Goal: Information Seeking & Learning: Learn about a topic

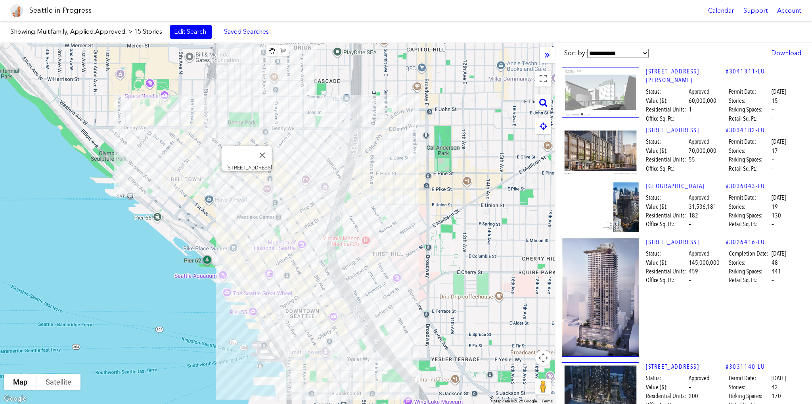
scroll to position [397, 0]
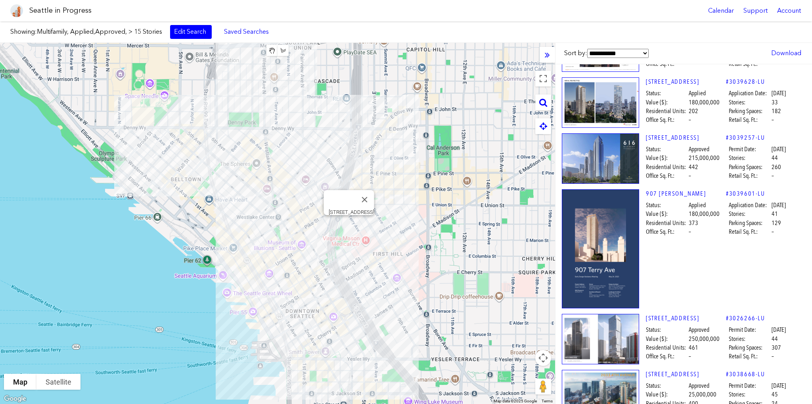
click at [350, 225] on div "[STREET_ADDRESS]" at bounding box center [277, 223] width 555 height 361
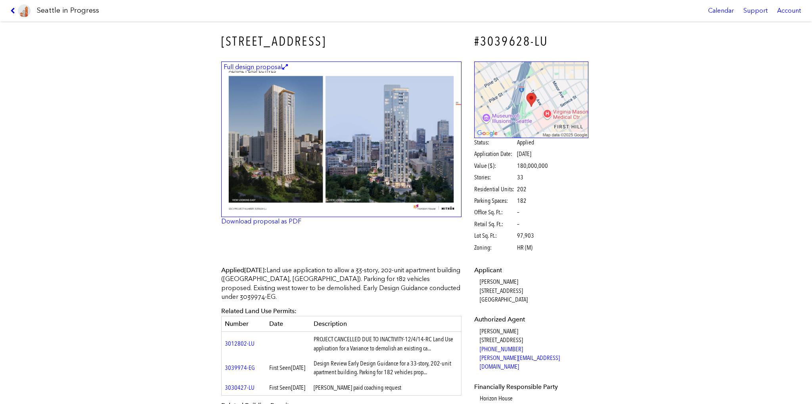
click at [14, 9] on icon at bounding box center [14, 11] width 8 height 6
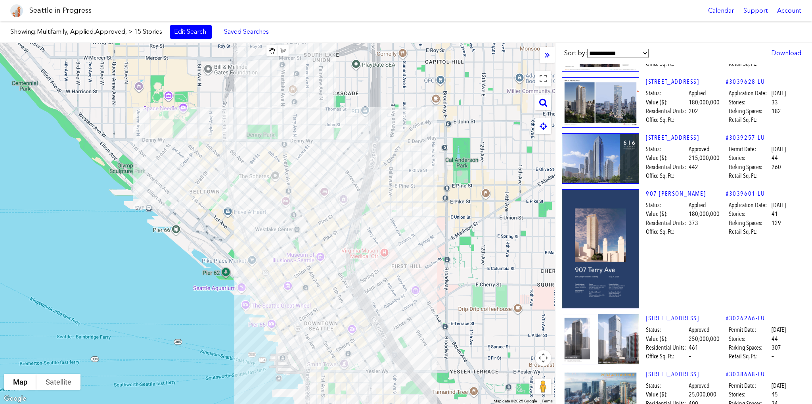
drag, startPoint x: 422, startPoint y: 170, endPoint x: 442, endPoint y: 182, distance: 23.0
click at [442, 182] on div at bounding box center [277, 223] width 555 height 361
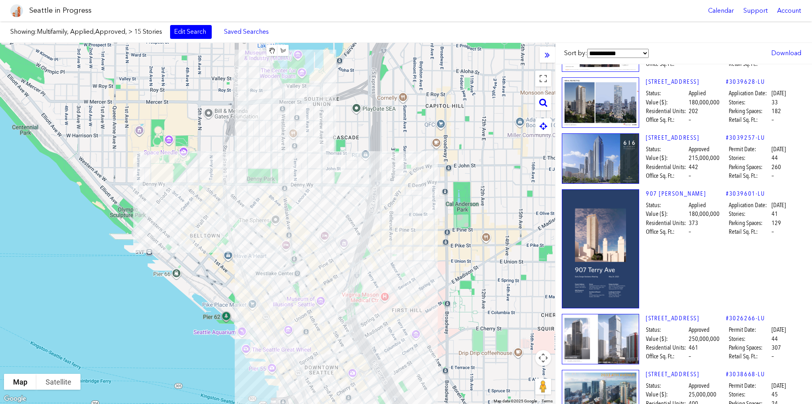
drag, startPoint x: 468, startPoint y: 153, endPoint x: 470, endPoint y: 197, distance: 44.0
click at [470, 197] on div at bounding box center [277, 223] width 555 height 361
click at [125, 301] on div "[STREET_ADDRESS]" at bounding box center [277, 223] width 555 height 361
click at [250, 150] on button "Close" at bounding box center [254, 157] width 19 height 19
click at [789, 53] on link "Download" at bounding box center [787, 52] width 38 height 13
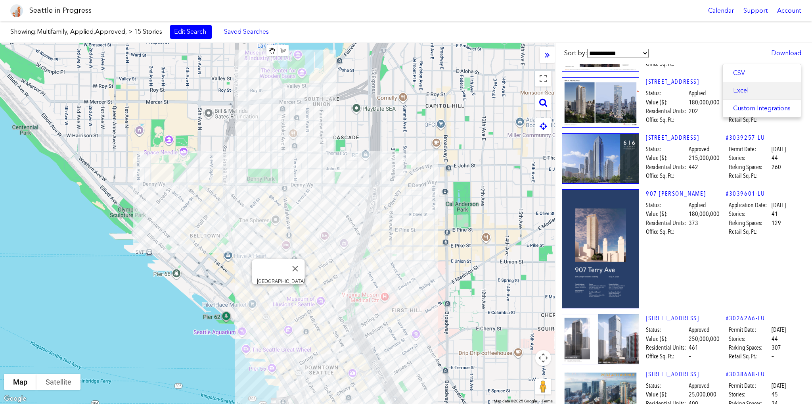
click at [752, 87] on a,,,,]]}&type=multifamily&status=applied,approved&stories_gte=15"] "Excel" at bounding box center [762, 90] width 78 height 17
click at [368, 283] on div "[STREET_ADDRESS]" at bounding box center [277, 223] width 555 height 361
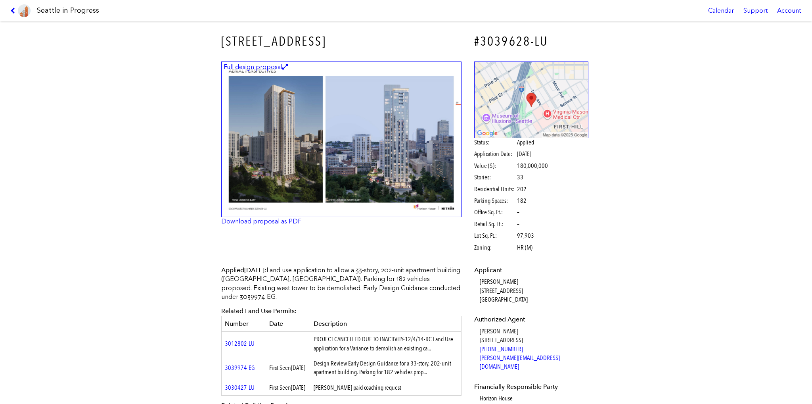
click at [15, 9] on icon at bounding box center [14, 11] width 8 height 6
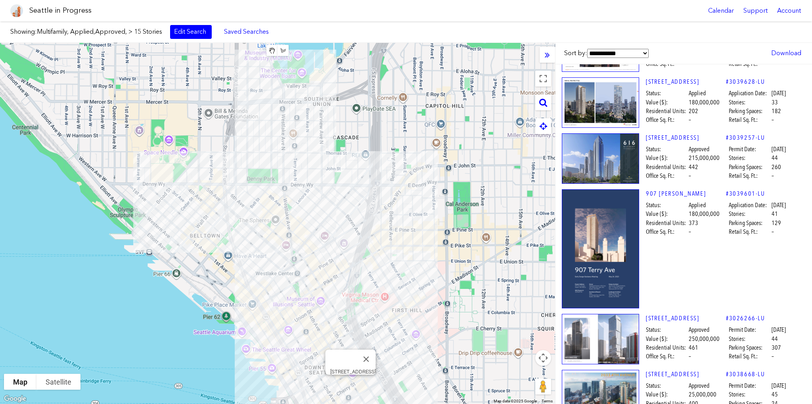
click at [351, 383] on div "[STREET_ADDRESS]" at bounding box center [277, 223] width 555 height 361
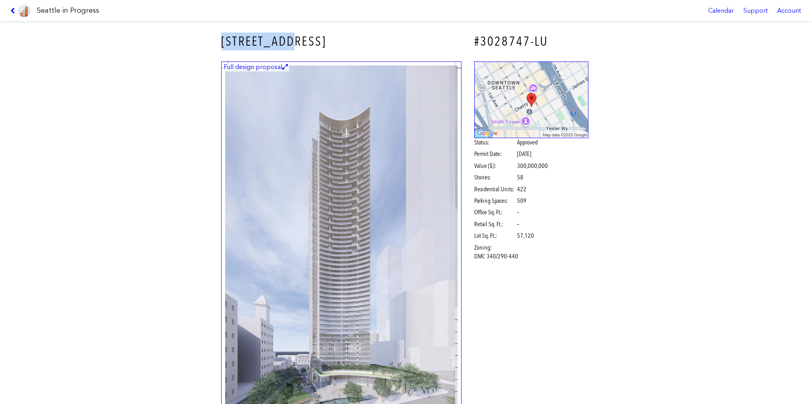
drag, startPoint x: 207, startPoint y: 40, endPoint x: 292, endPoint y: 40, distance: 84.9
click at [292, 40] on div "[STREET_ADDRESS] #3028747-LU Full design proposal Download proposal as PDF Stat…" at bounding box center [406, 212] width 812 height 382
copy h3 "[STREET_ADDRESS]"
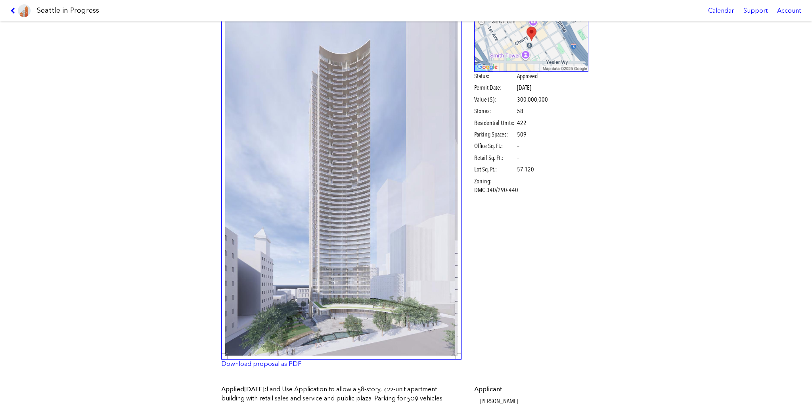
scroll to position [198, 0]
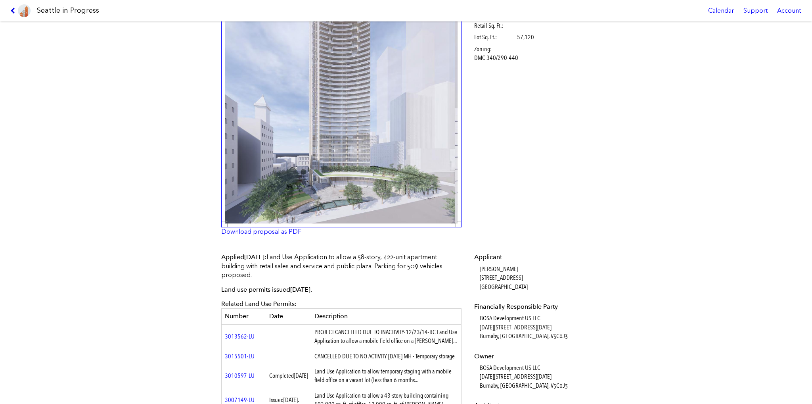
click at [11, 12] on icon at bounding box center [14, 11] width 8 height 6
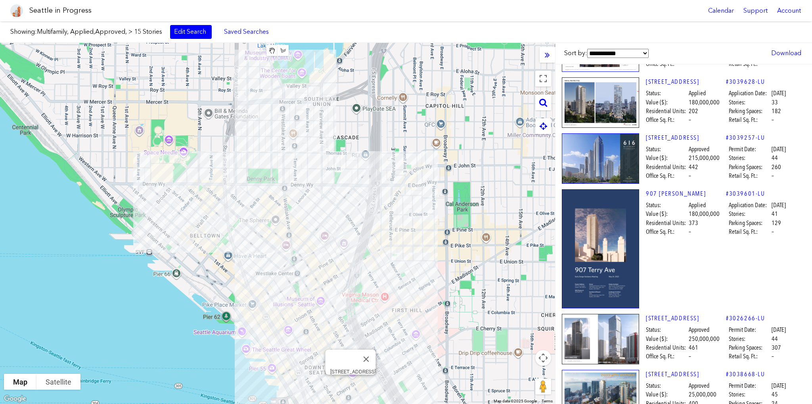
click at [351, 382] on div "[STREET_ADDRESS]" at bounding box center [277, 223] width 555 height 361
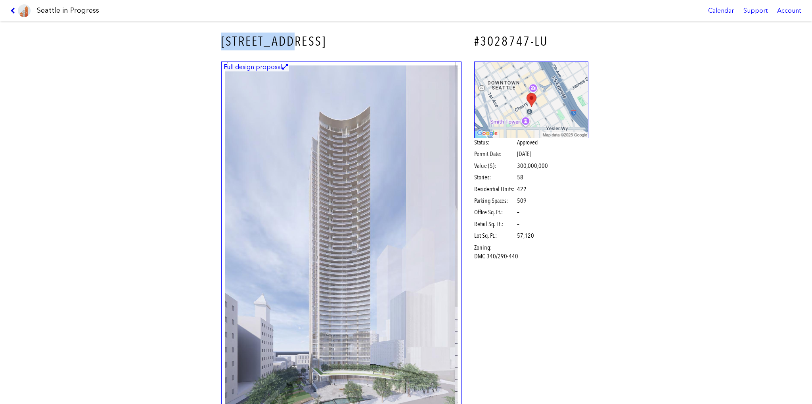
click at [12, 10] on icon at bounding box center [14, 11] width 8 height 6
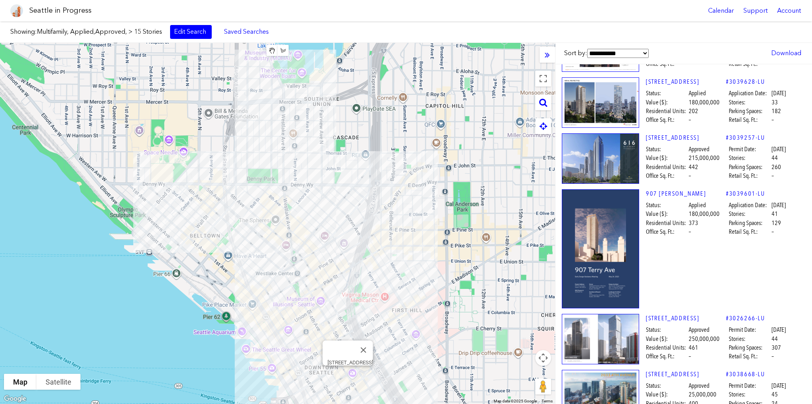
click at [349, 373] on div "[STREET_ADDRESS]" at bounding box center [277, 223] width 555 height 361
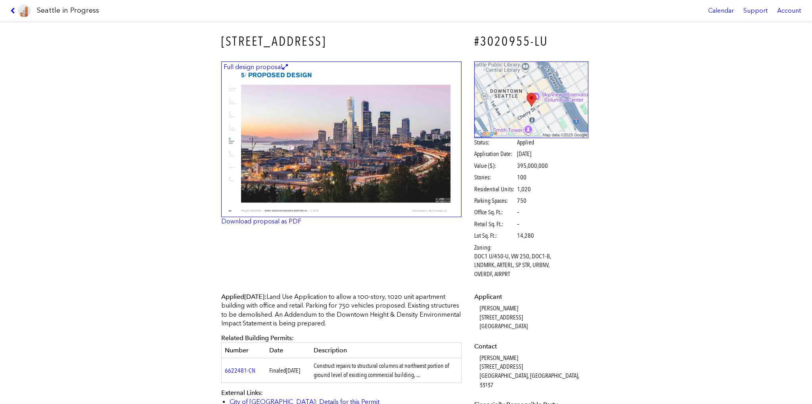
click at [12, 10] on icon at bounding box center [14, 11] width 8 height 6
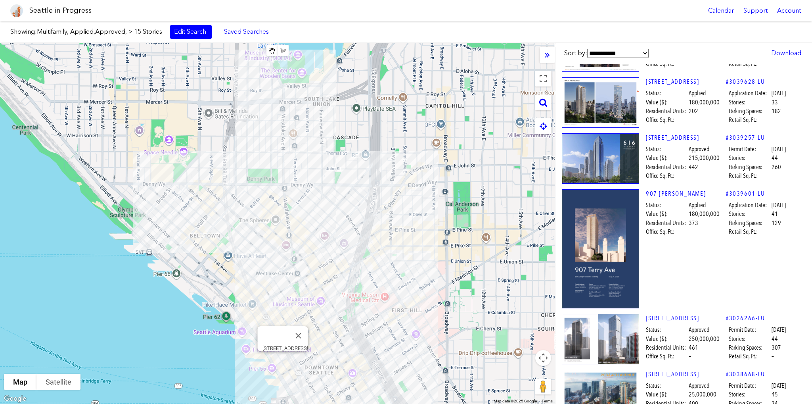
click at [284, 360] on div "[STREET_ADDRESS]" at bounding box center [277, 223] width 555 height 361
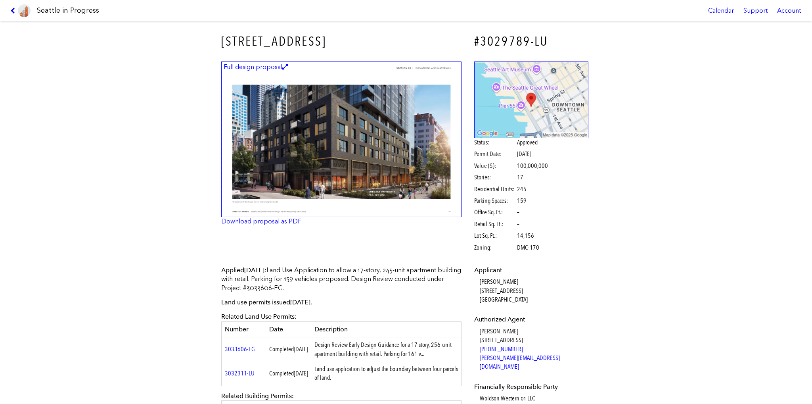
click at [12, 13] on icon at bounding box center [14, 11] width 8 height 6
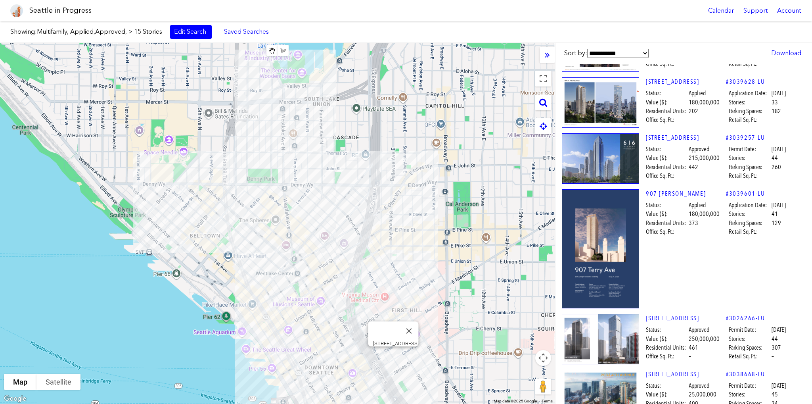
click at [394, 357] on div "[STREET_ADDRESS]" at bounding box center [277, 223] width 555 height 361
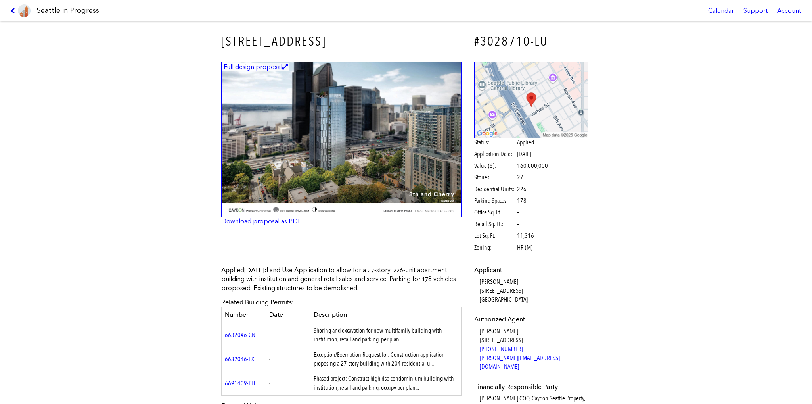
click at [13, 11] on icon at bounding box center [14, 11] width 8 height 6
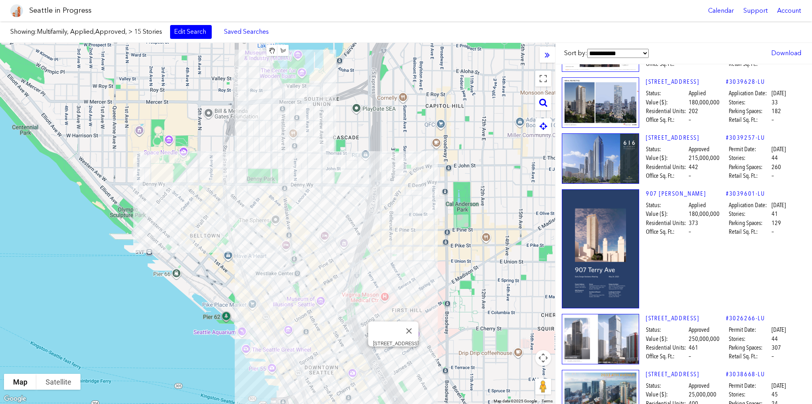
click at [392, 355] on div "[STREET_ADDRESS]" at bounding box center [277, 223] width 555 height 361
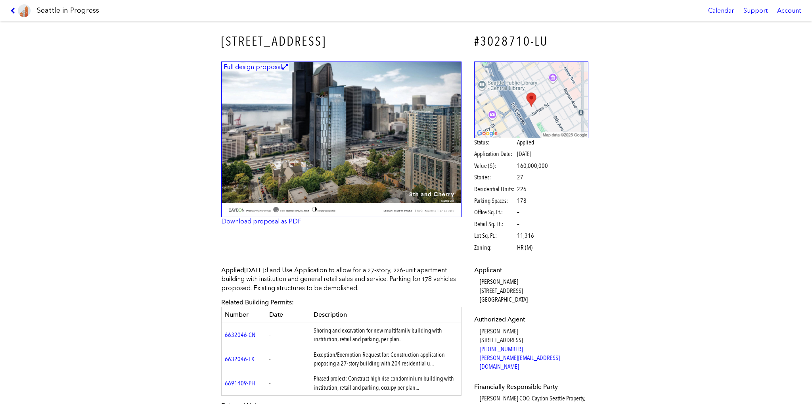
drag, startPoint x: 11, startPoint y: 10, endPoint x: 62, endPoint y: 24, distance: 52.6
click at [12, 10] on icon at bounding box center [14, 11] width 8 height 6
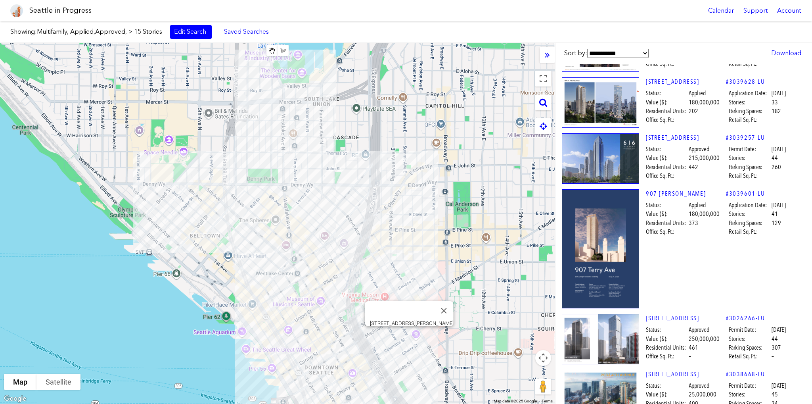
click at [409, 338] on div "[STREET_ADDRESS][PERSON_NAME]" at bounding box center [277, 223] width 555 height 361
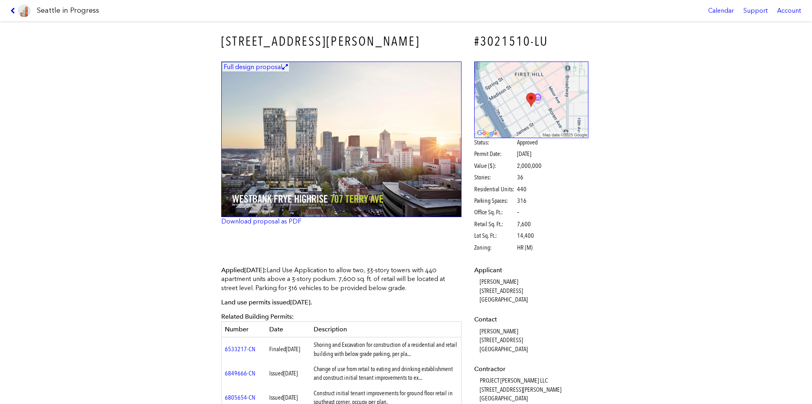
click at [10, 8] on icon at bounding box center [14, 11] width 8 height 6
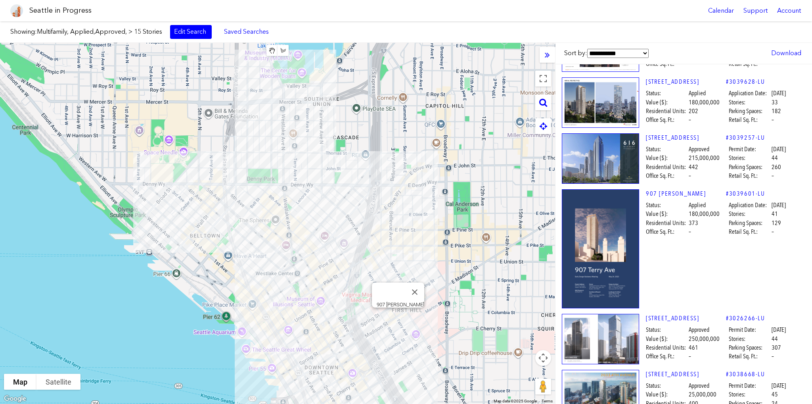
click at [401, 317] on div "907 [PERSON_NAME]" at bounding box center [277, 223] width 555 height 361
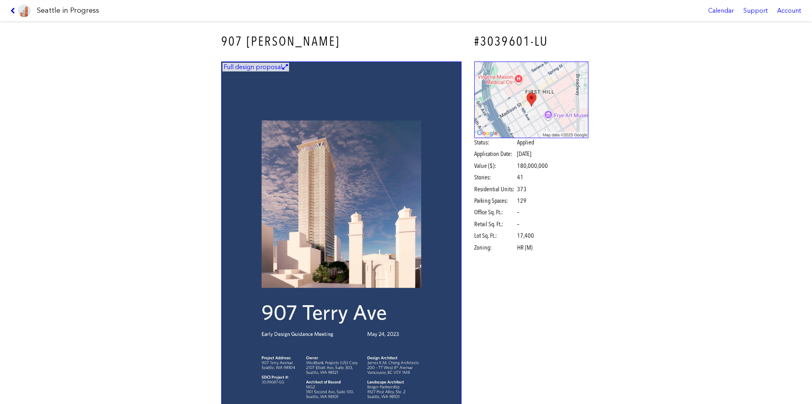
click at [11, 12] on icon at bounding box center [14, 11] width 8 height 6
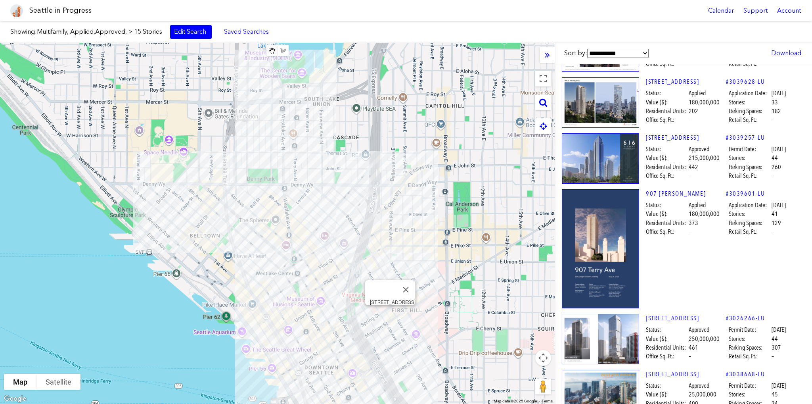
click at [388, 317] on div "[STREET_ADDRESS]" at bounding box center [277, 223] width 555 height 361
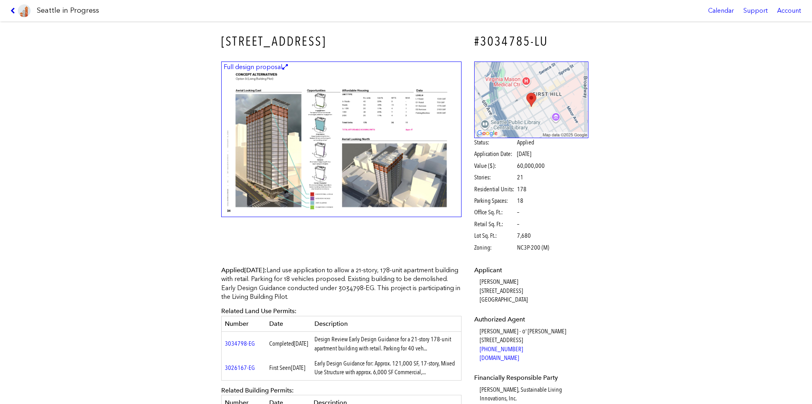
click at [12, 12] on icon at bounding box center [14, 11] width 8 height 6
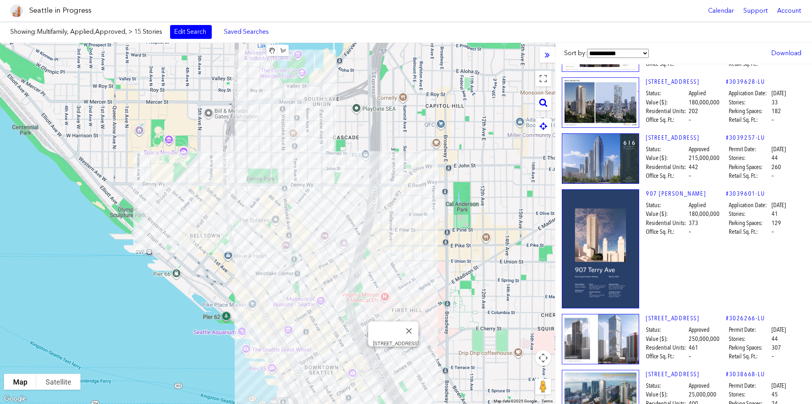
click at [393, 360] on div "[STREET_ADDRESS]" at bounding box center [277, 223] width 555 height 361
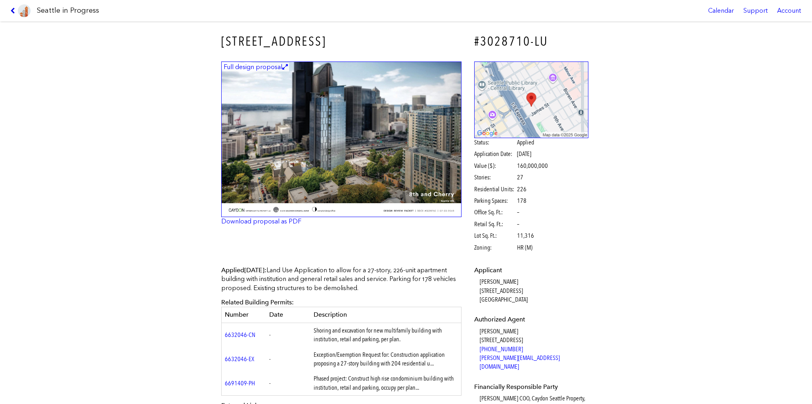
click at [16, 13] on icon at bounding box center [14, 11] width 8 height 6
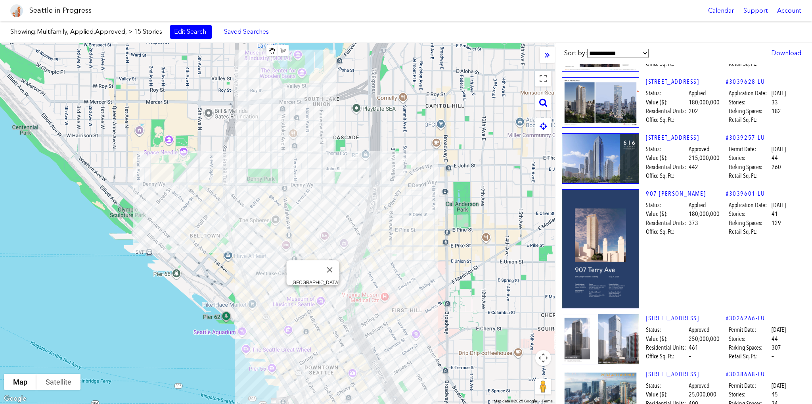
click at [313, 297] on div "[GEOGRAPHIC_DATA]" at bounding box center [277, 223] width 555 height 361
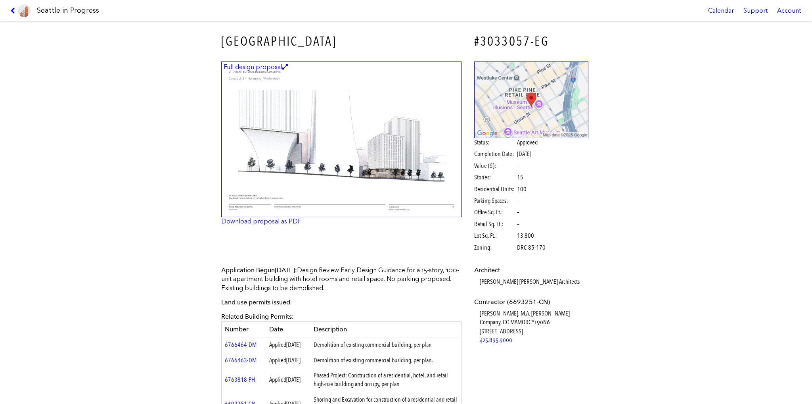
click at [15, 14] on link at bounding box center [20, 10] width 27 height 21
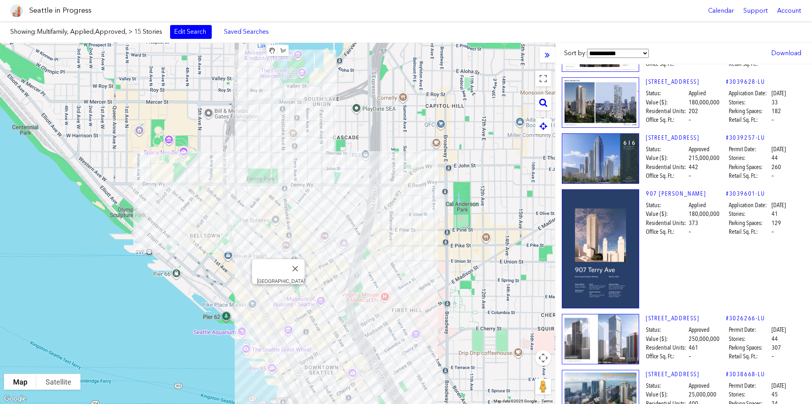
click at [277, 292] on div "[GEOGRAPHIC_DATA]" at bounding box center [277, 223] width 555 height 361
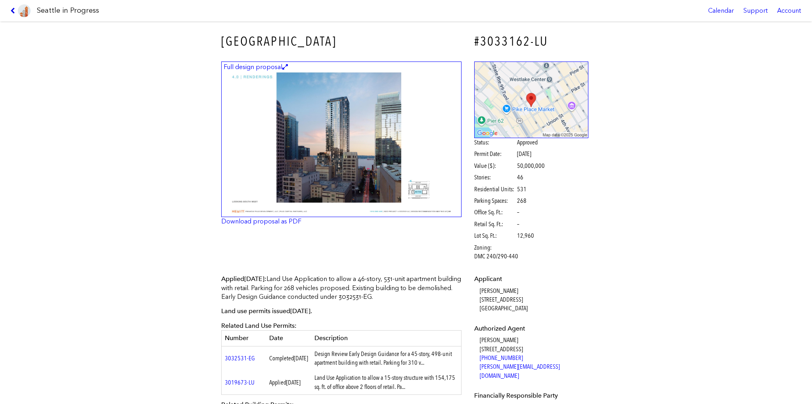
click at [13, 8] on icon at bounding box center [14, 11] width 8 height 6
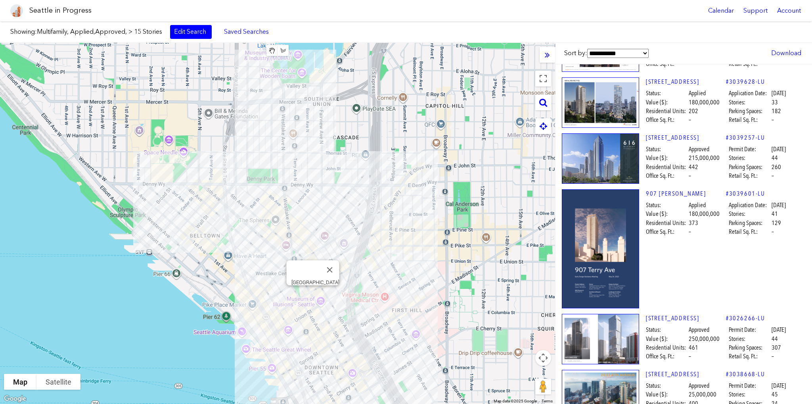
click at [313, 296] on div "[GEOGRAPHIC_DATA]" at bounding box center [277, 223] width 555 height 361
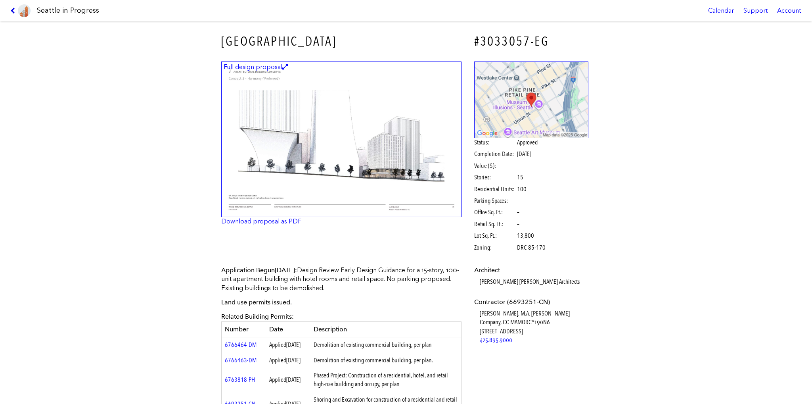
click at [12, 10] on icon at bounding box center [14, 11] width 8 height 6
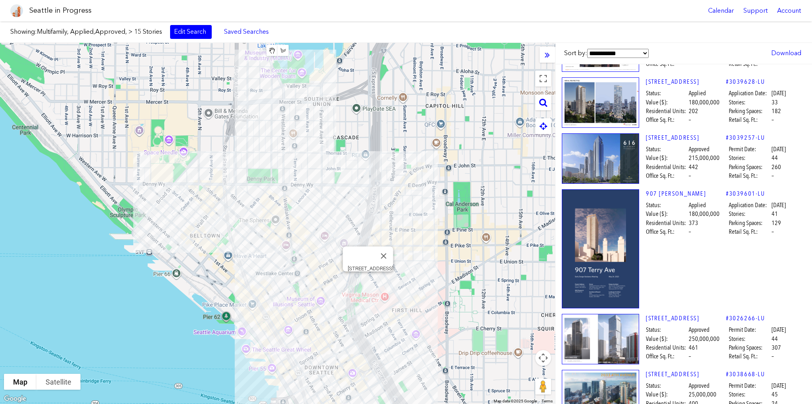
click at [369, 281] on div "[STREET_ADDRESS]" at bounding box center [277, 223] width 555 height 361
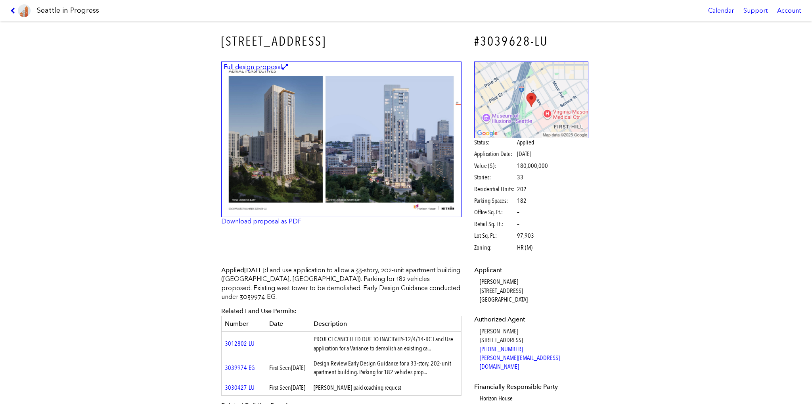
click at [11, 8] on icon at bounding box center [14, 11] width 8 height 6
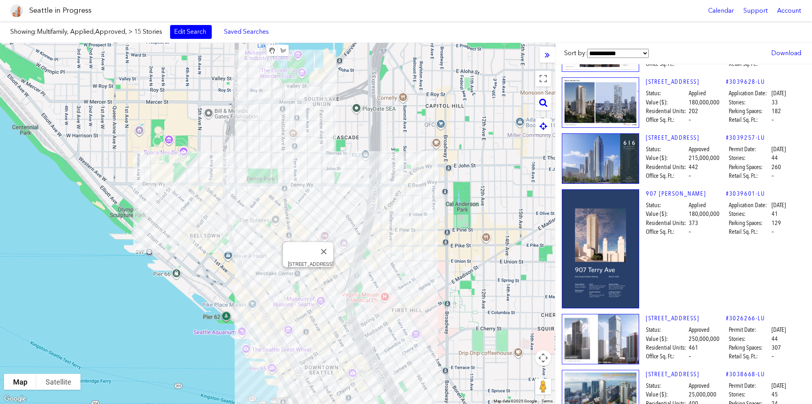
click at [306, 276] on div "[STREET_ADDRESS]" at bounding box center [277, 223] width 555 height 361
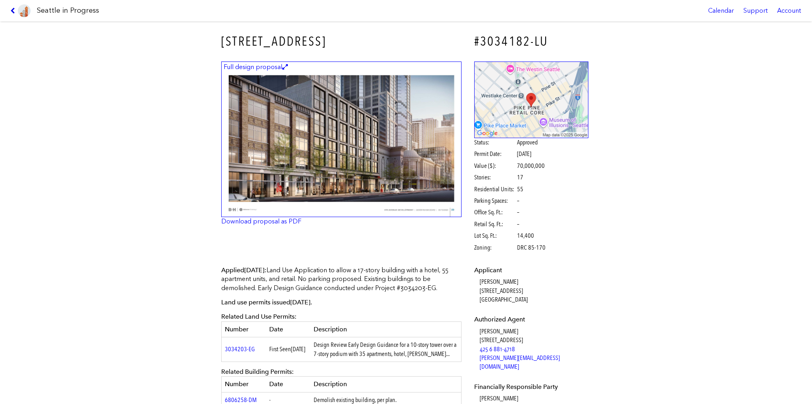
click at [14, 11] on icon at bounding box center [14, 11] width 8 height 6
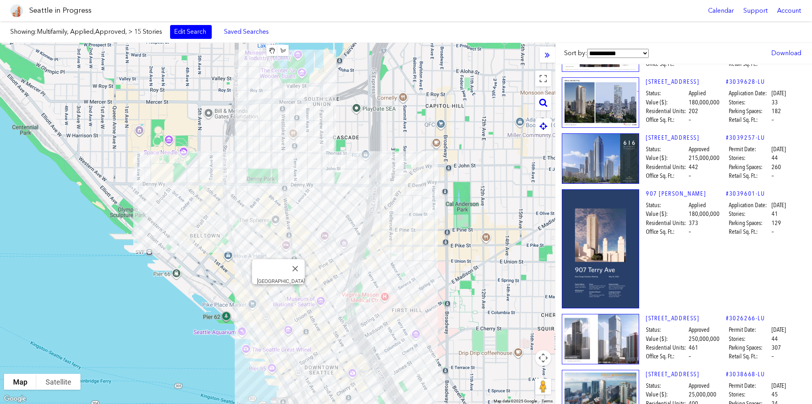
click at [281, 294] on div "[GEOGRAPHIC_DATA]" at bounding box center [277, 223] width 555 height 361
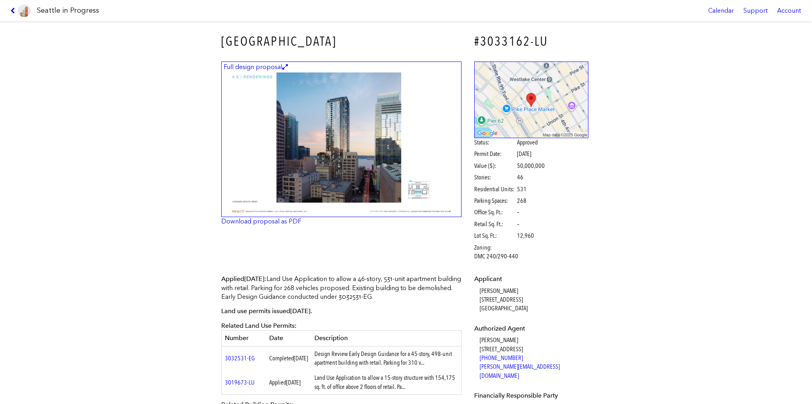
click at [13, 11] on icon at bounding box center [14, 11] width 8 height 6
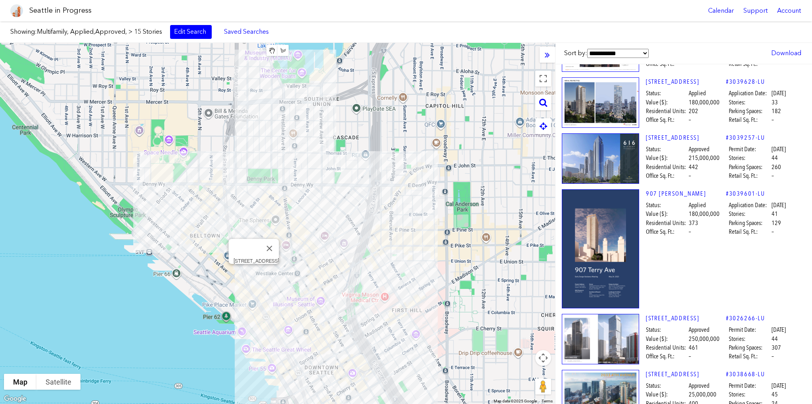
click at [254, 273] on div "[STREET_ADDRESS]" at bounding box center [277, 223] width 555 height 361
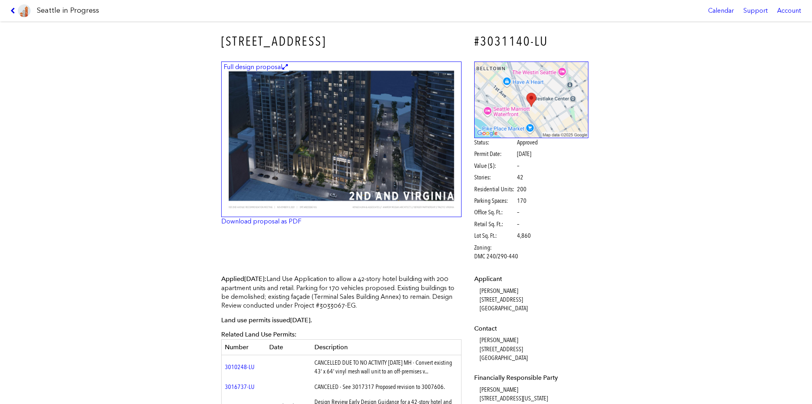
click at [12, 8] on icon at bounding box center [14, 11] width 8 height 6
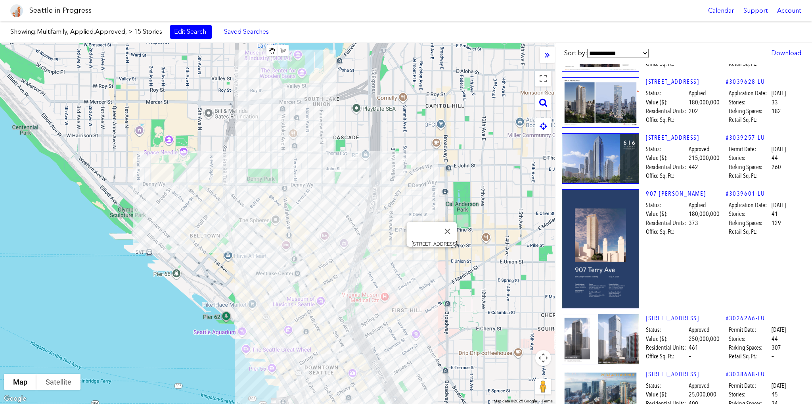
click at [432, 257] on div "[STREET_ADDRESS]" at bounding box center [277, 223] width 555 height 361
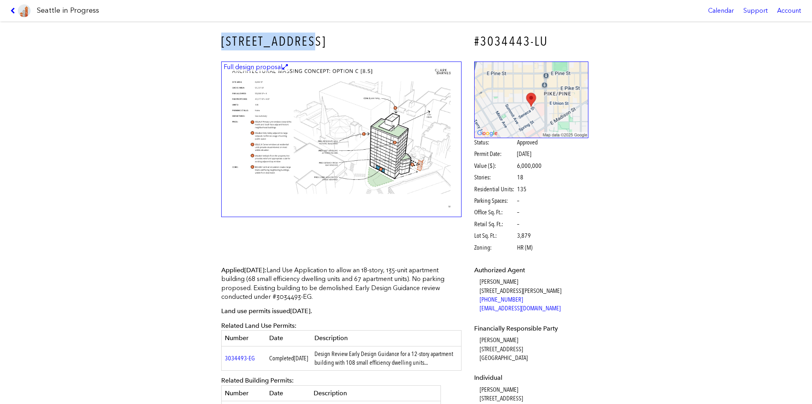
drag, startPoint x: 203, startPoint y: 40, endPoint x: 308, endPoint y: 41, distance: 105.1
click at [310, 41] on div "[STREET_ADDRESS] #3034443-LU Full design proposal Status: Approved Permit Date:…" at bounding box center [406, 212] width 812 height 382
click at [10, 11] on link at bounding box center [20, 10] width 27 height 21
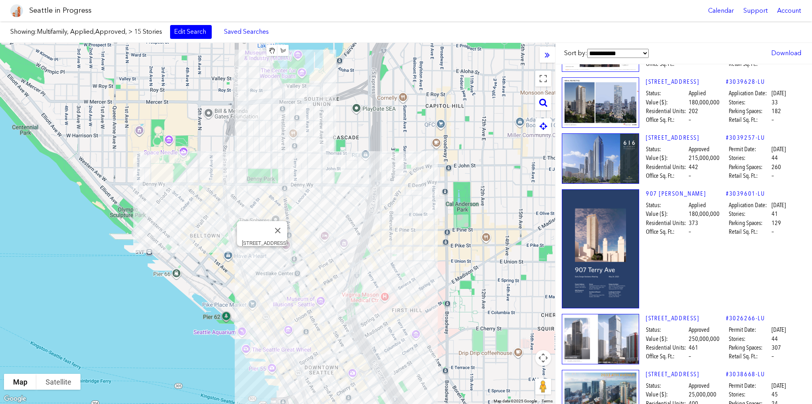
click at [261, 257] on div "[STREET_ADDRESS]" at bounding box center [277, 223] width 555 height 361
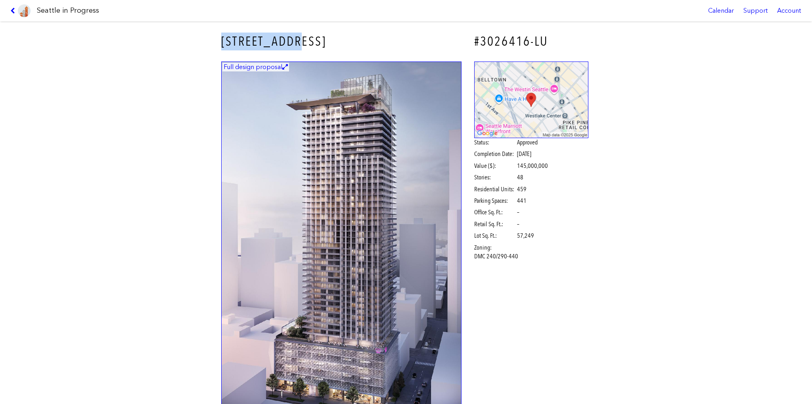
drag, startPoint x: 207, startPoint y: 38, endPoint x: 296, endPoint y: 34, distance: 88.1
click at [296, 34] on div "[STREET_ADDRESS] #3026416-LU Full design proposal Download proposal as PDF Stat…" at bounding box center [406, 212] width 812 height 382
copy h3 "[STREET_ADDRESS]"
click at [14, 9] on icon at bounding box center [14, 11] width 8 height 6
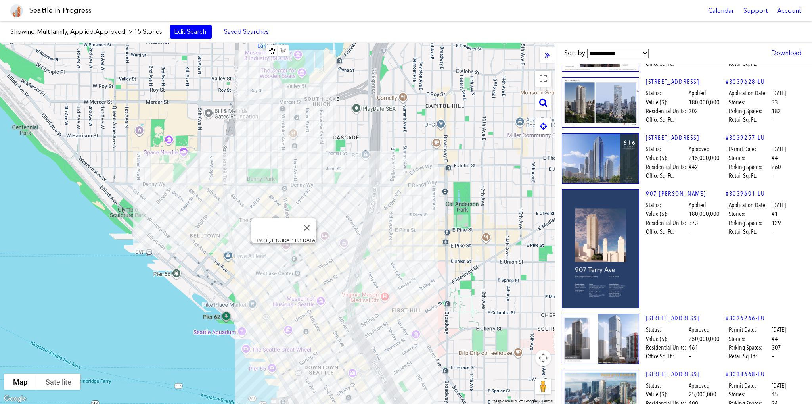
click at [285, 253] on div "1903 [GEOGRAPHIC_DATA]" at bounding box center [277, 223] width 555 height 361
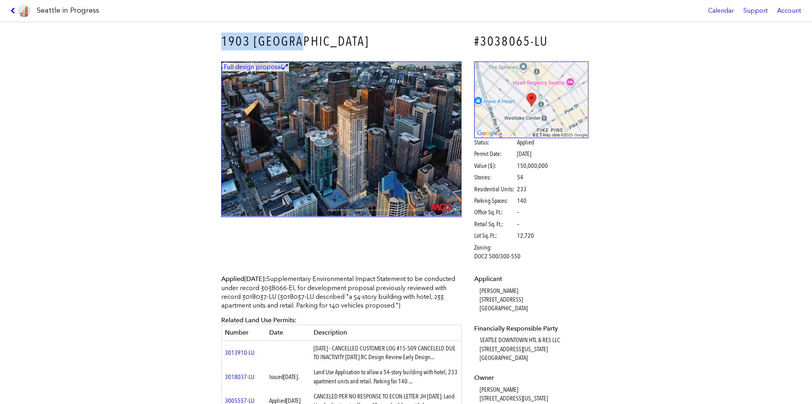
drag, startPoint x: 209, startPoint y: 39, endPoint x: 295, endPoint y: 36, distance: 85.7
click at [295, 36] on div "1903 [GEOGRAPHIC_DATA] #3038065-LU Full design proposal Status: Applied Permit …" at bounding box center [406, 212] width 812 height 382
copy h3 "1903 [GEOGRAPHIC_DATA]"
click at [14, 7] on link at bounding box center [20, 10] width 27 height 21
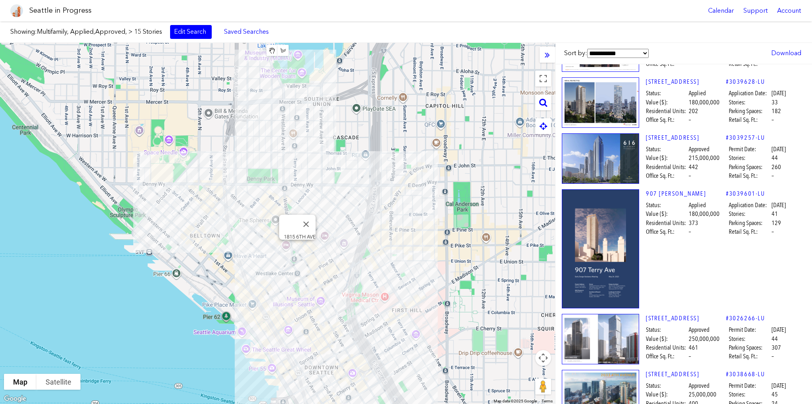
click at [297, 250] on div "1815 6TH AVE" at bounding box center [277, 223] width 555 height 361
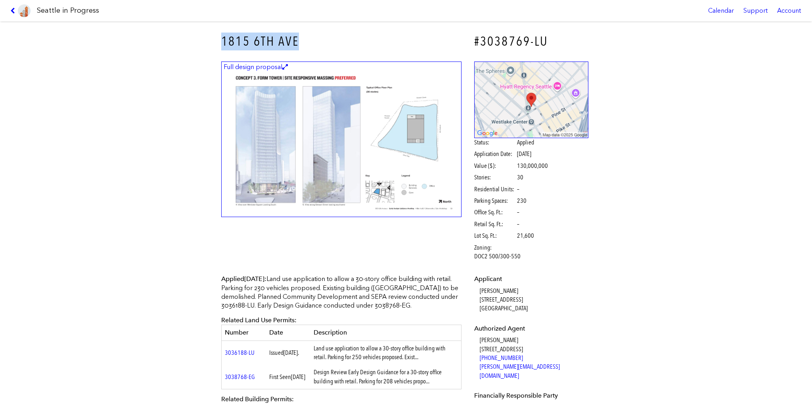
drag, startPoint x: 319, startPoint y: 42, endPoint x: 221, endPoint y: 38, distance: 98.0
click at [221, 38] on h3 "1815 6TH AVE" at bounding box center [341, 42] width 240 height 18
copy h3 "1815 6TH AVE"
click at [14, 11] on icon at bounding box center [14, 11] width 8 height 6
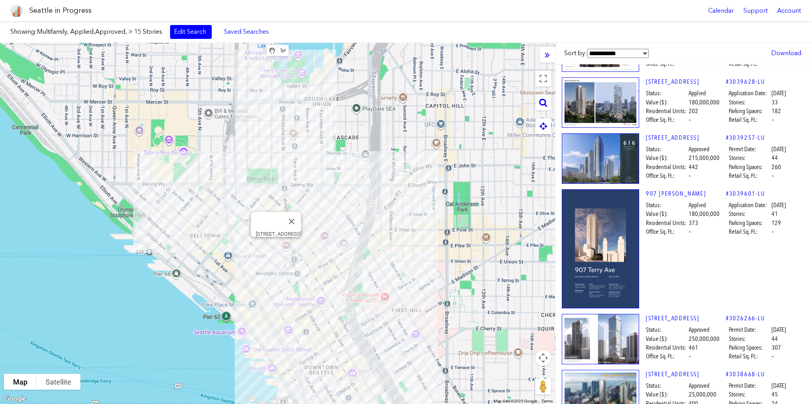
click at [276, 246] on div "[STREET_ADDRESS]" at bounding box center [277, 223] width 555 height 361
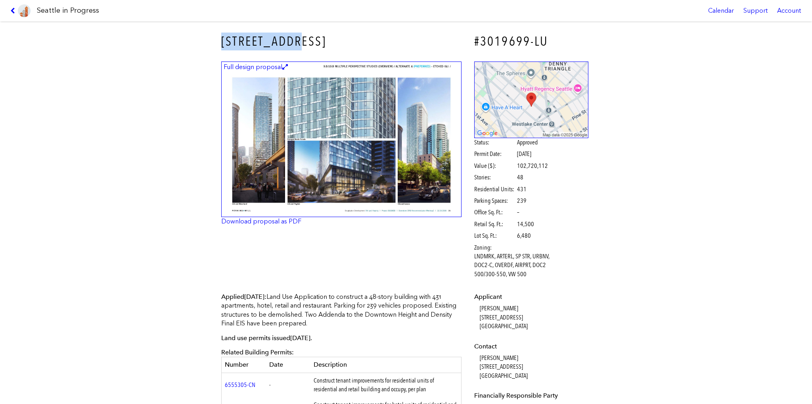
drag, startPoint x: 300, startPoint y: 44, endPoint x: 218, endPoint y: 39, distance: 81.8
click at [221, 39] on h3 "[STREET_ADDRESS]" at bounding box center [341, 42] width 240 height 18
copy h3 "[STREET_ADDRESS]"
click at [13, 12] on icon at bounding box center [14, 11] width 8 height 6
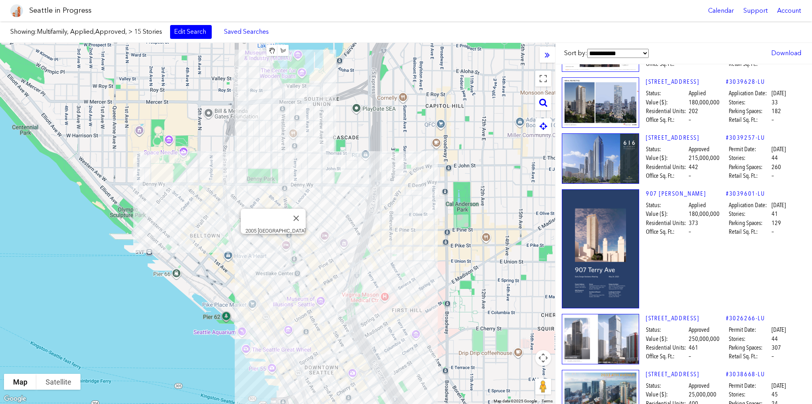
click at [272, 242] on div "2005 [GEOGRAPHIC_DATA]" at bounding box center [277, 223] width 555 height 361
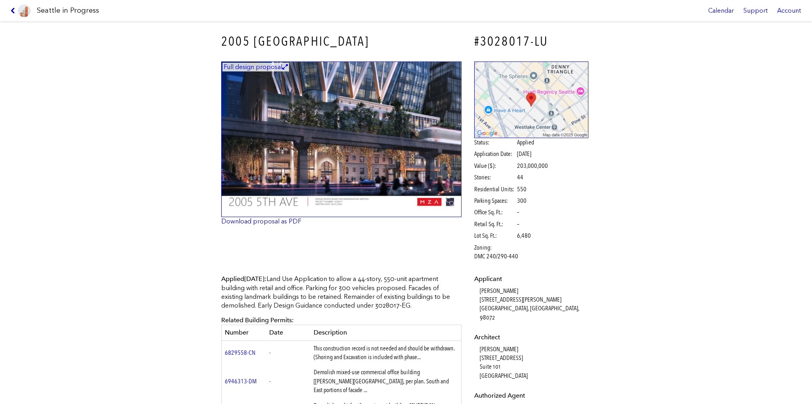
click at [12, 12] on icon at bounding box center [14, 11] width 8 height 6
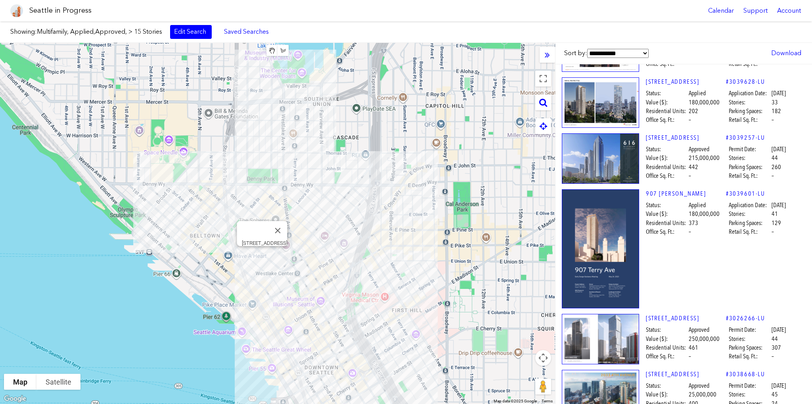
click at [263, 255] on div "[STREET_ADDRESS]" at bounding box center [277, 223] width 555 height 361
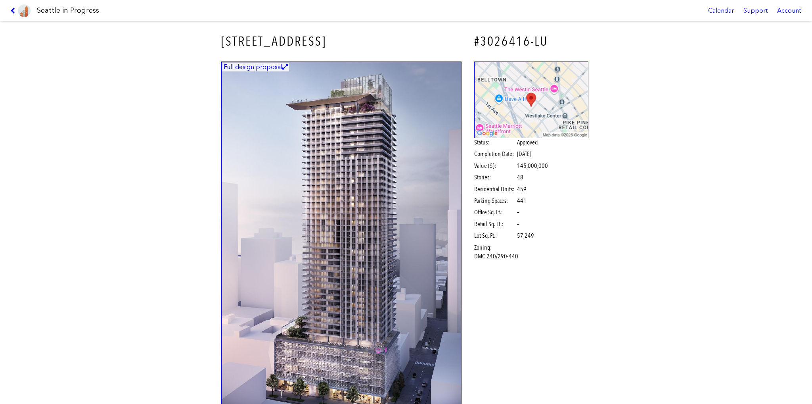
click at [13, 9] on icon at bounding box center [14, 11] width 8 height 6
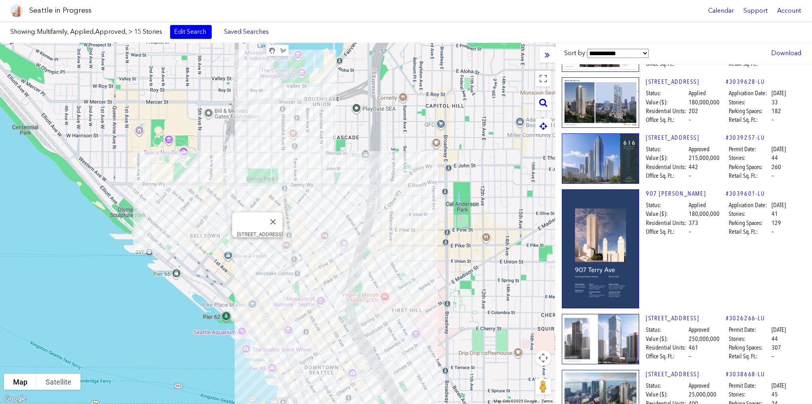
click at [256, 244] on div "[STREET_ADDRESS]" at bounding box center [277, 223] width 555 height 361
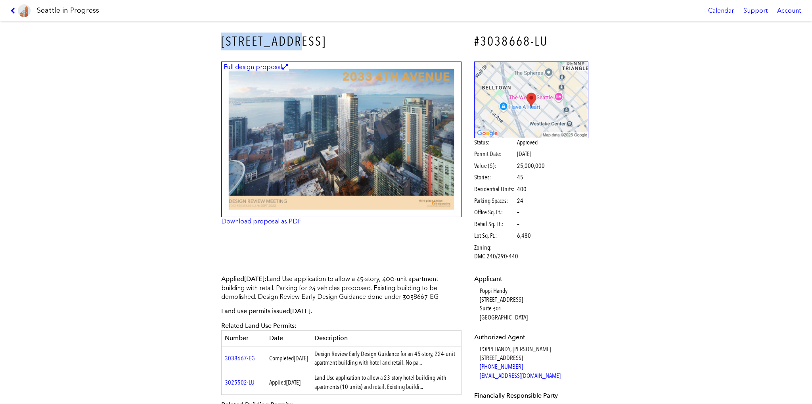
drag, startPoint x: 313, startPoint y: 47, endPoint x: 189, endPoint y: 42, distance: 124.2
click at [189, 42] on div "[STREET_ADDRESS] #3038668-LU Full design proposal Download proposal as PDF Stat…" at bounding box center [406, 212] width 812 height 382
copy h3 "[STREET_ADDRESS]"
click at [14, 10] on icon at bounding box center [14, 11] width 8 height 6
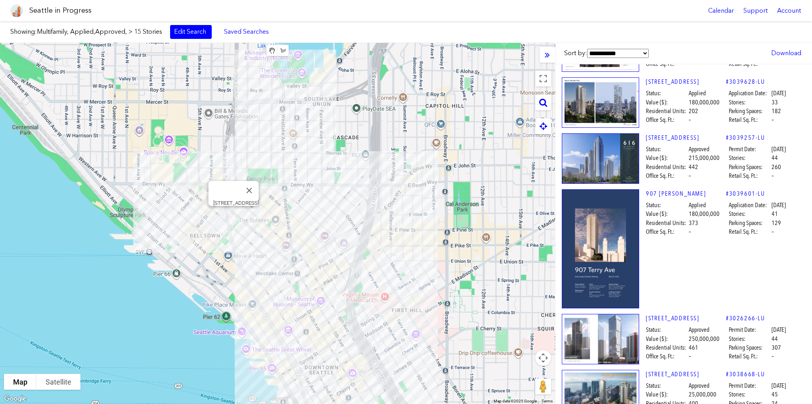
click at [232, 219] on div "[STREET_ADDRESS]" at bounding box center [277, 223] width 555 height 361
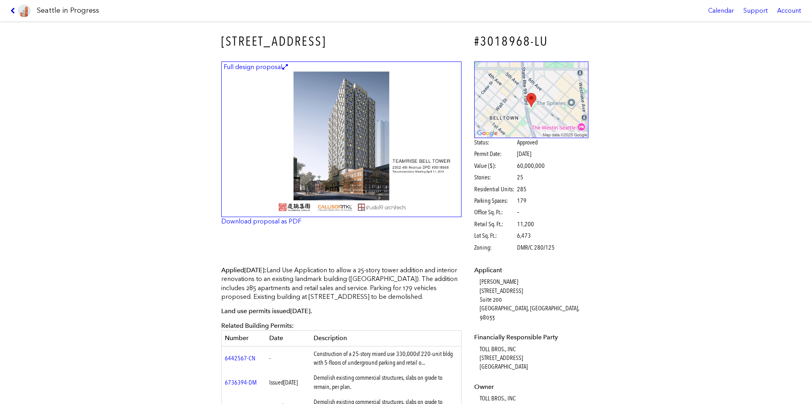
click at [13, 9] on icon at bounding box center [14, 11] width 8 height 6
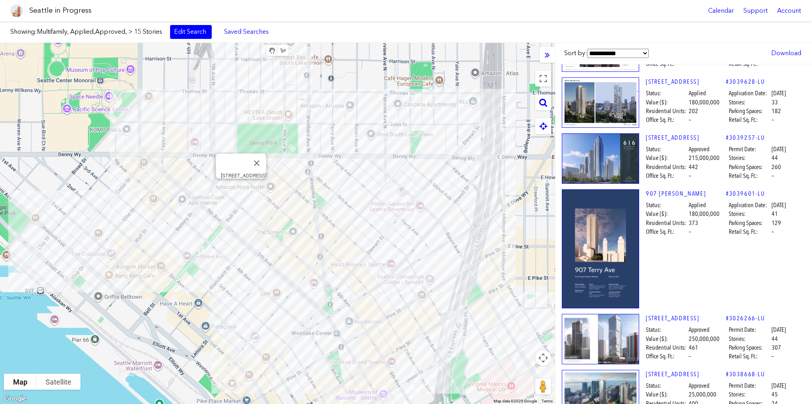
click at [240, 190] on div "[STREET_ADDRESS]" at bounding box center [277, 223] width 555 height 361
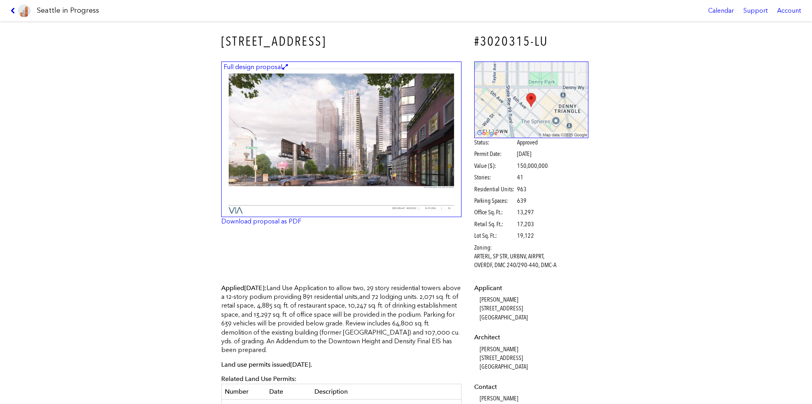
click at [13, 10] on icon at bounding box center [14, 11] width 8 height 6
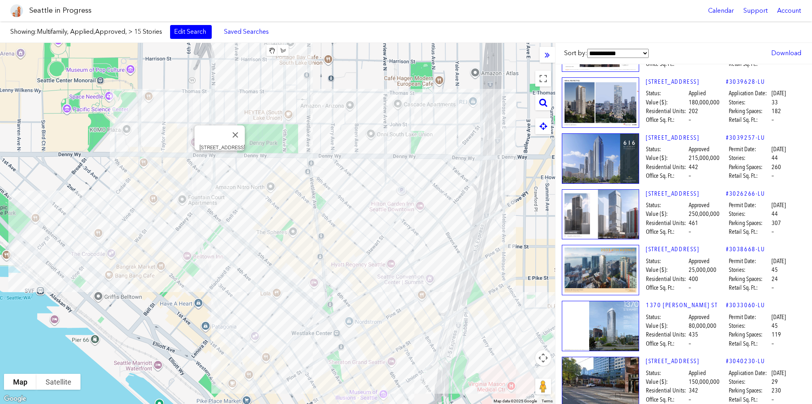
click at [221, 160] on div "[STREET_ADDRESS]" at bounding box center [277, 223] width 555 height 361
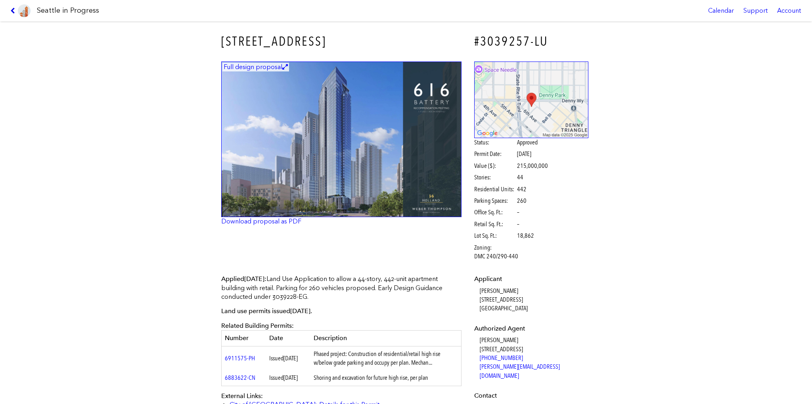
click at [14, 13] on icon at bounding box center [14, 11] width 8 height 6
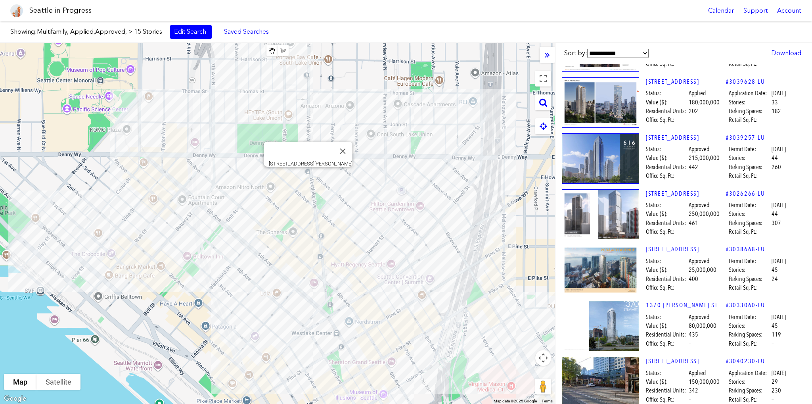
click at [307, 175] on div "[STREET_ADDRESS][PERSON_NAME]" at bounding box center [277, 223] width 555 height 361
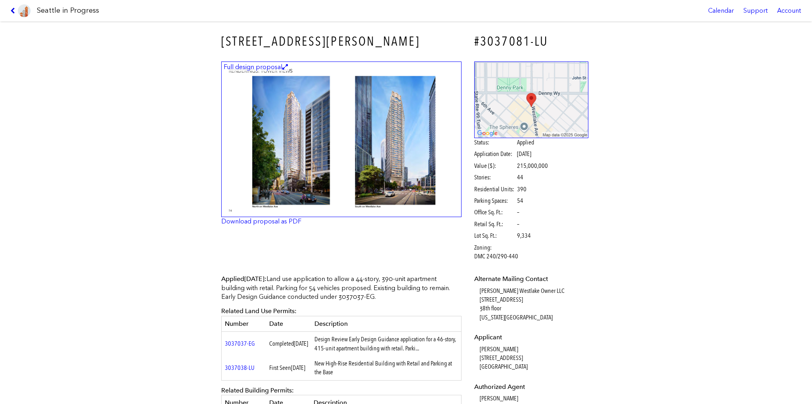
click at [12, 10] on icon at bounding box center [14, 11] width 8 height 6
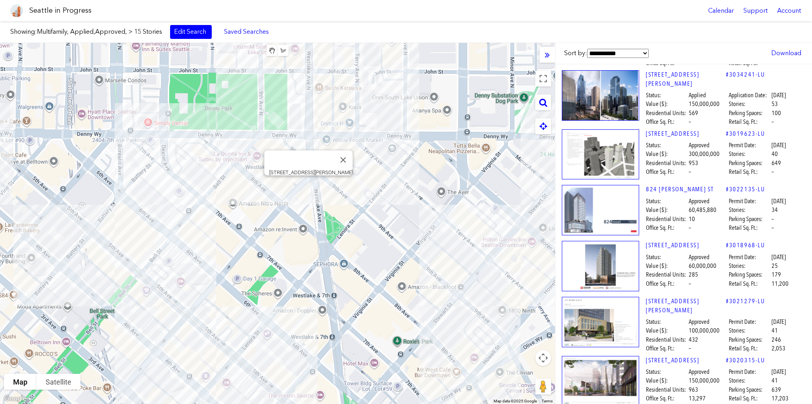
click at [308, 184] on div "[STREET_ADDRESS][PERSON_NAME]" at bounding box center [277, 223] width 555 height 361
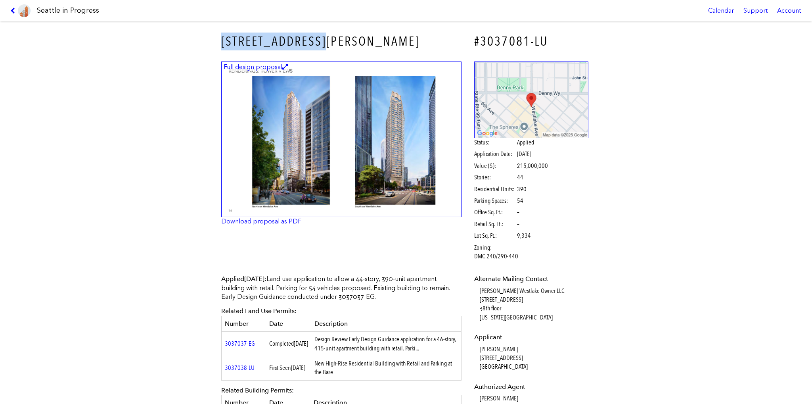
drag, startPoint x: 338, startPoint y: 39, endPoint x: 216, endPoint y: 34, distance: 121.9
click at [216, 34] on div "[STREET_ADDRESS][PERSON_NAME]" at bounding box center [341, 41] width 251 height 29
copy h3 "[STREET_ADDRESS][PERSON_NAME]"
click at [12, 8] on icon at bounding box center [14, 11] width 8 height 6
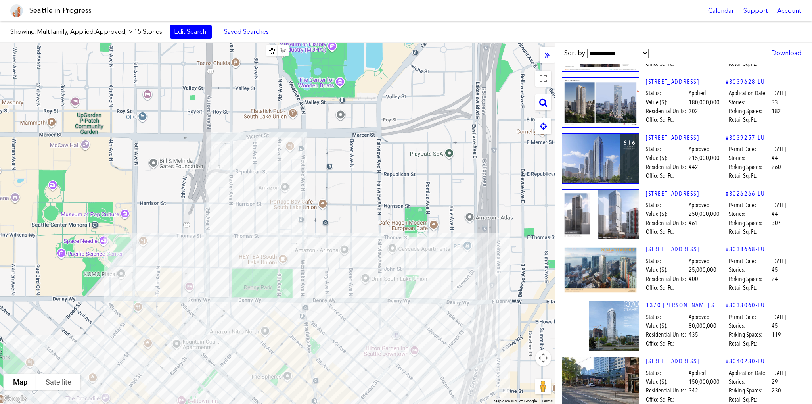
drag, startPoint x: 257, startPoint y: 163, endPoint x: 277, endPoint y: 306, distance: 144.2
click at [277, 306] on div at bounding box center [277, 223] width 555 height 361
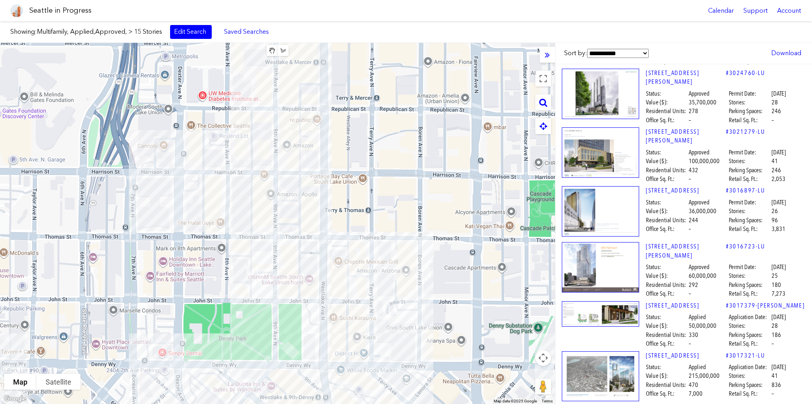
scroll to position [163, 0]
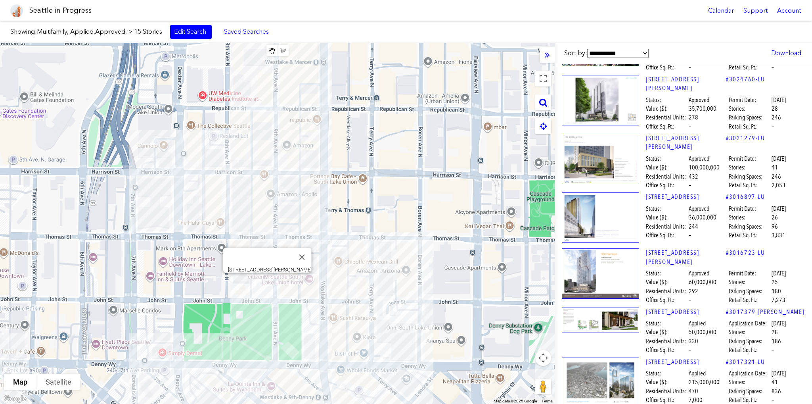
click at [266, 280] on div "[STREET_ADDRESS][PERSON_NAME]" at bounding box center [277, 223] width 555 height 361
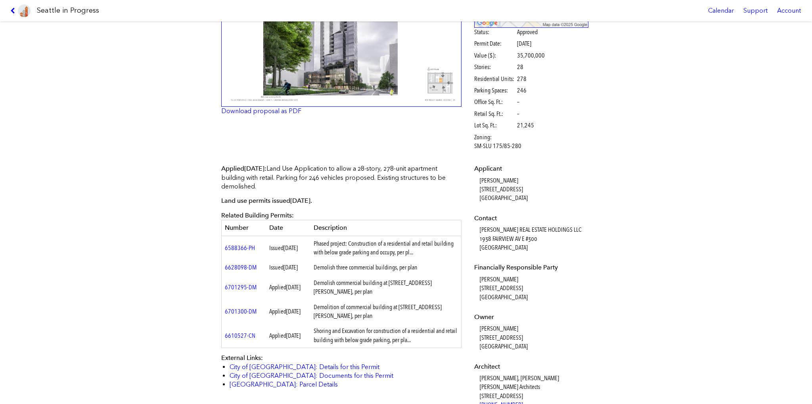
scroll to position [119, 0]
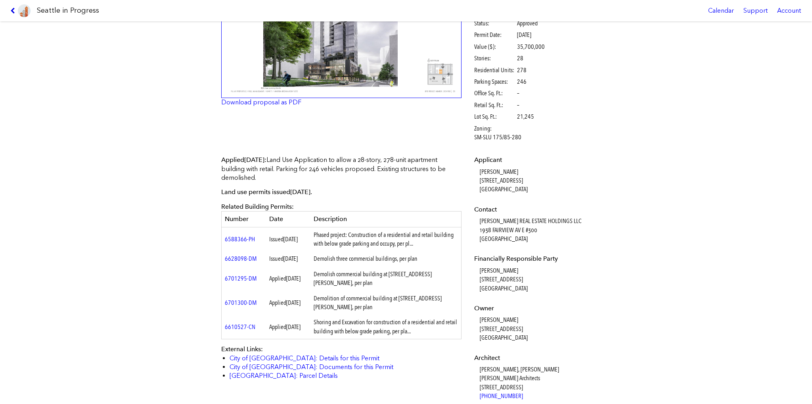
click at [12, 10] on icon at bounding box center [14, 11] width 8 height 6
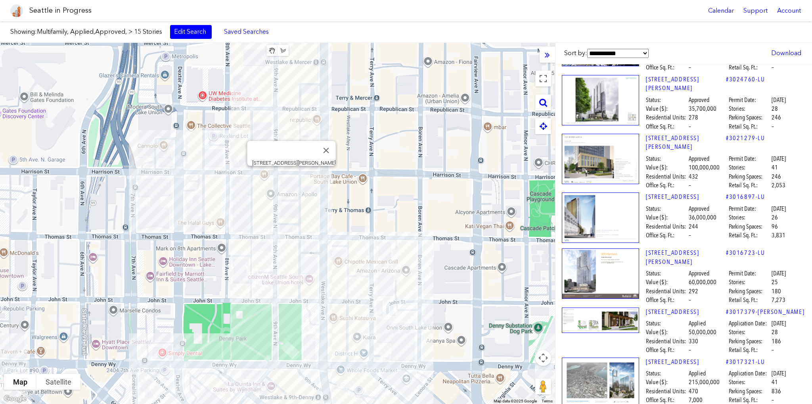
click at [290, 177] on div "[STREET_ADDRESS][PERSON_NAME]" at bounding box center [277, 223] width 555 height 361
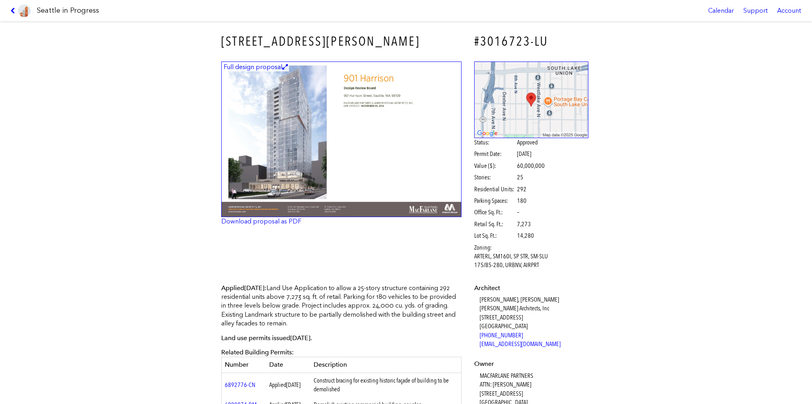
click at [14, 7] on link at bounding box center [20, 10] width 27 height 21
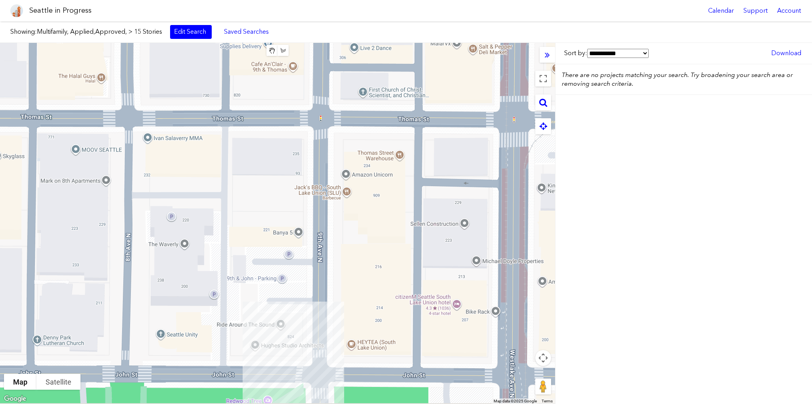
drag, startPoint x: 320, startPoint y: 345, endPoint x: 316, endPoint y: 267, distance: 77.8
click at [316, 267] on div at bounding box center [277, 223] width 555 height 361
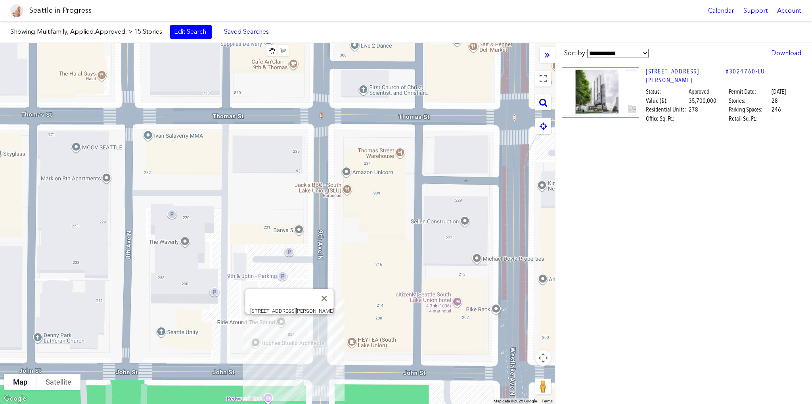
click at [290, 321] on div "[STREET_ADDRESS][PERSON_NAME]" at bounding box center [277, 223] width 555 height 361
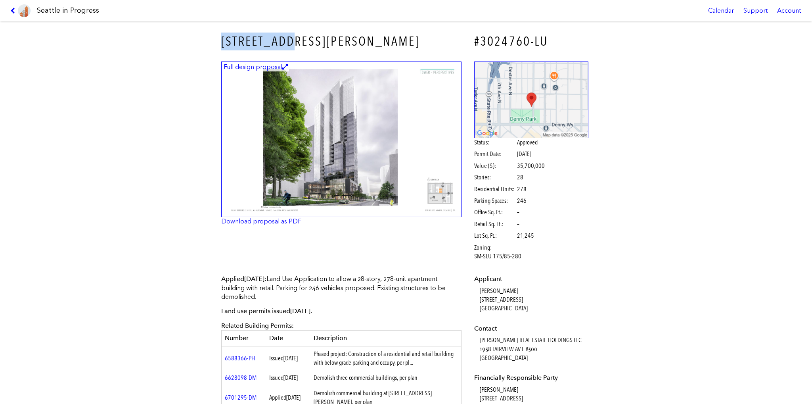
drag, startPoint x: 208, startPoint y: 38, endPoint x: 294, endPoint y: 39, distance: 86.1
click at [294, 39] on div "[STREET_ADDRESS][PERSON_NAME] #3024760-LU Full design proposal Download proposa…" at bounding box center [406, 212] width 812 height 382
click at [16, 7] on link at bounding box center [20, 10] width 27 height 21
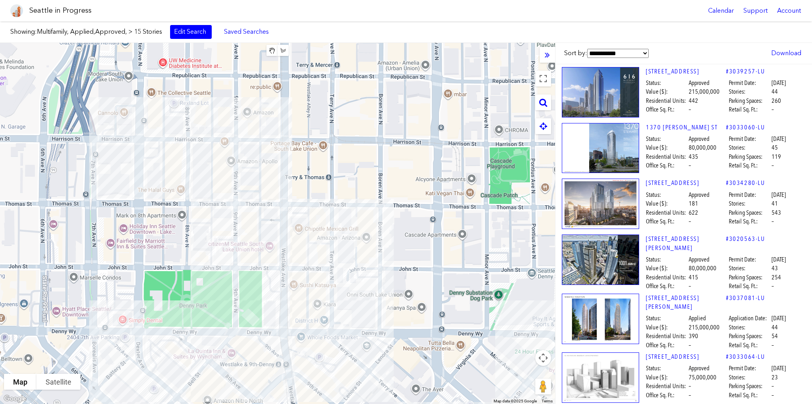
drag, startPoint x: 88, startPoint y: 155, endPoint x: 184, endPoint y: 229, distance: 121.9
click at [184, 229] on div at bounding box center [277, 223] width 555 height 361
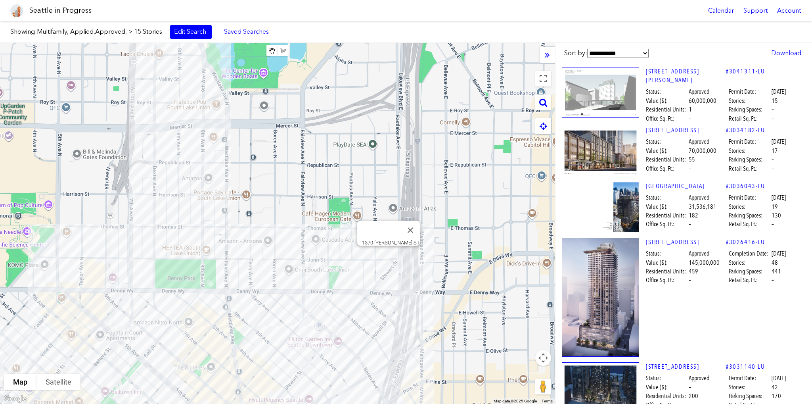
click at [389, 255] on div "1370 [PERSON_NAME] ST" at bounding box center [277, 223] width 555 height 361
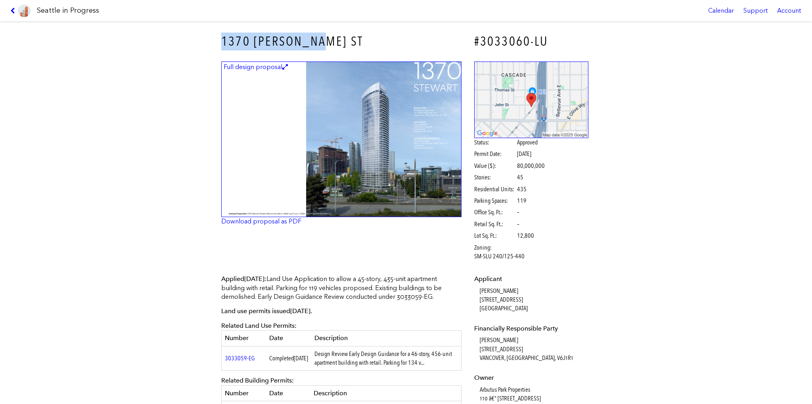
drag, startPoint x: 198, startPoint y: 34, endPoint x: 315, endPoint y: 34, distance: 117.0
click at [315, 34] on div "1370 [PERSON_NAME] ST #3033060-LU Full design proposal Download proposal as PDF…" at bounding box center [406, 212] width 812 height 382
copy h3 "1370 [PERSON_NAME] ST"
click at [12, 12] on icon at bounding box center [14, 11] width 8 height 6
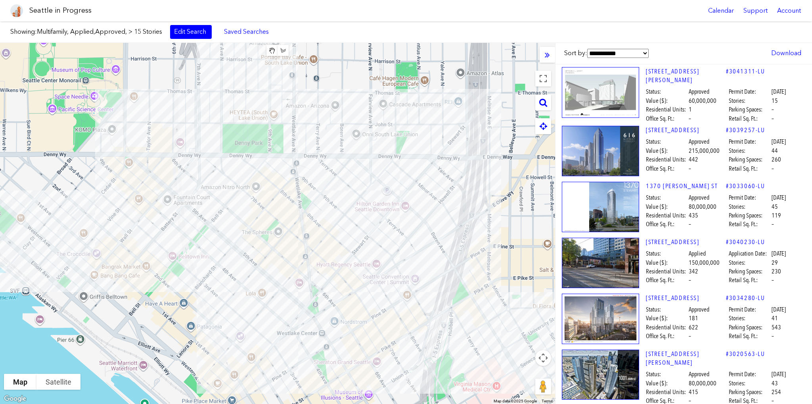
drag, startPoint x: 268, startPoint y: 323, endPoint x: 334, endPoint y: 187, distance: 151.3
click at [334, 187] on div at bounding box center [277, 223] width 555 height 361
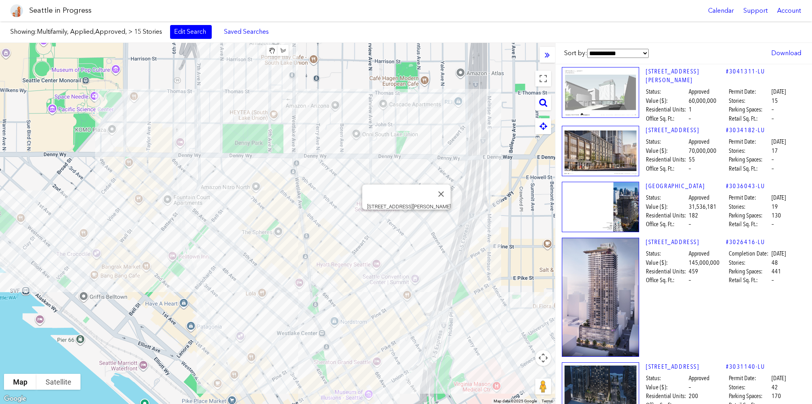
click at [406, 216] on div "[STREET_ADDRESS][PERSON_NAME]" at bounding box center [277, 223] width 555 height 361
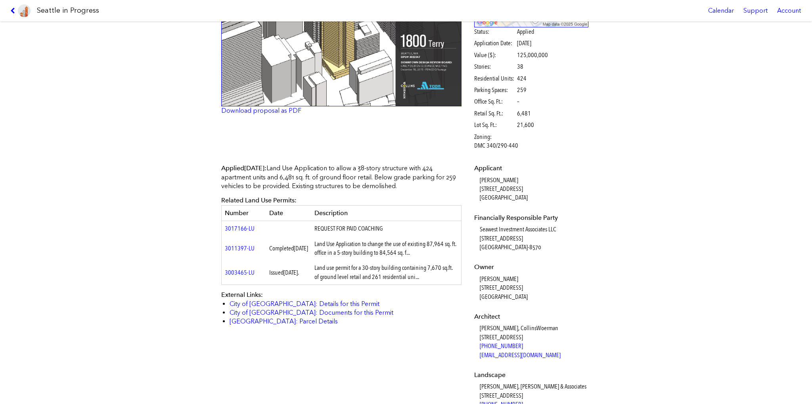
scroll to position [159, 0]
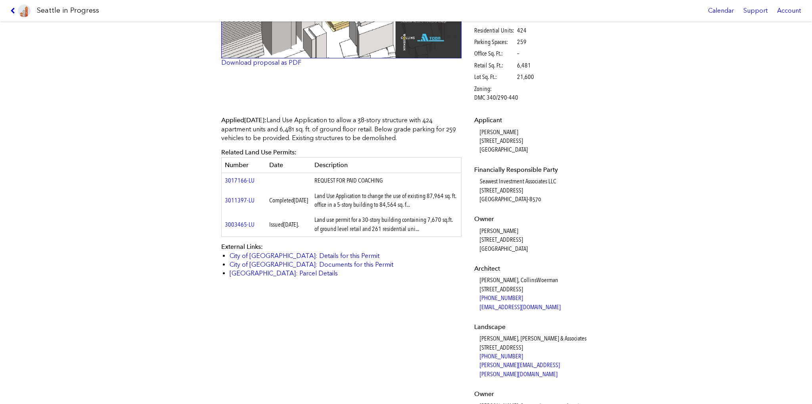
click at [16, 10] on icon at bounding box center [14, 11] width 8 height 6
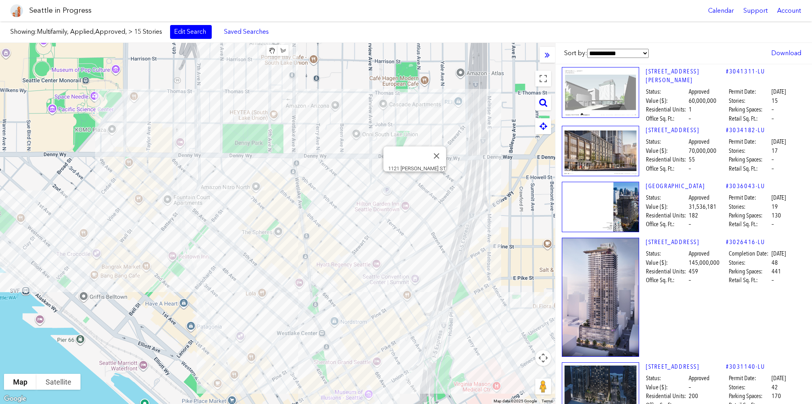
click at [417, 182] on div "1121 [PERSON_NAME] ST" at bounding box center [277, 223] width 555 height 361
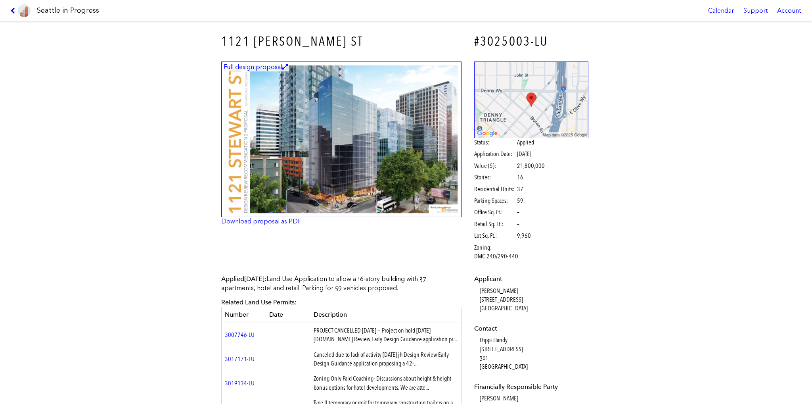
click at [13, 10] on icon at bounding box center [14, 11] width 8 height 6
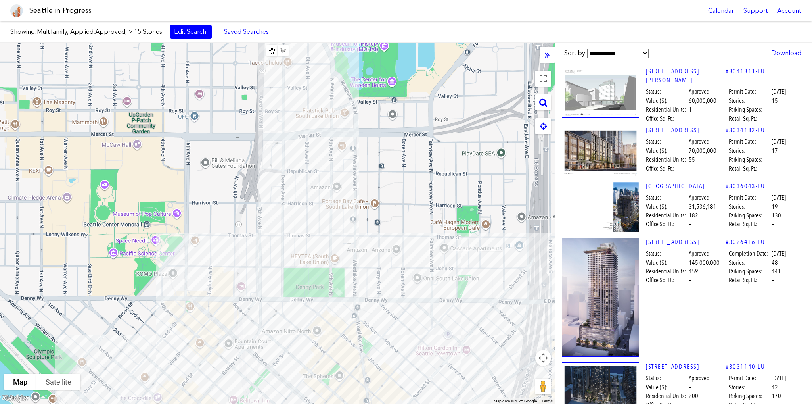
drag, startPoint x: 226, startPoint y: 106, endPoint x: 287, endPoint y: 250, distance: 157.0
click at [287, 250] on div at bounding box center [277, 223] width 555 height 361
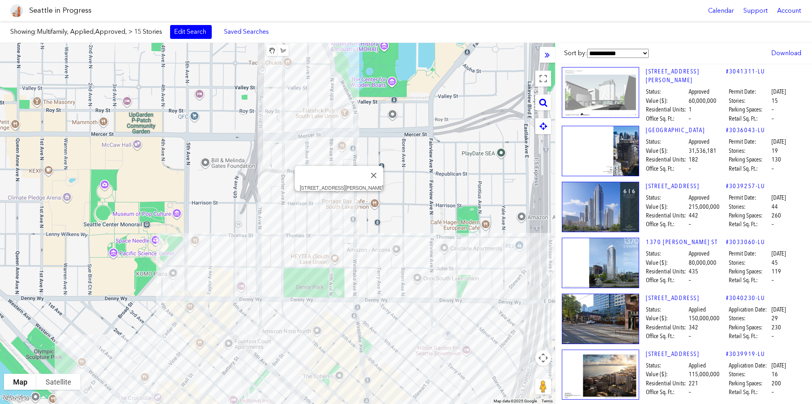
click at [338, 200] on div "[STREET_ADDRESS][PERSON_NAME]" at bounding box center [277, 223] width 555 height 361
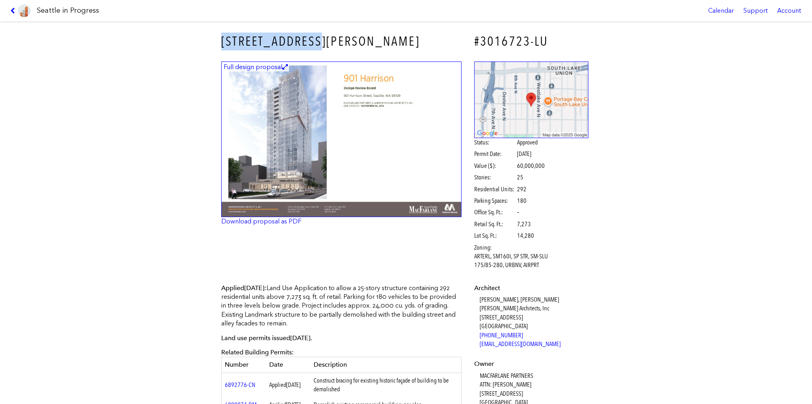
drag, startPoint x: 324, startPoint y: 38, endPoint x: 218, endPoint y: 38, distance: 106.3
click at [218, 38] on div "[STREET_ADDRESS][PERSON_NAME]" at bounding box center [341, 41] width 251 height 29
copy h3 "[STREET_ADDRESS][PERSON_NAME]"
click at [14, 10] on icon at bounding box center [14, 11] width 8 height 6
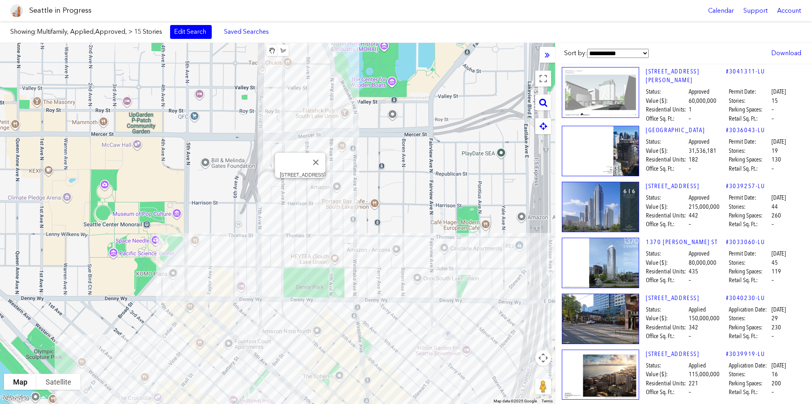
click at [299, 187] on div "[STREET_ADDRESS]" at bounding box center [277, 223] width 555 height 361
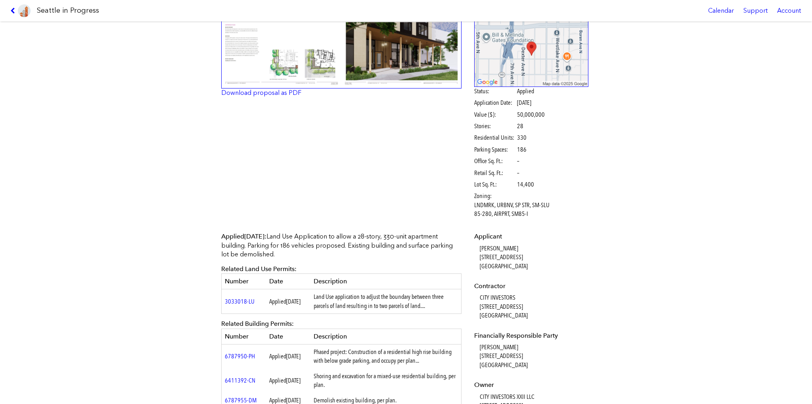
scroll to position [119, 0]
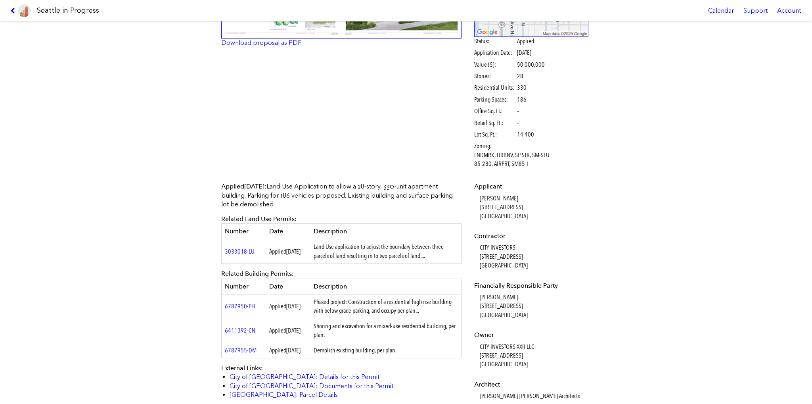
click at [160, 203] on div "[STREET_ADDRESS] #3017379-[PERSON_NAME] Full design proposal Download proposal …" at bounding box center [406, 212] width 812 height 382
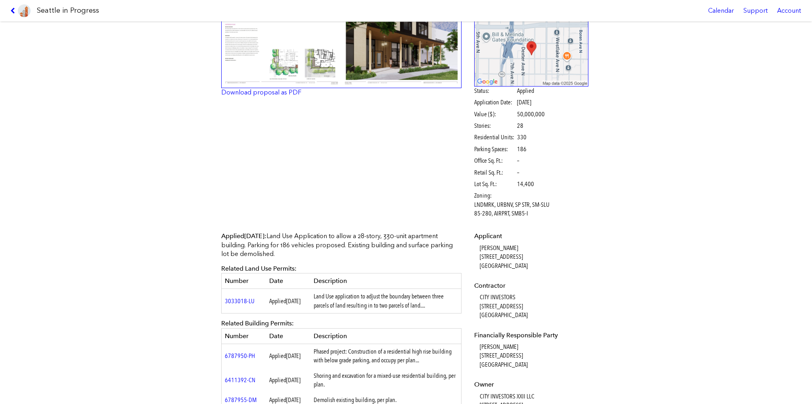
scroll to position [0, 0]
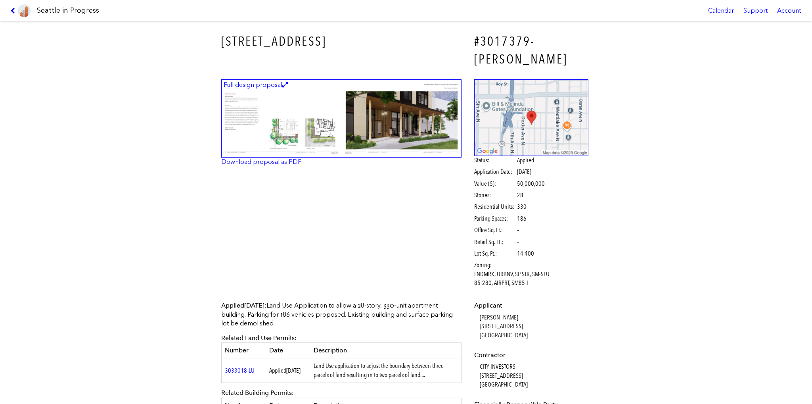
click at [15, 11] on icon at bounding box center [14, 11] width 8 height 6
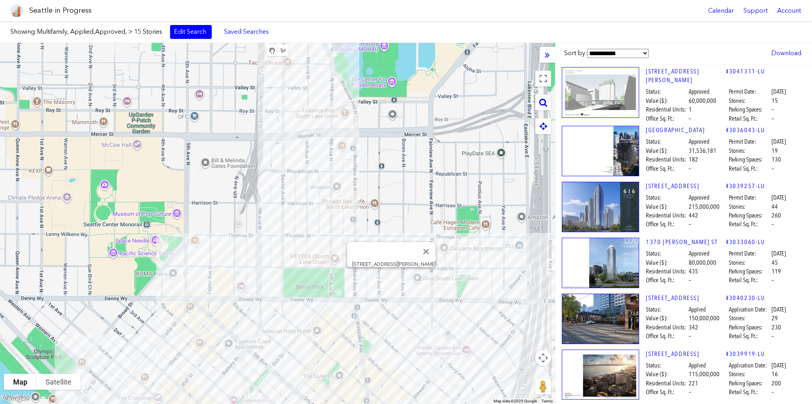
click at [392, 273] on div "[STREET_ADDRESS][PERSON_NAME]" at bounding box center [277, 223] width 555 height 361
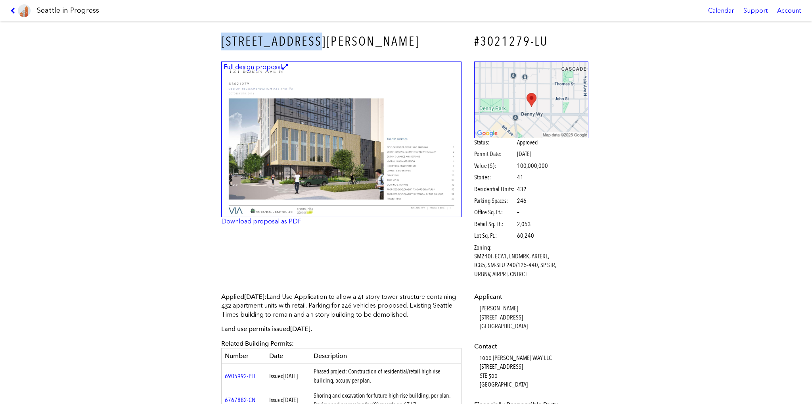
drag, startPoint x: 201, startPoint y: 31, endPoint x: 322, endPoint y: 35, distance: 121.5
click at [322, 35] on div "[STREET_ADDRESS][PERSON_NAME] #3021279-LU Full design proposal Download proposa…" at bounding box center [406, 212] width 812 height 382
copy h3 "[STREET_ADDRESS][PERSON_NAME]"
click at [13, 12] on icon at bounding box center [14, 11] width 8 height 6
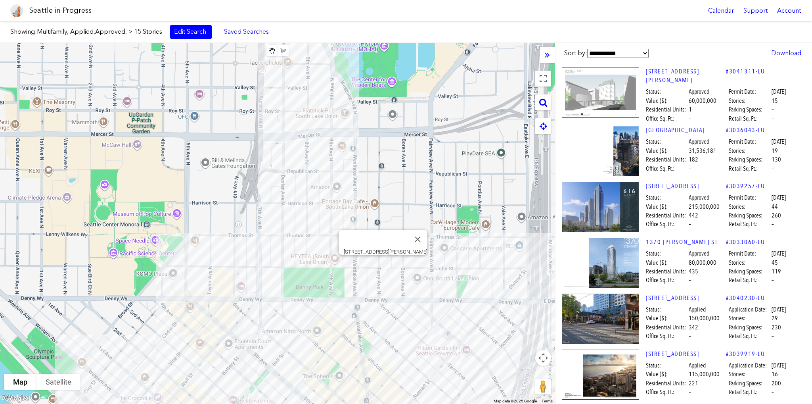
click at [384, 266] on div "[STREET_ADDRESS][PERSON_NAME]" at bounding box center [277, 223] width 555 height 361
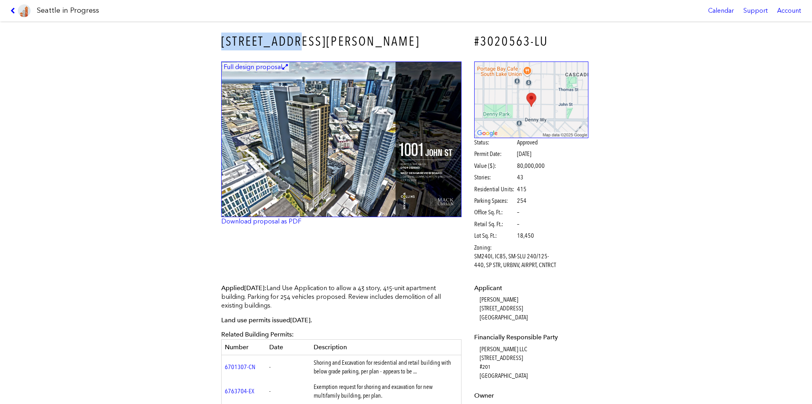
drag, startPoint x: 312, startPoint y: 40, endPoint x: 220, endPoint y: 40, distance: 92.0
click at [221, 40] on h3 "[STREET_ADDRESS][PERSON_NAME]" at bounding box center [341, 42] width 240 height 18
click at [17, 9] on icon at bounding box center [14, 11] width 8 height 6
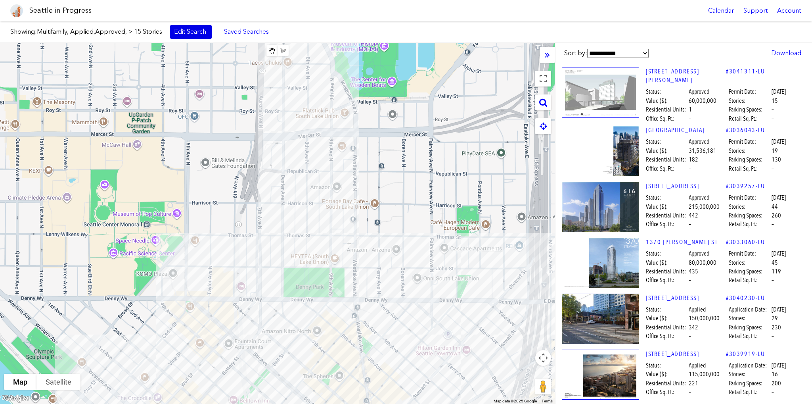
click at [192, 32] on link "Edit Search" at bounding box center [191, 31] width 42 height 13
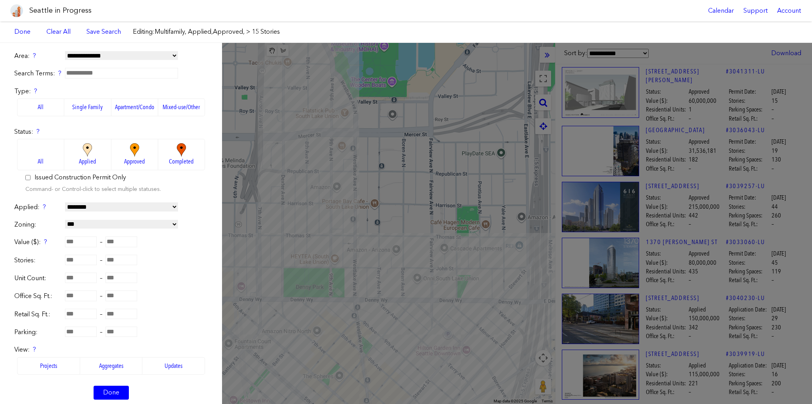
click at [85, 153] on img at bounding box center [88, 150] width 22 height 14
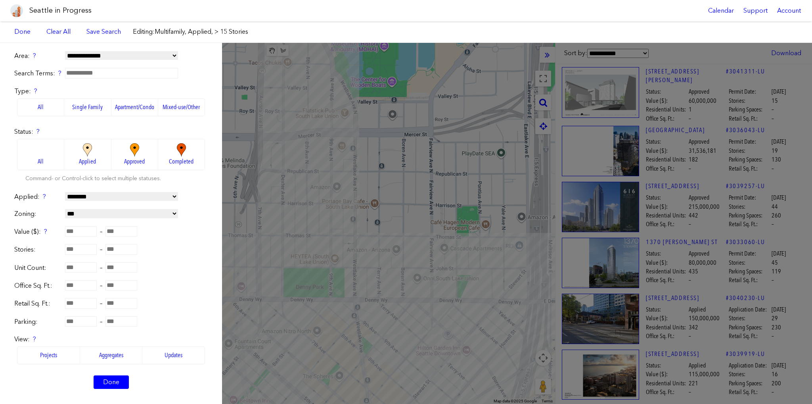
click at [137, 152] on img at bounding box center [135, 150] width 22 height 14
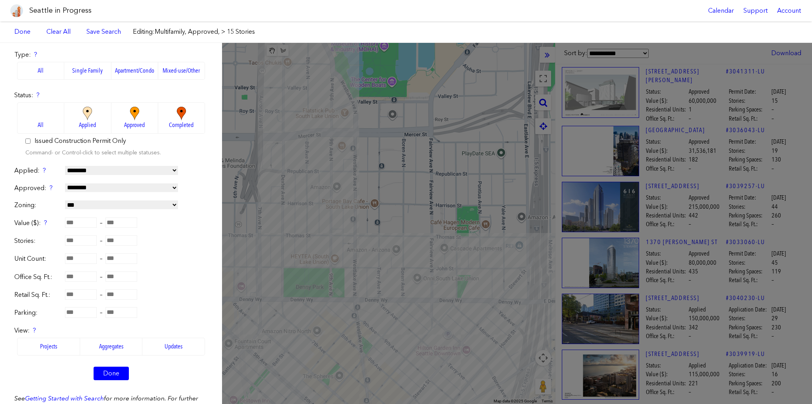
scroll to position [79, 0]
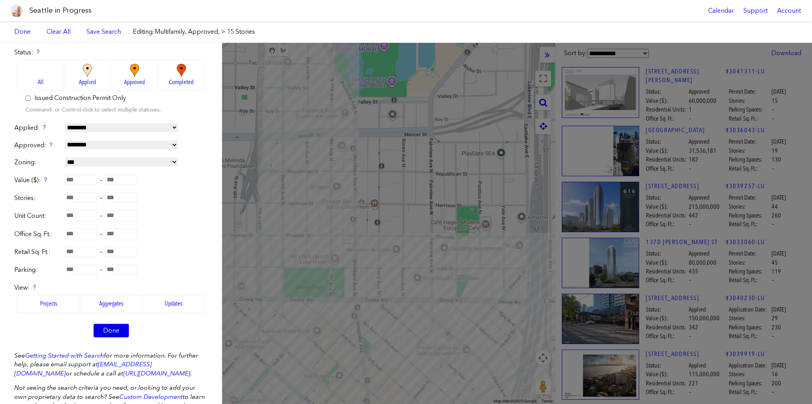
click at [110, 330] on link "Done" at bounding box center [111, 330] width 35 height 13
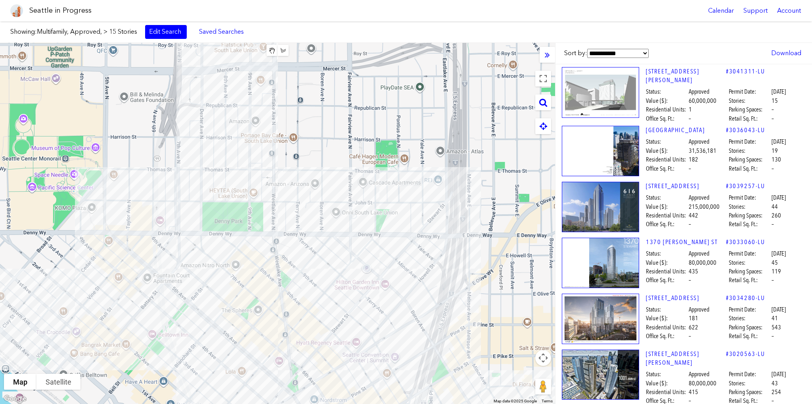
drag, startPoint x: 435, startPoint y: 350, endPoint x: 351, endPoint y: 268, distance: 117.5
click at [351, 269] on div at bounding box center [277, 223] width 555 height 361
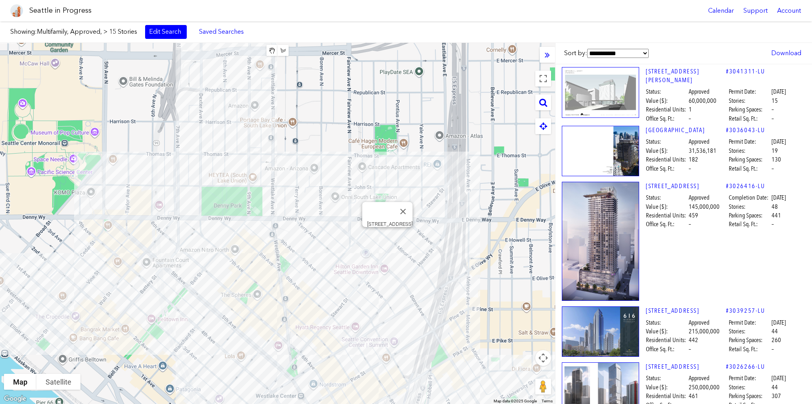
click at [387, 238] on div "[STREET_ADDRESS]" at bounding box center [277, 223] width 555 height 361
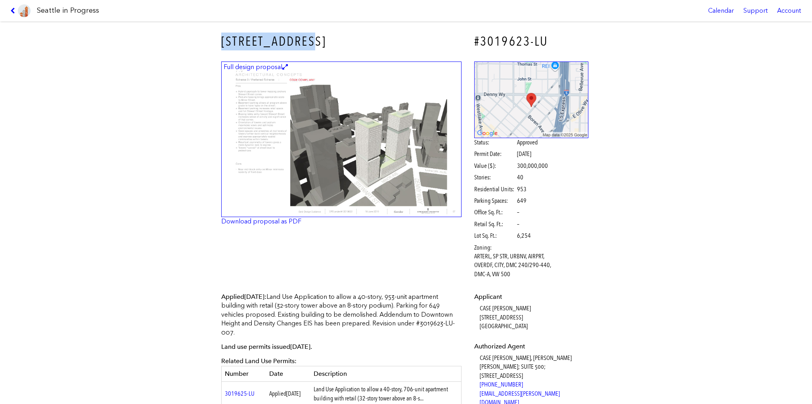
drag, startPoint x: 318, startPoint y: 38, endPoint x: 215, endPoint y: 37, distance: 103.5
click at [216, 37] on div "[STREET_ADDRESS]" at bounding box center [341, 41] width 251 height 29
drag, startPoint x: 11, startPoint y: 10, endPoint x: 17, endPoint y: 10, distance: 5.6
click at [11, 10] on icon at bounding box center [14, 11] width 8 height 6
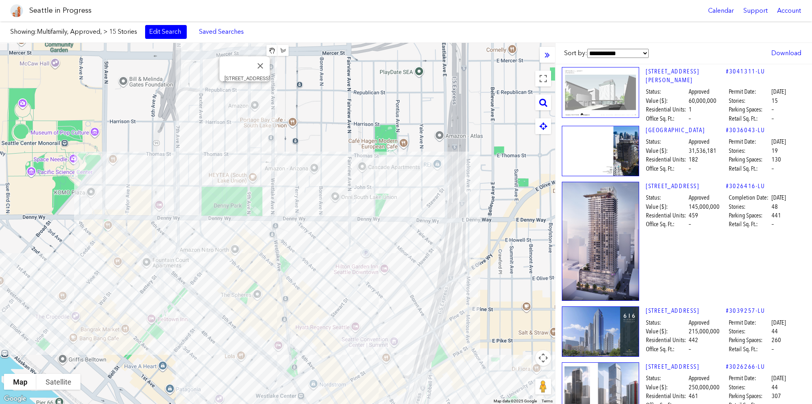
click at [245, 91] on div "[STREET_ADDRESS]" at bounding box center [277, 223] width 555 height 361
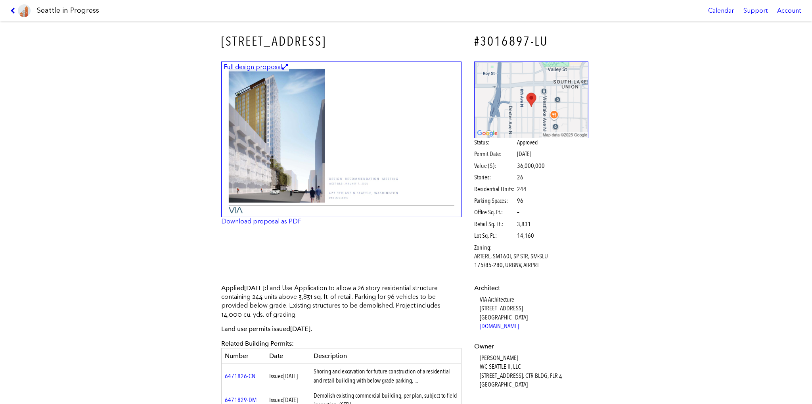
click at [14, 10] on icon at bounding box center [14, 11] width 8 height 6
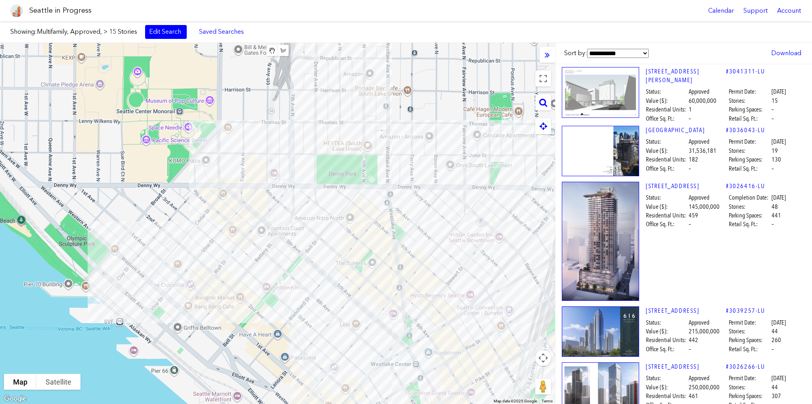
drag, startPoint x: 139, startPoint y: 284, endPoint x: 272, endPoint y: 251, distance: 137.2
click at [272, 251] on div at bounding box center [277, 223] width 555 height 361
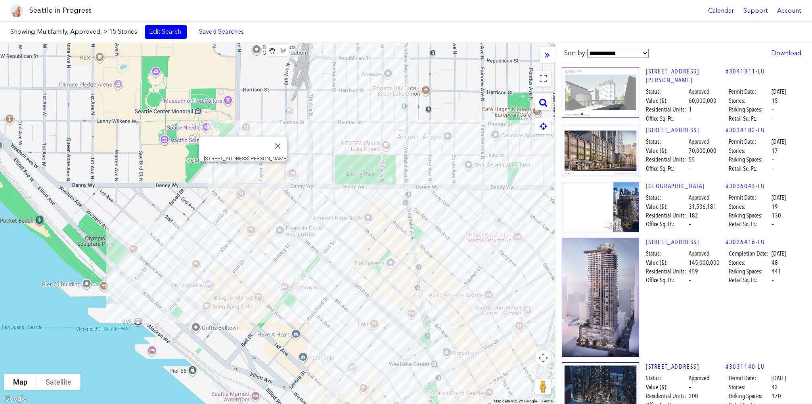
click at [243, 170] on div "[STREET_ADDRESS][PERSON_NAME]" at bounding box center [277, 223] width 555 height 361
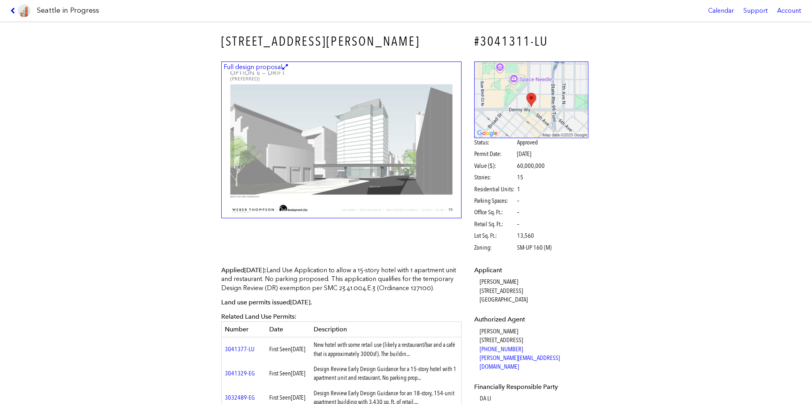
click at [15, 10] on icon at bounding box center [14, 11] width 8 height 6
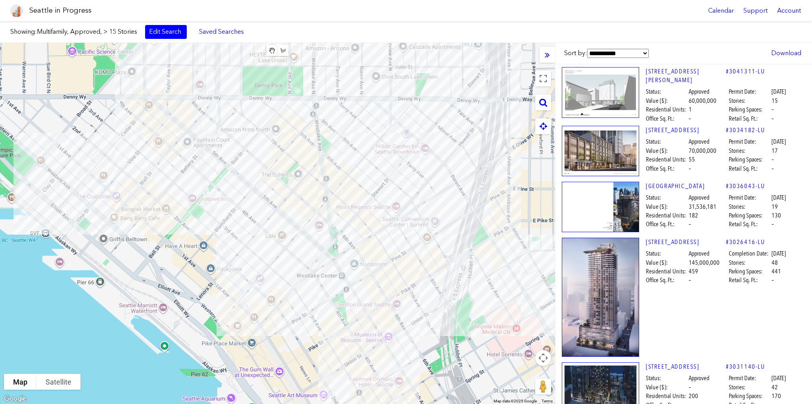
drag, startPoint x: 302, startPoint y: 294, endPoint x: 209, endPoint y: 206, distance: 128.5
click at [209, 206] on div at bounding box center [277, 223] width 555 height 361
click at [211, 169] on div "[STREET_ADDRESS]" at bounding box center [277, 223] width 555 height 361
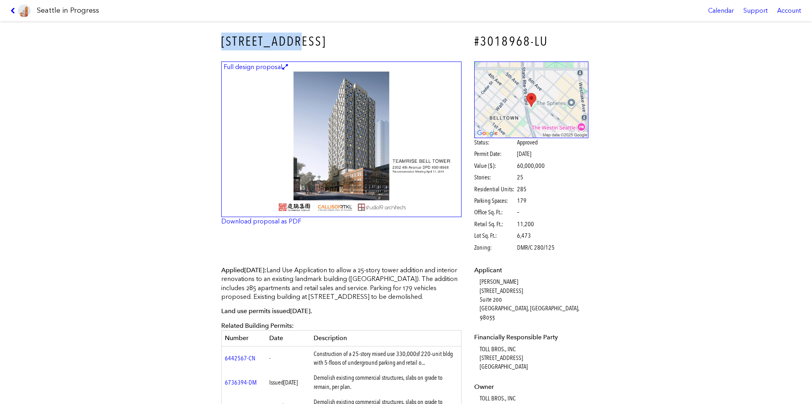
drag, startPoint x: 307, startPoint y: 43, endPoint x: 219, endPoint y: 42, distance: 87.3
click at [221, 42] on h3 "[STREET_ADDRESS]" at bounding box center [341, 42] width 240 height 18
click at [11, 10] on icon at bounding box center [14, 11] width 8 height 6
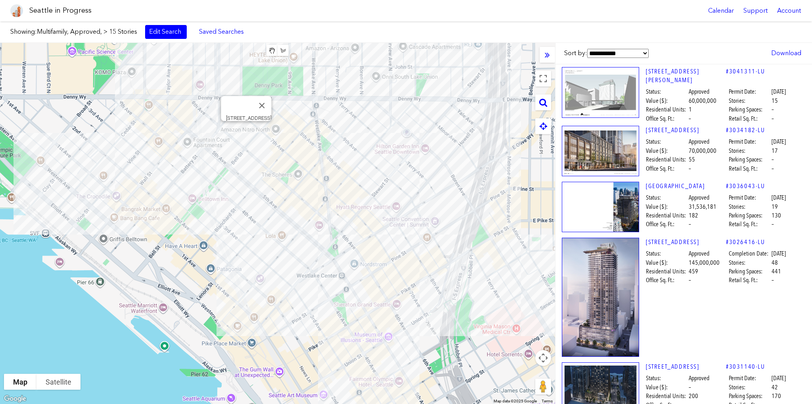
click at [246, 132] on div "[STREET_ADDRESS]" at bounding box center [277, 223] width 555 height 361
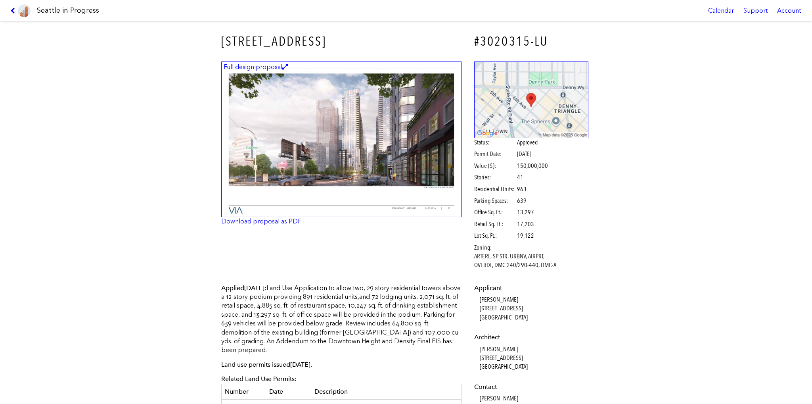
click at [12, 9] on icon at bounding box center [14, 11] width 8 height 6
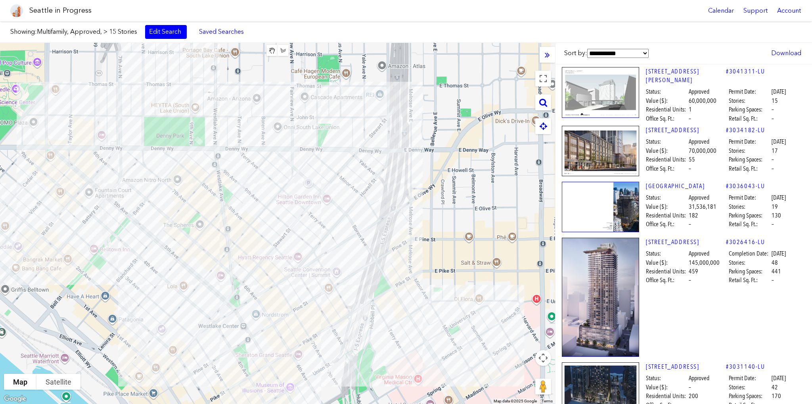
drag, startPoint x: 280, startPoint y: 151, endPoint x: 181, endPoint y: 205, distance: 112.4
click at [181, 205] on div at bounding box center [277, 223] width 555 height 361
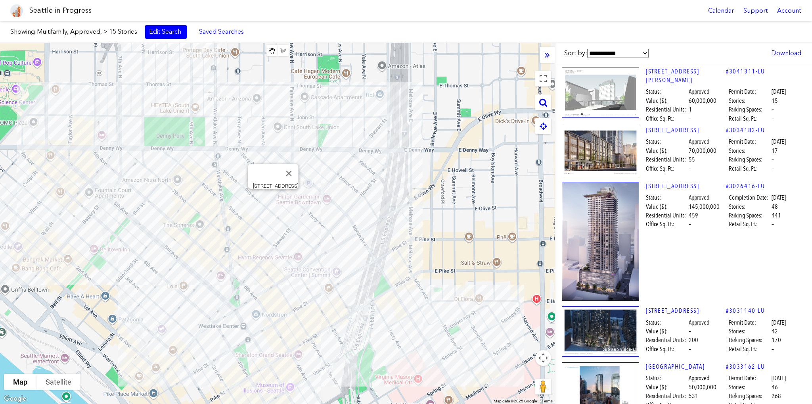
click at [271, 199] on div "[STREET_ADDRESS]" at bounding box center [277, 223] width 555 height 361
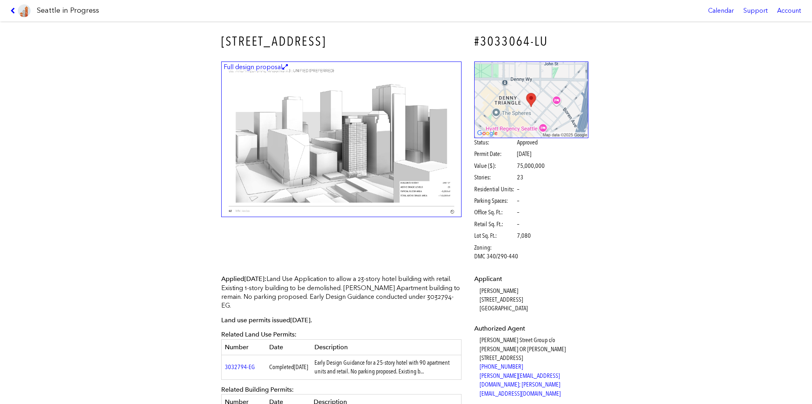
click at [11, 6] on link at bounding box center [20, 10] width 27 height 21
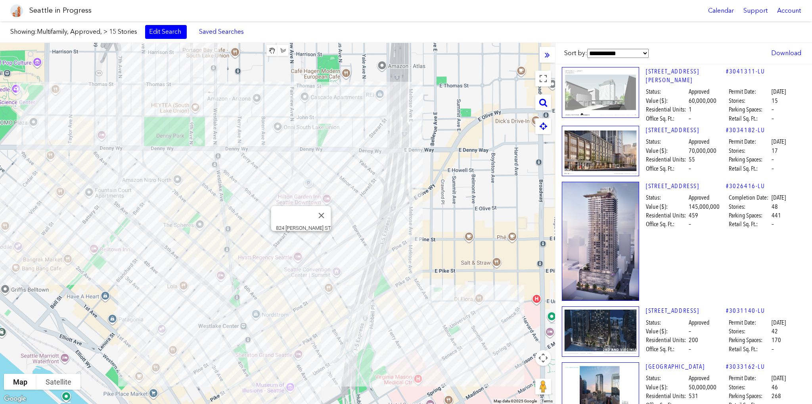
click at [302, 244] on div "824 [PERSON_NAME] ST" at bounding box center [277, 223] width 555 height 361
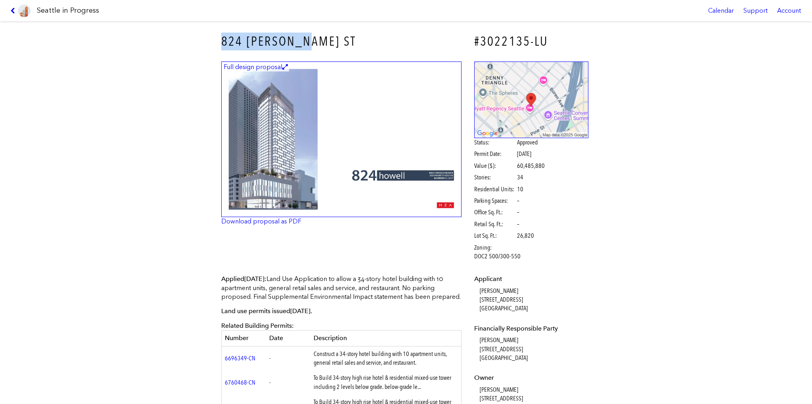
drag, startPoint x: 316, startPoint y: 42, endPoint x: 217, endPoint y: 40, distance: 98.8
click at [217, 40] on div "824 [PERSON_NAME] ST" at bounding box center [341, 41] width 251 height 29
click at [10, 11] on link at bounding box center [20, 10] width 27 height 21
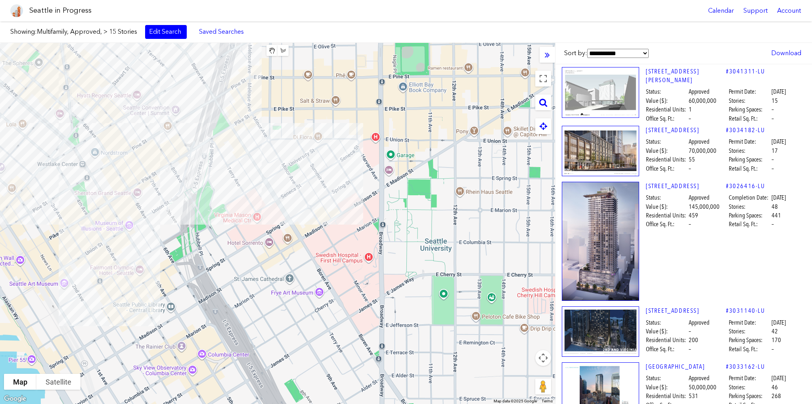
drag, startPoint x: 327, startPoint y: 316, endPoint x: 159, endPoint y: 130, distance: 250.5
click at [159, 130] on div at bounding box center [277, 223] width 555 height 361
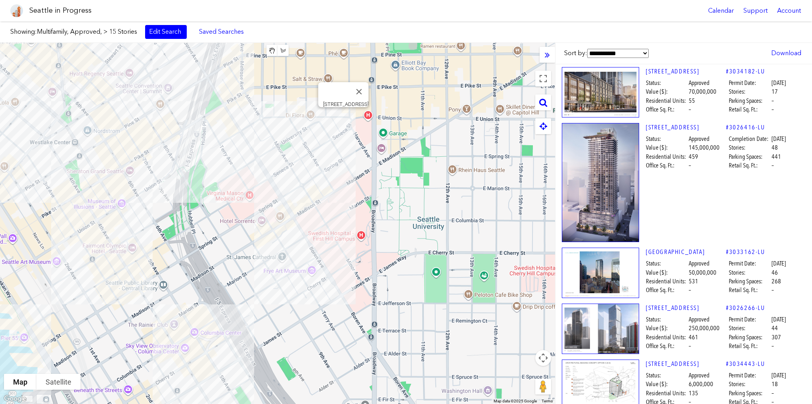
click at [347, 119] on div "[STREET_ADDRESS]" at bounding box center [277, 223] width 555 height 361
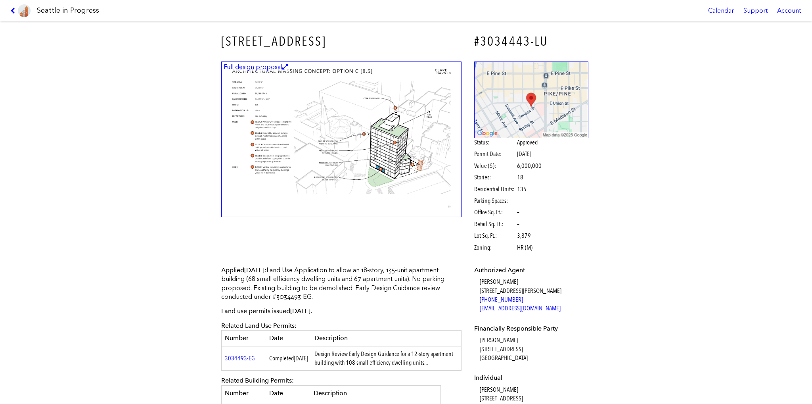
click at [10, 10] on link at bounding box center [20, 10] width 27 height 21
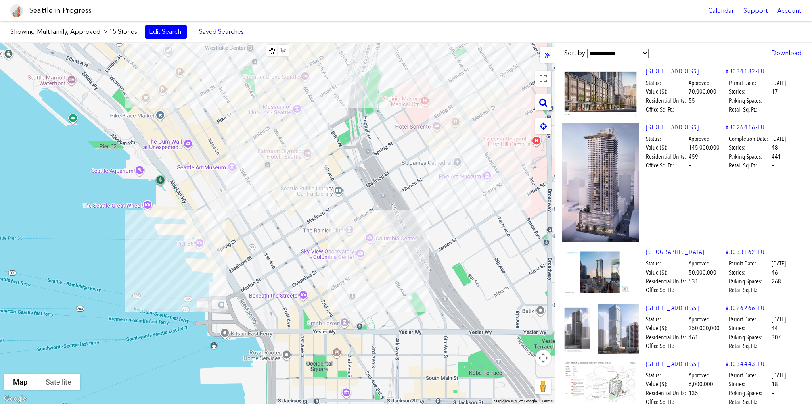
drag, startPoint x: 163, startPoint y: 235, endPoint x: 340, endPoint y: 140, distance: 200.0
click at [340, 140] on div at bounding box center [277, 223] width 555 height 361
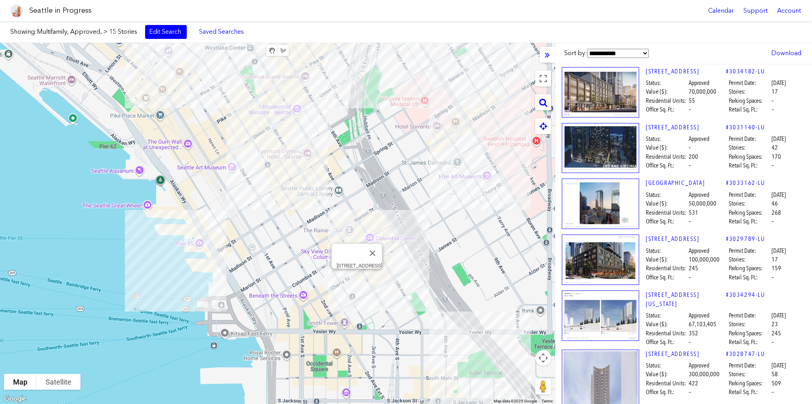
click at [359, 279] on div "[STREET_ADDRESS]" at bounding box center [277, 223] width 555 height 361
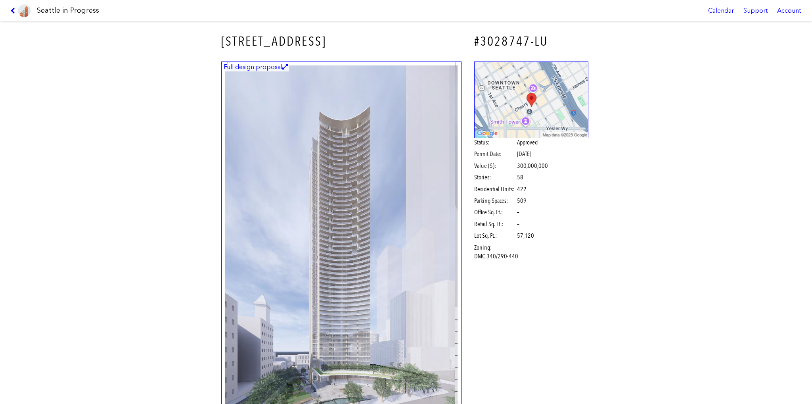
click at [12, 9] on icon at bounding box center [14, 11] width 8 height 6
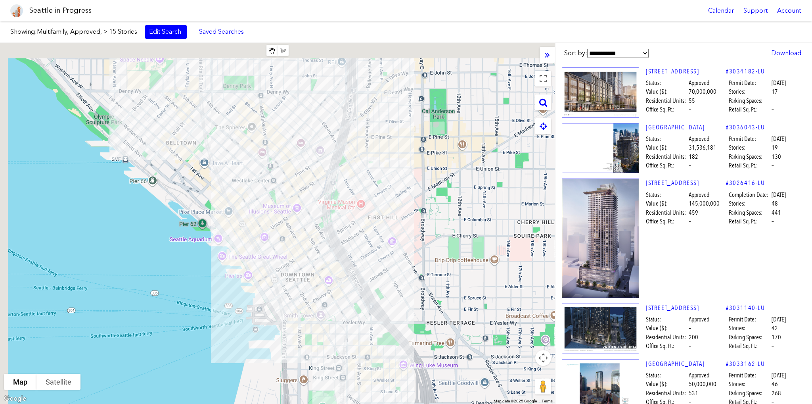
drag, startPoint x: 172, startPoint y: 191, endPoint x: 232, endPoint y: 251, distance: 85.0
click at [232, 251] on div at bounding box center [277, 223] width 555 height 361
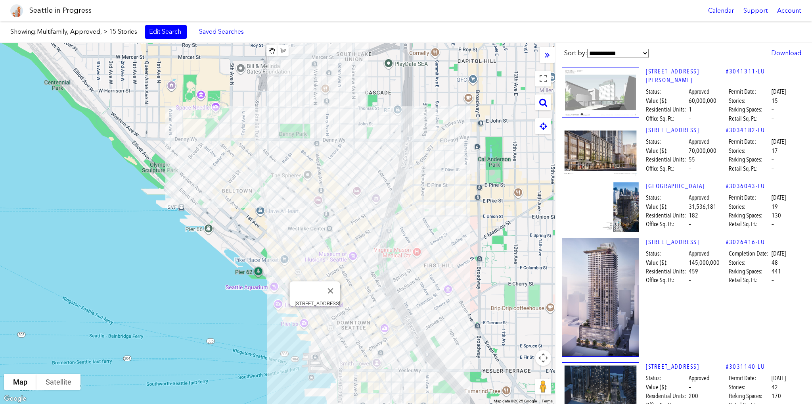
click at [316, 318] on div "[STREET_ADDRESS]" at bounding box center [277, 223] width 555 height 361
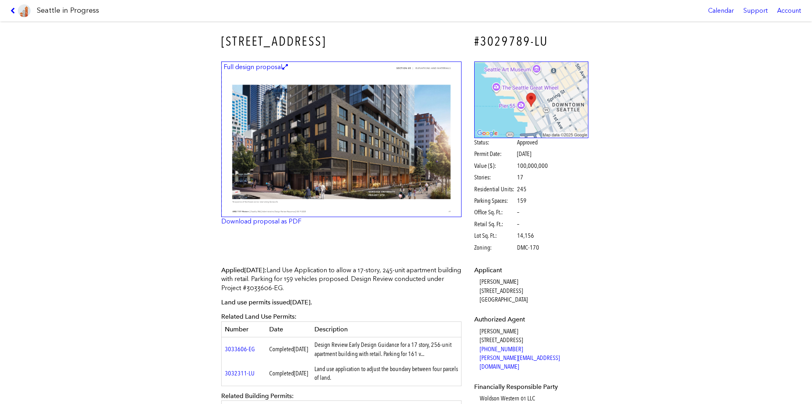
click at [10, 8] on link at bounding box center [20, 10] width 27 height 21
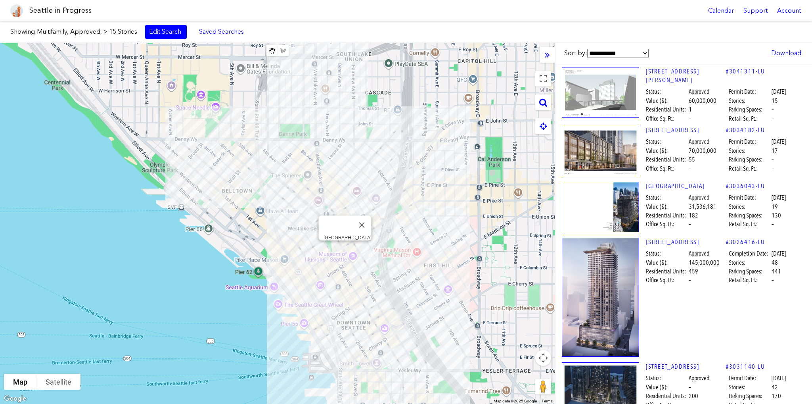
click at [345, 251] on div "[GEOGRAPHIC_DATA]" at bounding box center [277, 223] width 555 height 361
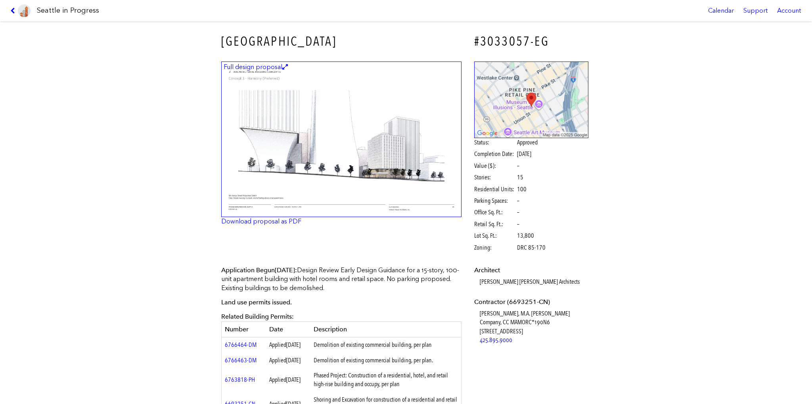
click at [9, 9] on link at bounding box center [20, 10] width 27 height 21
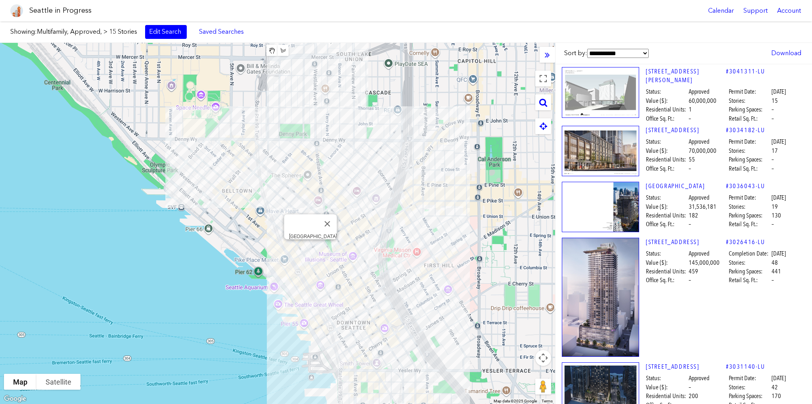
click at [308, 246] on div "[GEOGRAPHIC_DATA]" at bounding box center [277, 223] width 555 height 361
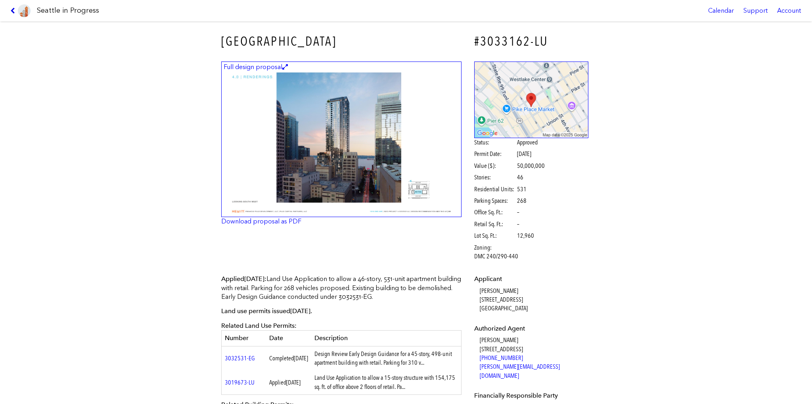
click at [11, 8] on icon at bounding box center [14, 11] width 8 height 6
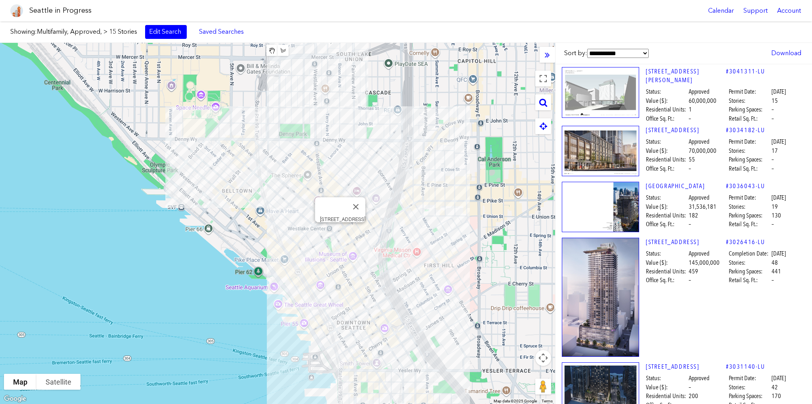
click at [339, 232] on div "[STREET_ADDRESS]" at bounding box center [277, 223] width 555 height 361
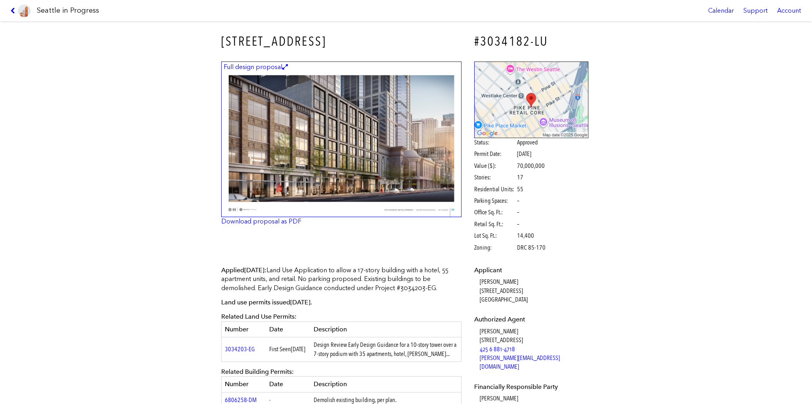
click at [13, 12] on icon at bounding box center [14, 11] width 8 height 6
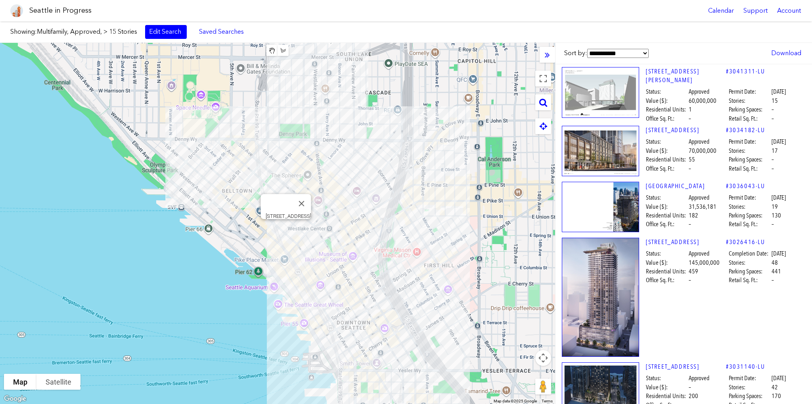
click at [282, 227] on div "[STREET_ADDRESS]" at bounding box center [277, 223] width 555 height 361
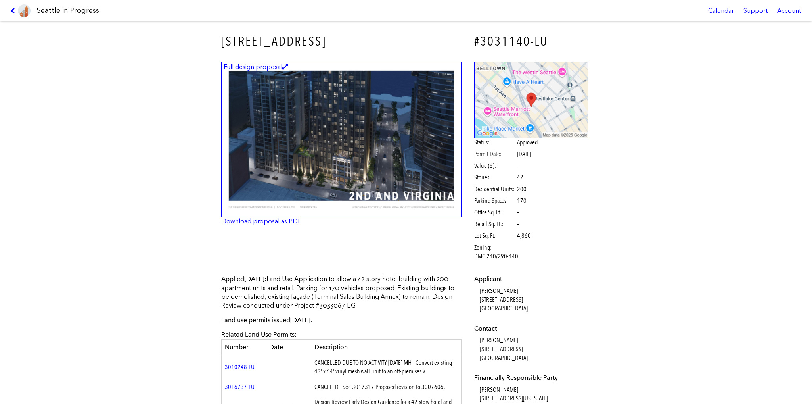
click at [10, 9] on link at bounding box center [20, 10] width 27 height 21
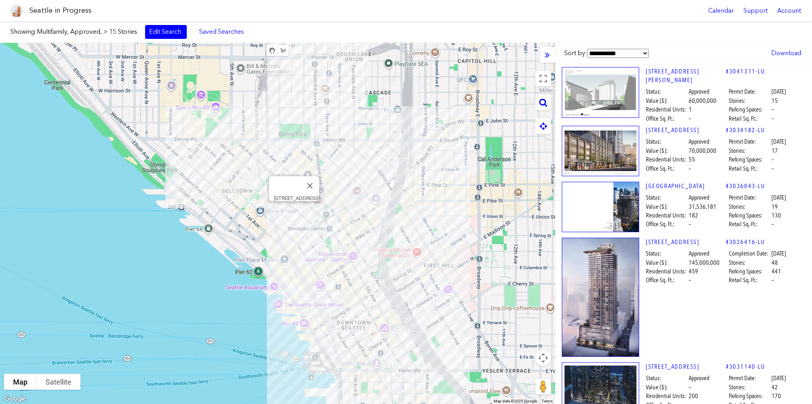
click at [294, 211] on div "[STREET_ADDRESS]" at bounding box center [277, 223] width 555 height 361
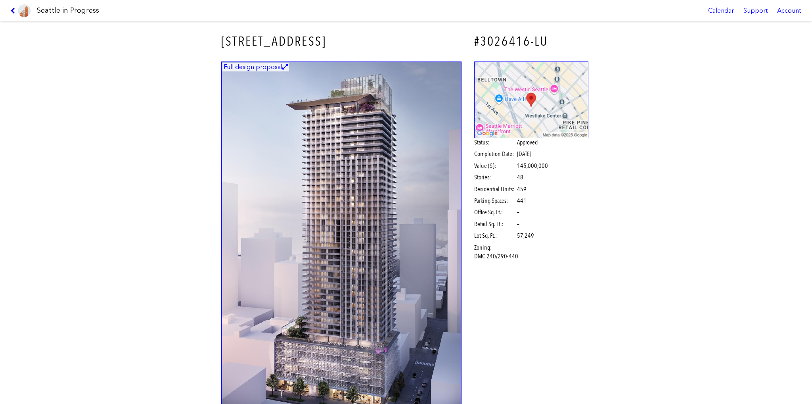
click at [13, 12] on icon at bounding box center [14, 11] width 8 height 6
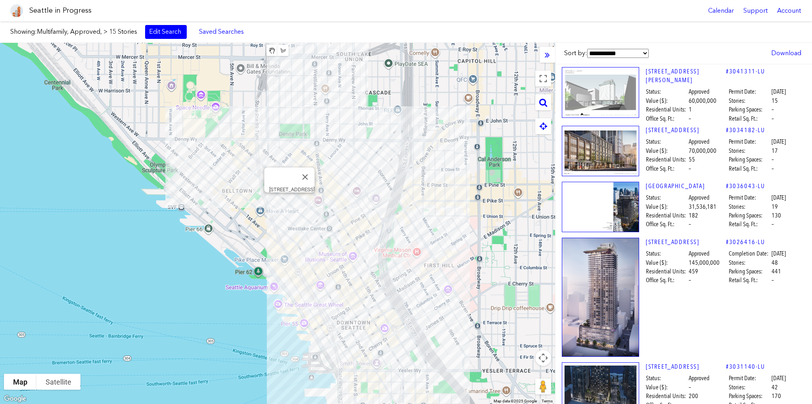
click at [286, 200] on div "[STREET_ADDRESS]" at bounding box center [277, 223] width 555 height 361
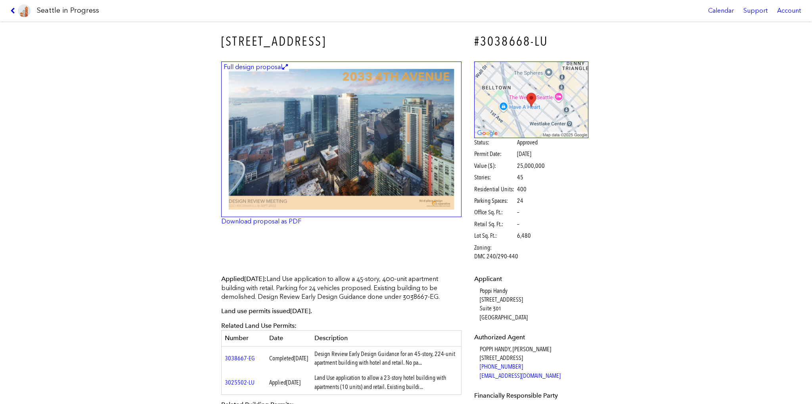
click at [16, 12] on icon at bounding box center [14, 11] width 8 height 6
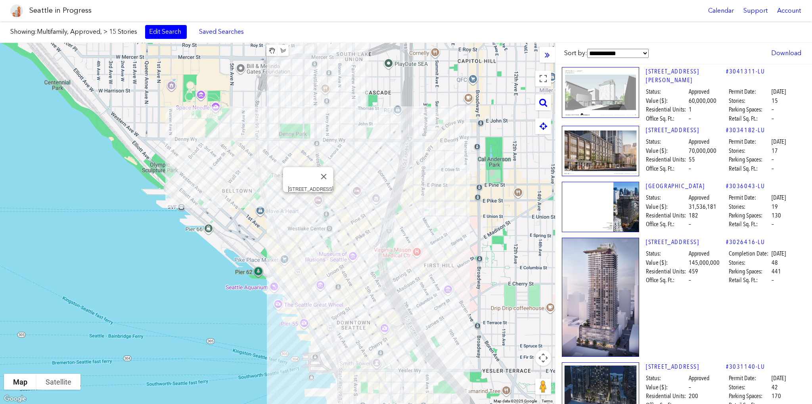
click at [311, 200] on div "[STREET_ADDRESS]" at bounding box center [277, 223] width 555 height 361
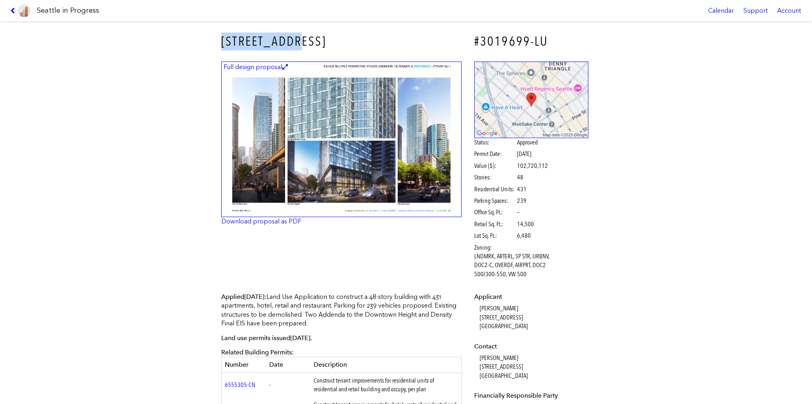
drag, startPoint x: 305, startPoint y: 35, endPoint x: 209, endPoint y: 34, distance: 96.0
click at [209, 34] on div "[STREET_ADDRESS] #3019699-LU Full design proposal Download proposal as PDF Stat…" at bounding box center [406, 212] width 812 height 382
drag, startPoint x: 14, startPoint y: 12, endPoint x: 18, endPoint y: 17, distance: 7.2
click at [14, 12] on icon at bounding box center [14, 11] width 8 height 6
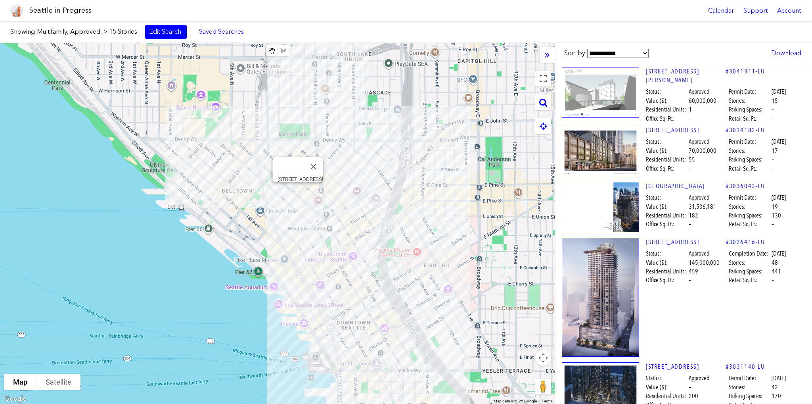
click at [297, 191] on div "[STREET_ADDRESS]" at bounding box center [277, 223] width 555 height 361
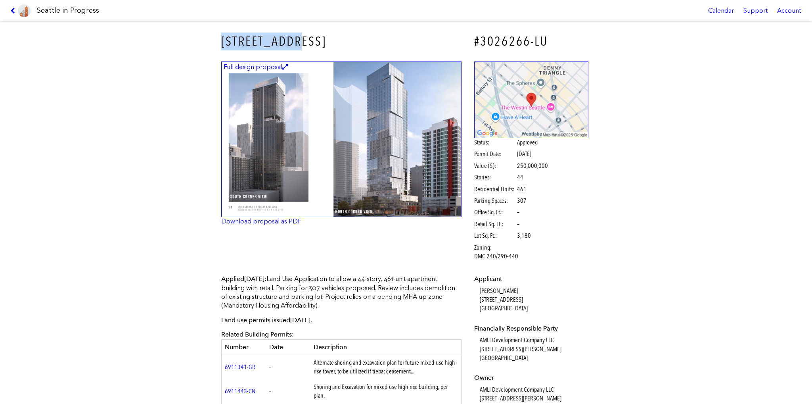
drag, startPoint x: 300, startPoint y: 41, endPoint x: 221, endPoint y: 40, distance: 79.7
click at [221, 40] on h3 "[STREET_ADDRESS]" at bounding box center [341, 42] width 240 height 18
click at [14, 12] on icon at bounding box center [14, 11] width 8 height 6
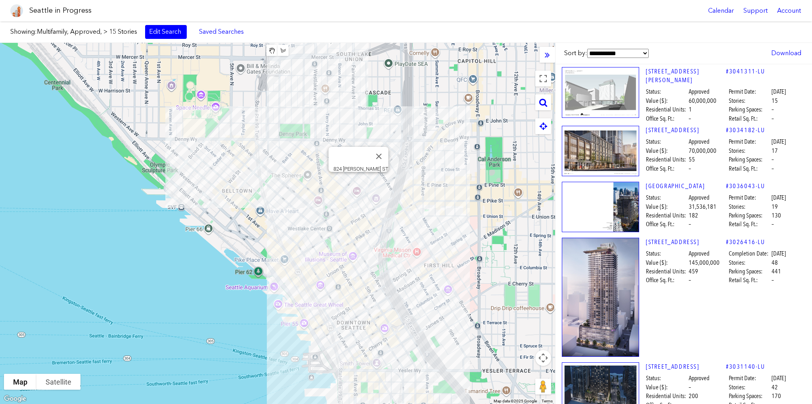
click at [359, 182] on div "824 [PERSON_NAME] ST" at bounding box center [277, 223] width 555 height 361
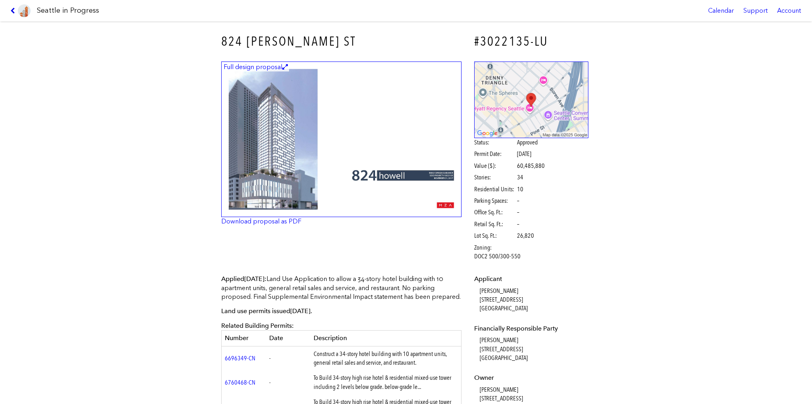
click at [14, 8] on icon at bounding box center [14, 11] width 8 height 6
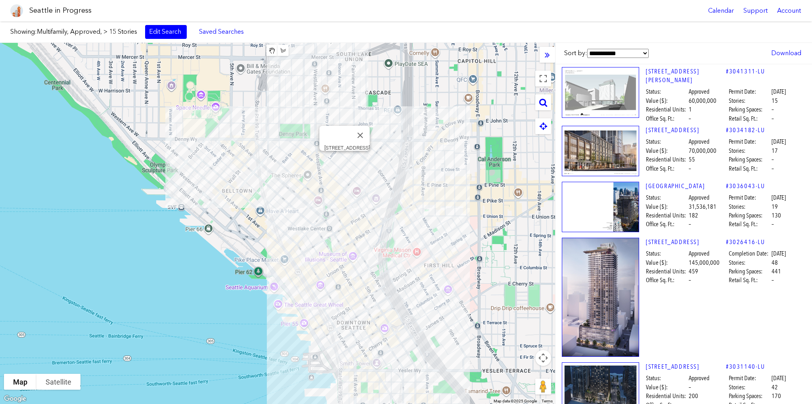
click at [343, 164] on div "[STREET_ADDRESS]" at bounding box center [277, 223] width 555 height 361
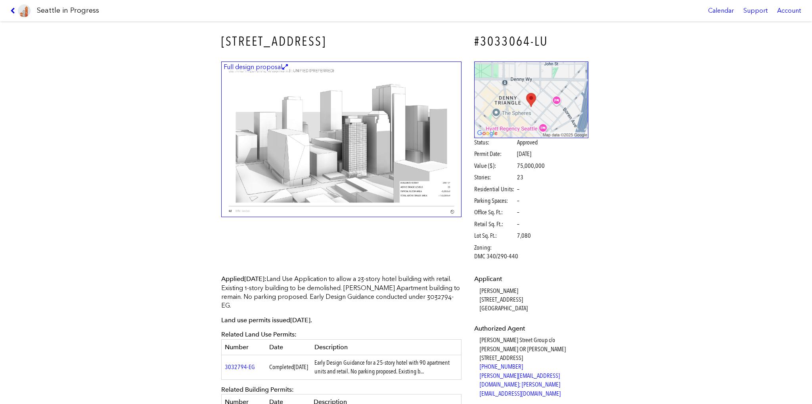
click at [16, 13] on icon at bounding box center [14, 11] width 8 height 6
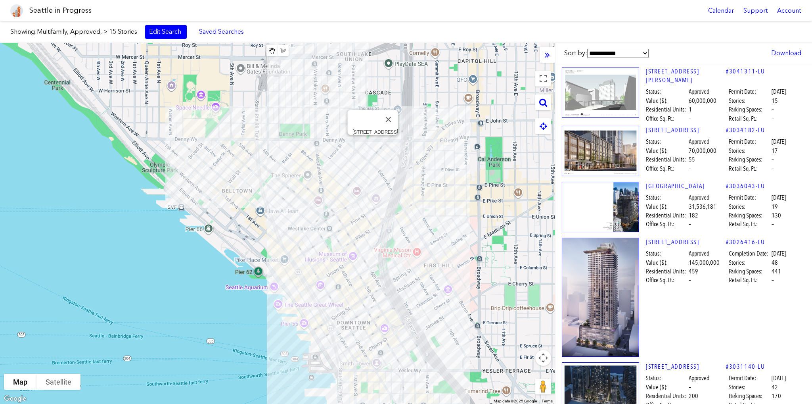
click at [373, 147] on div "[STREET_ADDRESS]" at bounding box center [277, 223] width 555 height 361
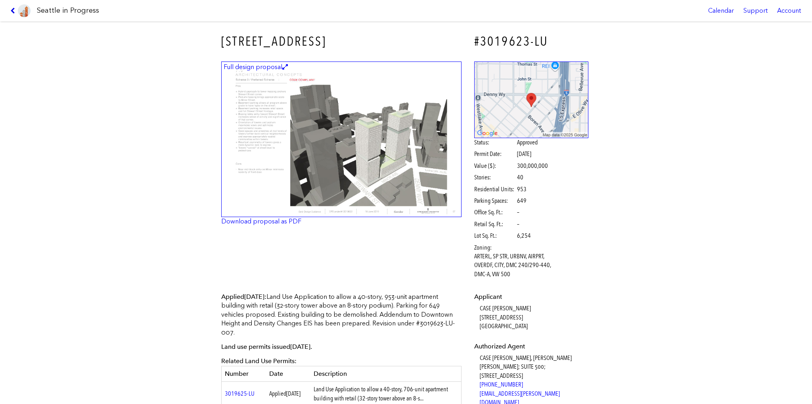
click at [14, 11] on icon at bounding box center [14, 11] width 8 height 6
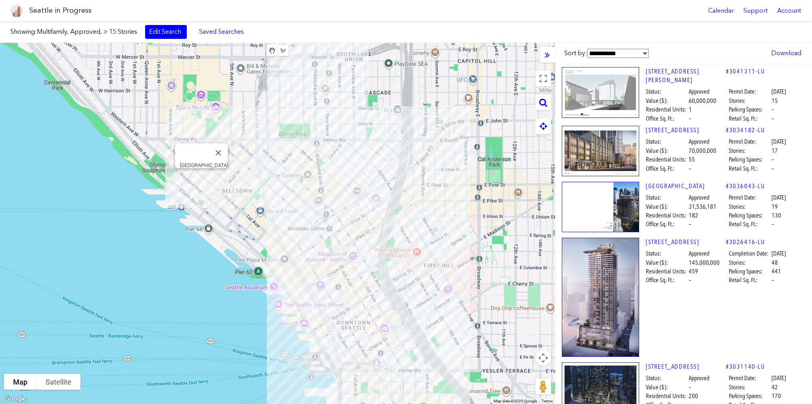
click at [201, 182] on div "[GEOGRAPHIC_DATA]" at bounding box center [277, 223] width 555 height 361
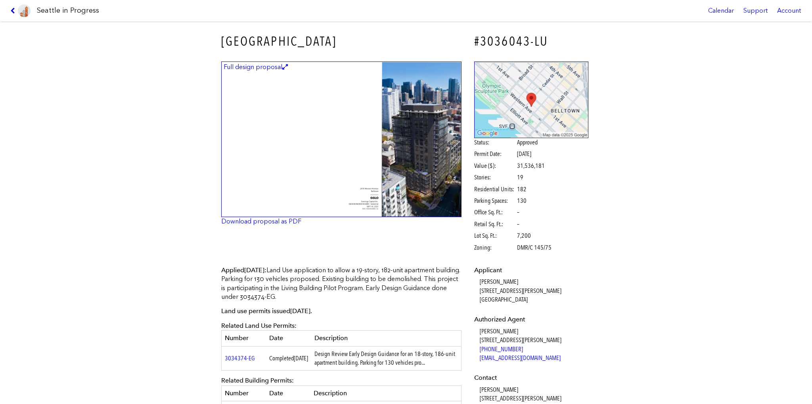
click at [12, 9] on icon at bounding box center [14, 11] width 8 height 6
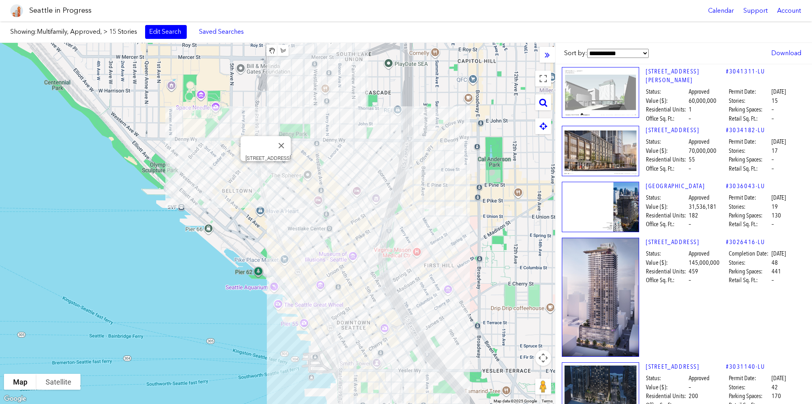
click at [263, 171] on div "[STREET_ADDRESS]" at bounding box center [277, 223] width 555 height 361
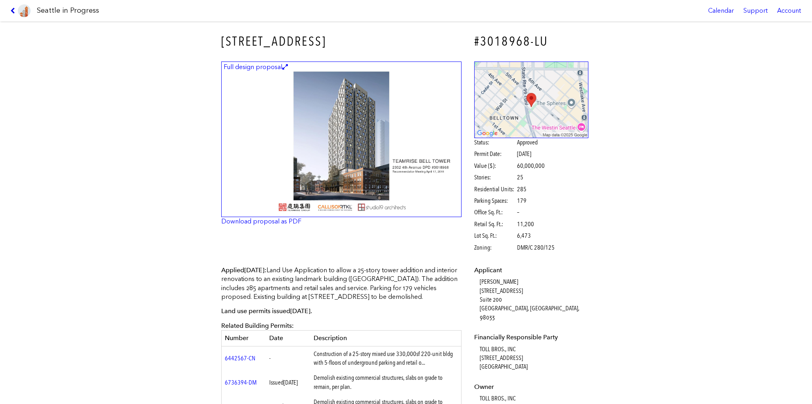
click at [16, 10] on icon at bounding box center [14, 11] width 8 height 6
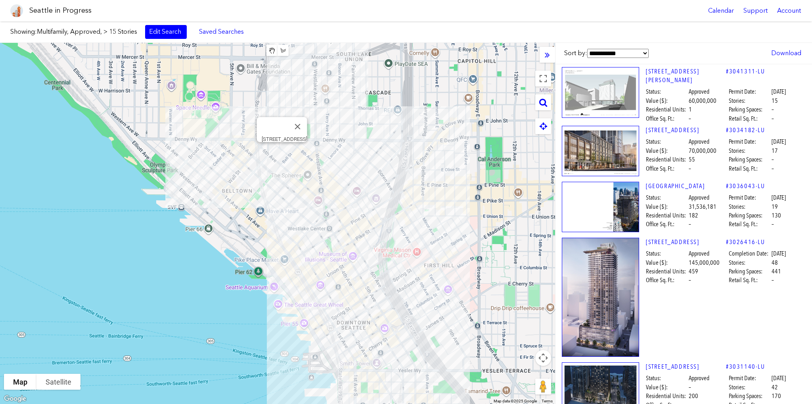
click at [279, 155] on div "[STREET_ADDRESS]" at bounding box center [277, 223] width 555 height 361
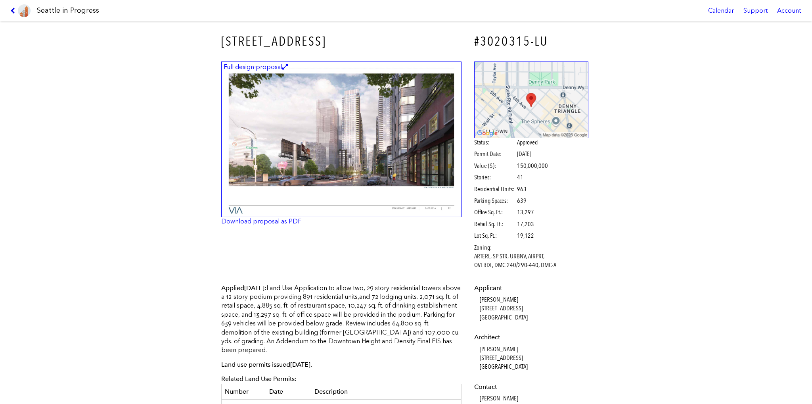
click at [12, 13] on icon at bounding box center [14, 11] width 8 height 6
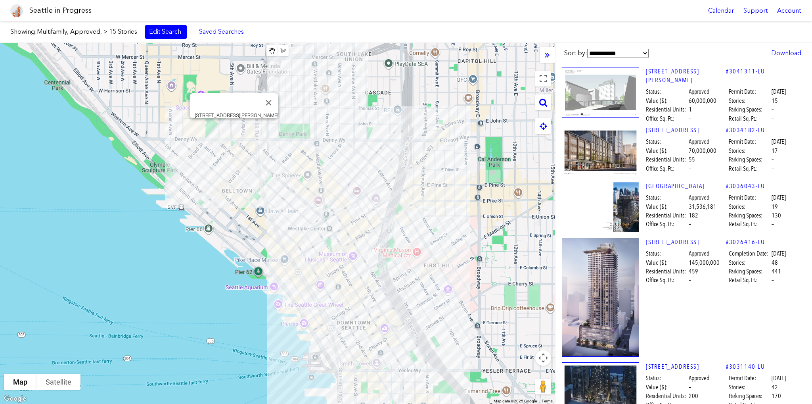
click at [232, 129] on div "[STREET_ADDRESS][PERSON_NAME]" at bounding box center [277, 223] width 555 height 361
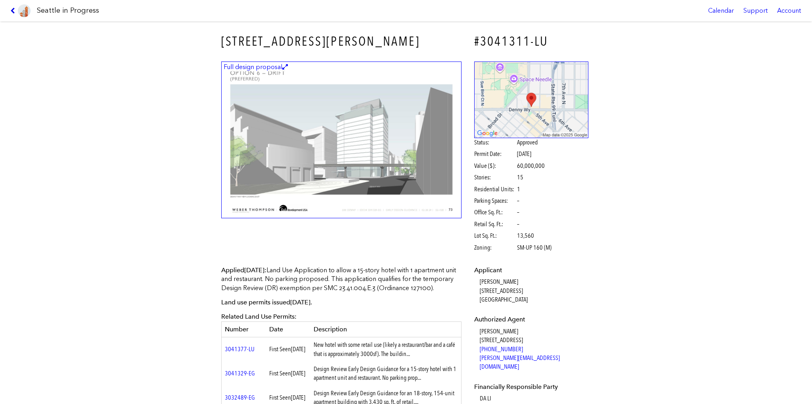
click at [14, 8] on icon at bounding box center [14, 11] width 8 height 6
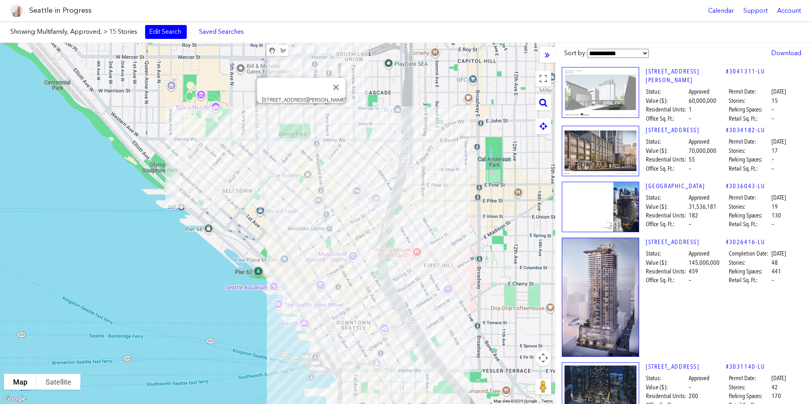
click at [300, 111] on div "[STREET_ADDRESS][PERSON_NAME]" at bounding box center [277, 223] width 555 height 361
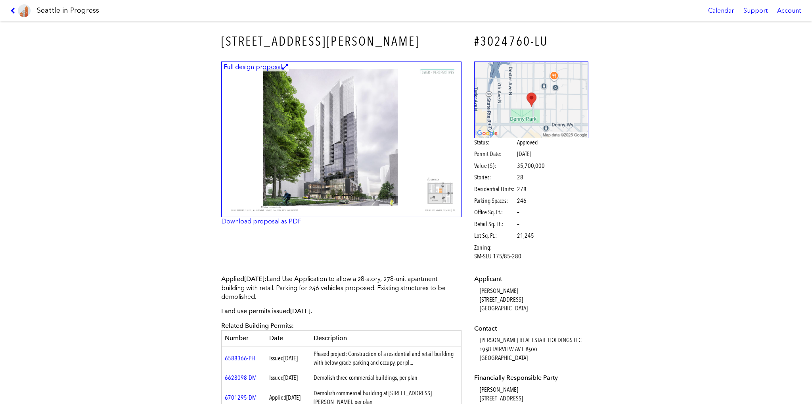
click at [13, 6] on link at bounding box center [20, 10] width 27 height 21
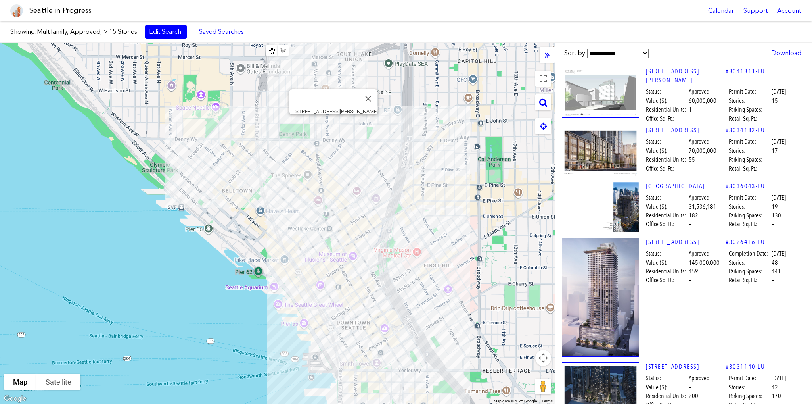
click at [334, 125] on div "[STREET_ADDRESS][PERSON_NAME]" at bounding box center [277, 223] width 555 height 361
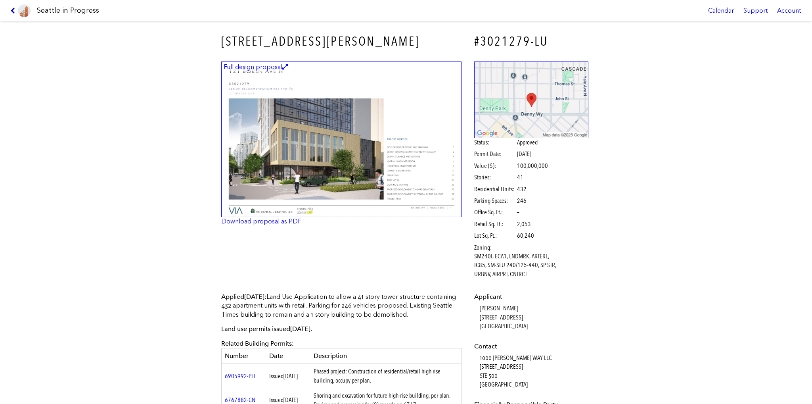
click at [12, 13] on icon at bounding box center [14, 11] width 8 height 6
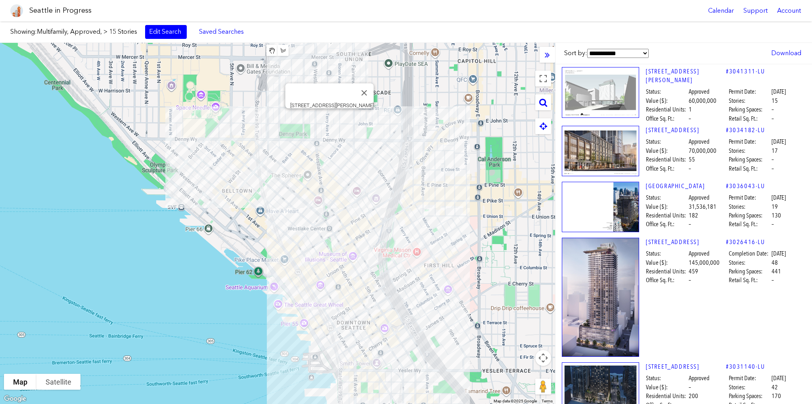
click at [329, 114] on div "[STREET_ADDRESS][PERSON_NAME]" at bounding box center [277, 223] width 555 height 361
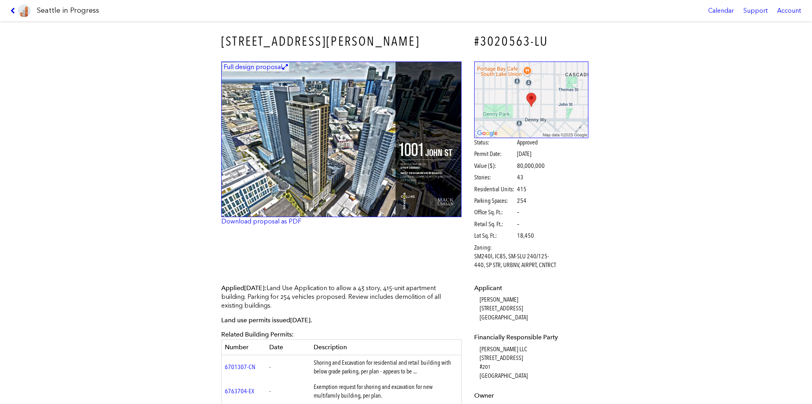
click at [13, 11] on icon at bounding box center [14, 11] width 8 height 6
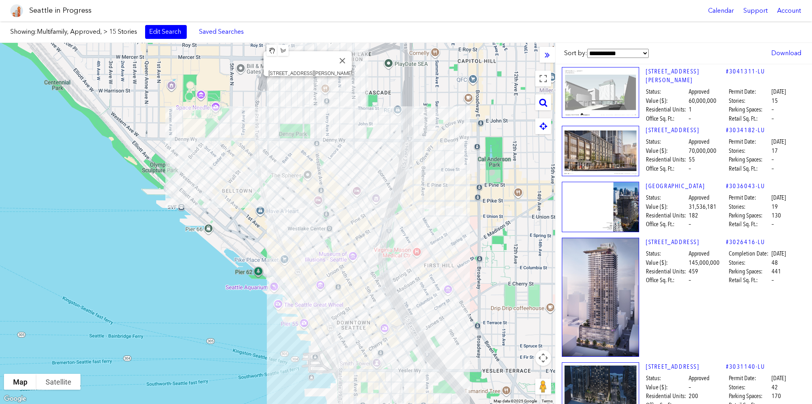
click at [308, 88] on div "[STREET_ADDRESS][PERSON_NAME]" at bounding box center [277, 223] width 555 height 361
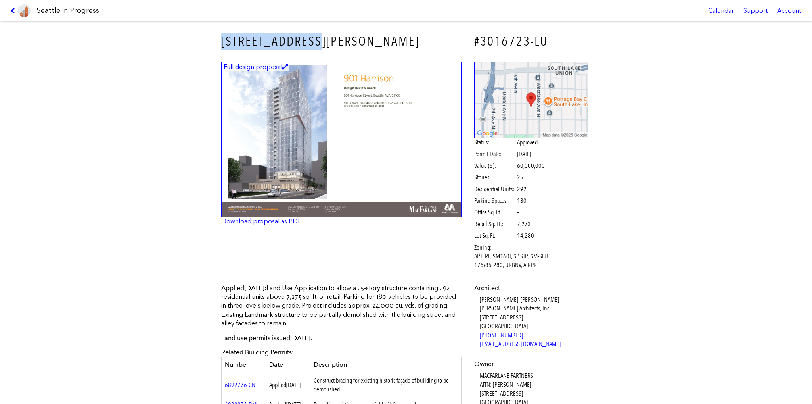
drag, startPoint x: 327, startPoint y: 41, endPoint x: 217, endPoint y: 47, distance: 110.4
click at [217, 47] on div "[STREET_ADDRESS][PERSON_NAME]" at bounding box center [341, 41] width 251 height 29
click at [12, 12] on icon at bounding box center [14, 11] width 8 height 6
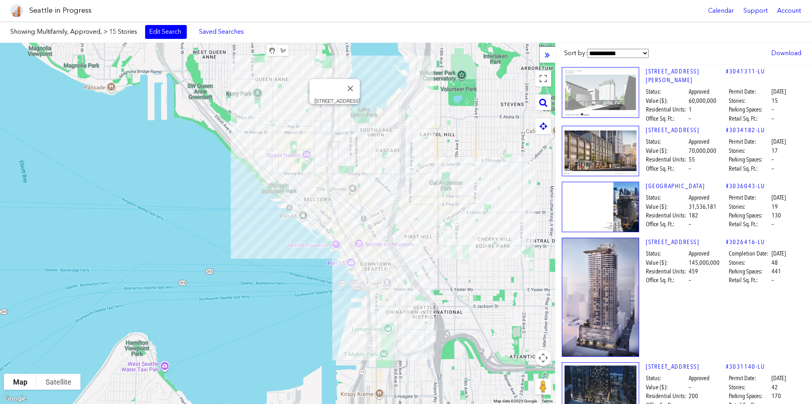
click at [333, 111] on div "[STREET_ADDRESS]" at bounding box center [277, 223] width 555 height 361
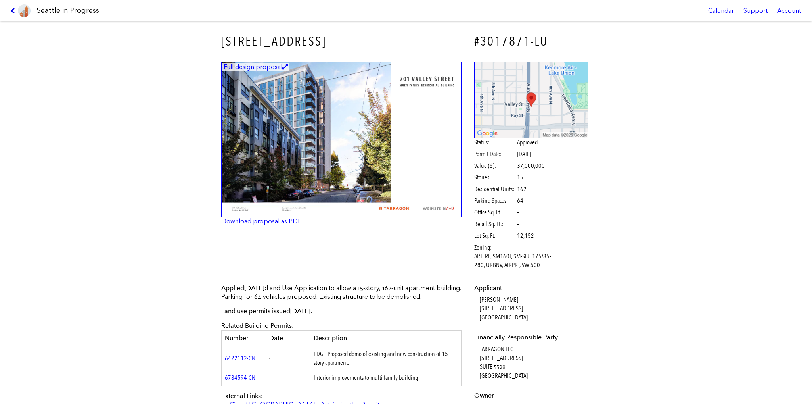
click at [13, 10] on icon at bounding box center [14, 11] width 8 height 6
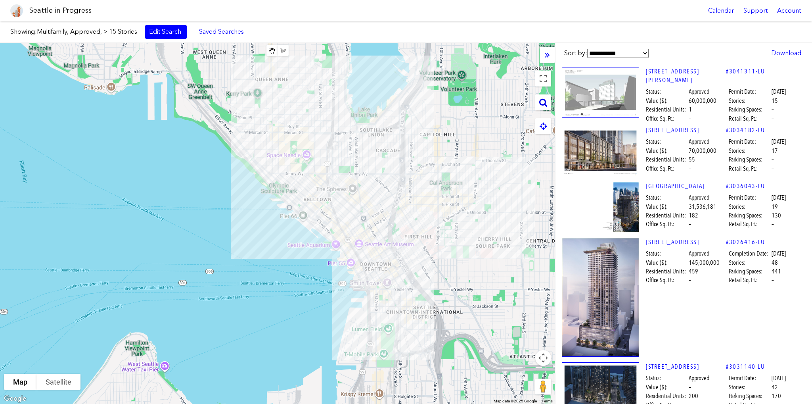
click at [548, 103] on div at bounding box center [543, 102] width 16 height 16
click at [543, 102] on icon at bounding box center [543, 102] width 8 height 9
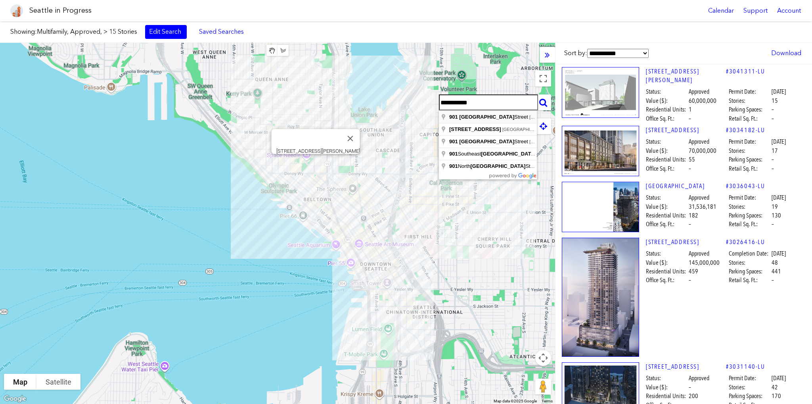
type input "**********"
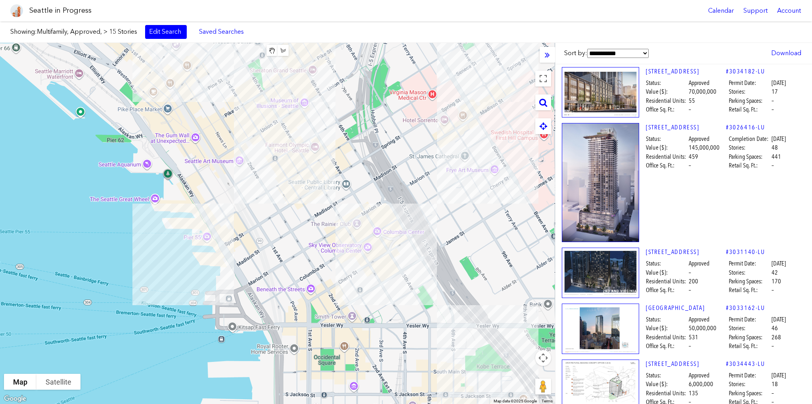
drag, startPoint x: 267, startPoint y: 246, endPoint x: 334, endPoint y: 218, distance: 73.1
click at [334, 218] on div at bounding box center [277, 223] width 555 height 361
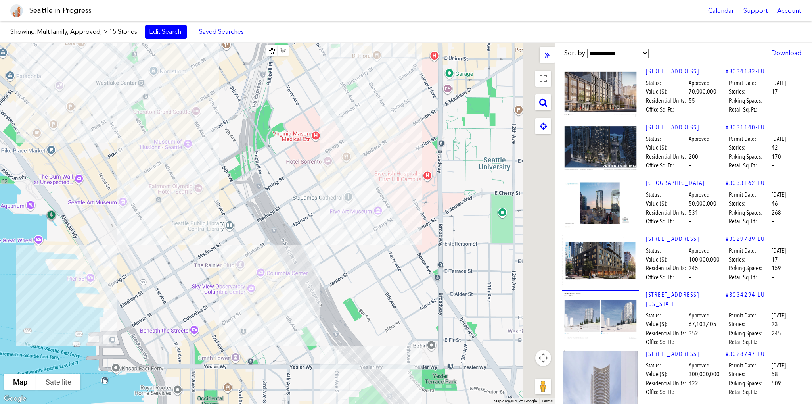
drag, startPoint x: 428, startPoint y: 171, endPoint x: 265, endPoint y: 231, distance: 173.5
click at [265, 231] on div at bounding box center [277, 223] width 555 height 361
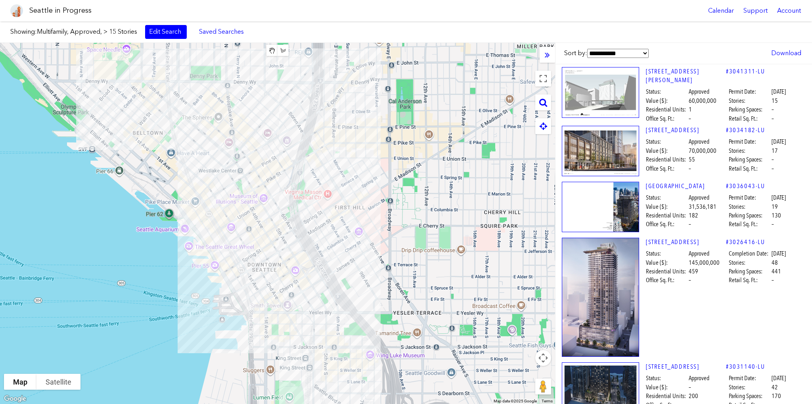
drag, startPoint x: 275, startPoint y: 191, endPoint x: 312, endPoint y: 216, distance: 44.6
click at [312, 216] on div at bounding box center [277, 223] width 555 height 361
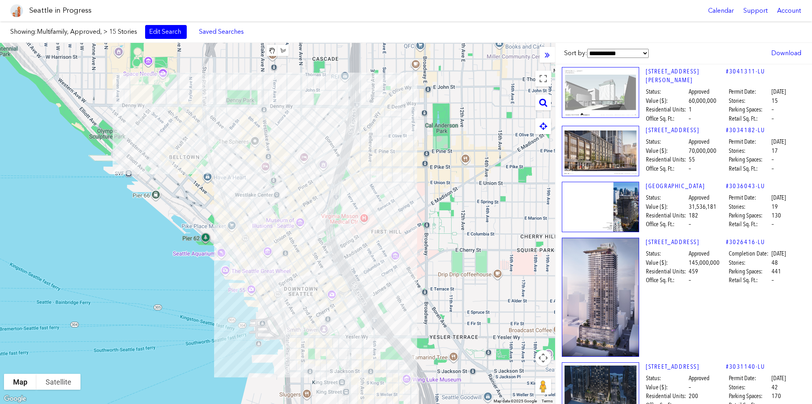
drag, startPoint x: 330, startPoint y: 215, endPoint x: 353, endPoint y: 229, distance: 27.6
click at [353, 229] on div at bounding box center [277, 223] width 555 height 361
click at [169, 31] on link "Edit Search" at bounding box center [166, 31] width 42 height 13
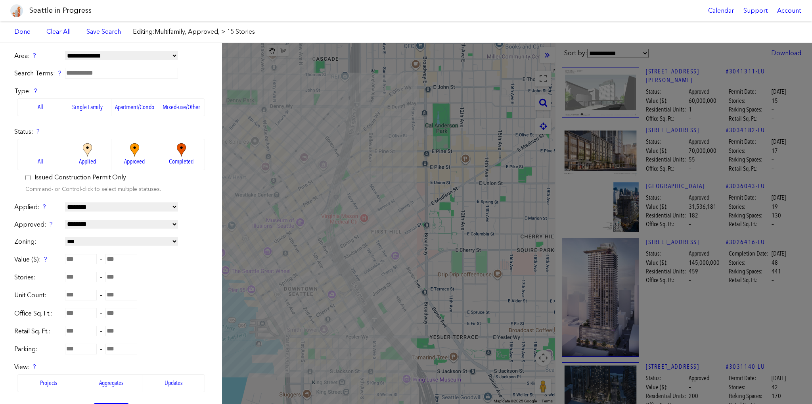
click at [82, 162] on span "Applied" at bounding box center [87, 161] width 17 height 9
drag, startPoint x: 102, startPoint y: 389, endPoint x: 106, endPoint y: 385, distance: 5.9
click at [103, 389] on link "Done" at bounding box center [111, 392] width 35 height 13
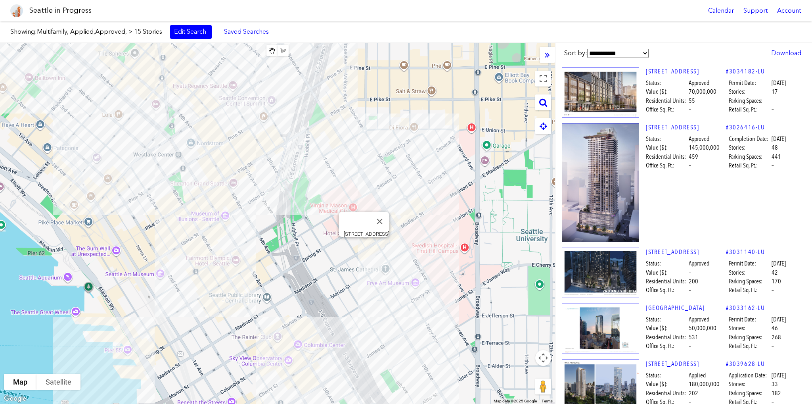
click at [365, 248] on div "[STREET_ADDRESS]" at bounding box center [277, 223] width 555 height 361
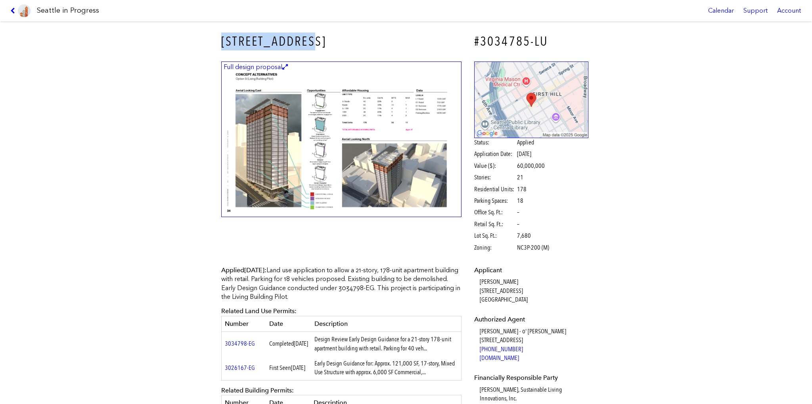
drag, startPoint x: 326, startPoint y: 41, endPoint x: 220, endPoint y: 40, distance: 105.9
click at [221, 40] on h3 "[STREET_ADDRESS]" at bounding box center [341, 42] width 240 height 18
click at [9, 9] on link at bounding box center [20, 10] width 27 height 21
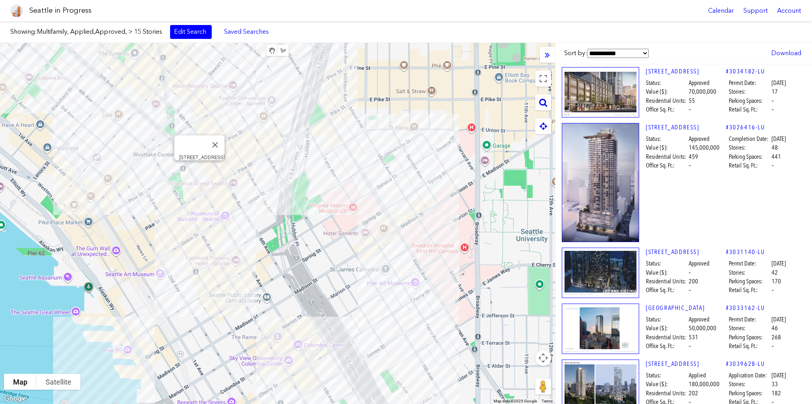
click at [544, 104] on icon at bounding box center [543, 102] width 8 height 9
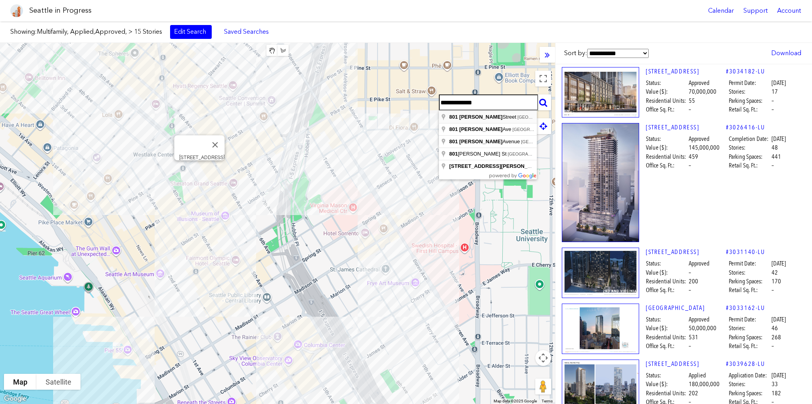
type input "**********"
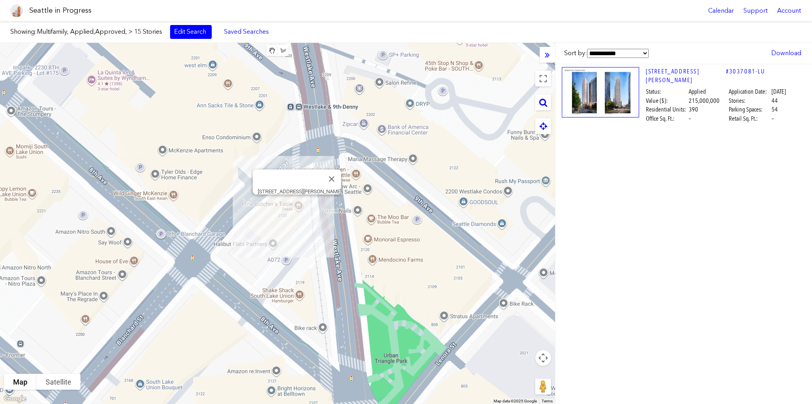
click at [297, 204] on div "[STREET_ADDRESS][PERSON_NAME]" at bounding box center [277, 223] width 555 height 361
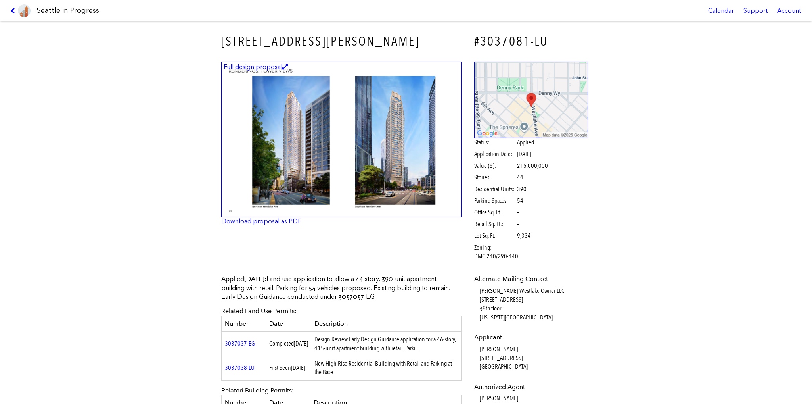
click at [11, 12] on icon at bounding box center [14, 11] width 8 height 6
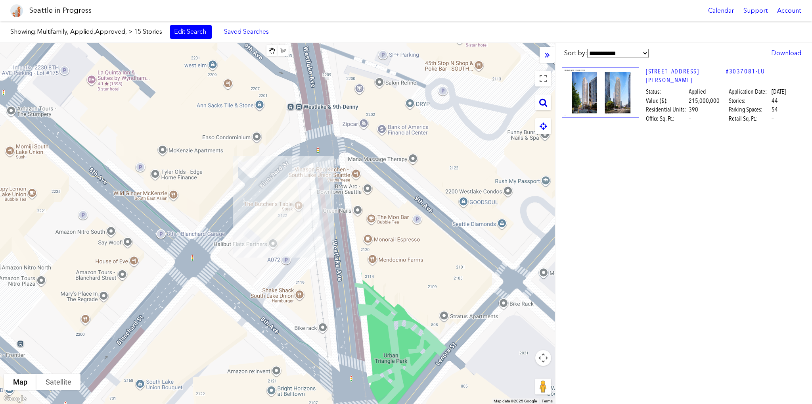
click at [545, 100] on icon at bounding box center [543, 102] width 8 height 9
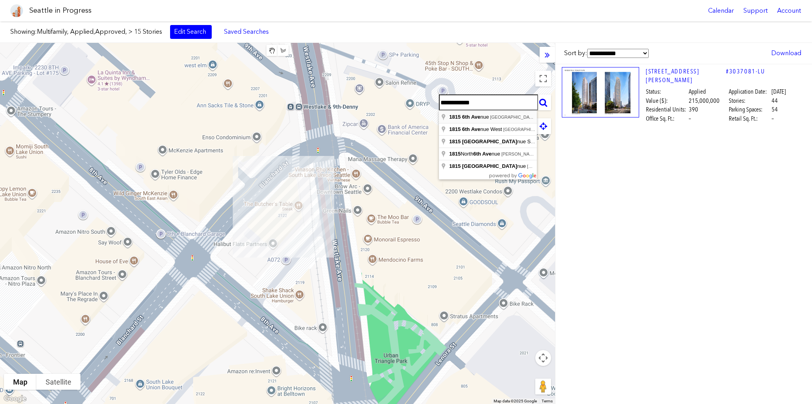
type input "**********"
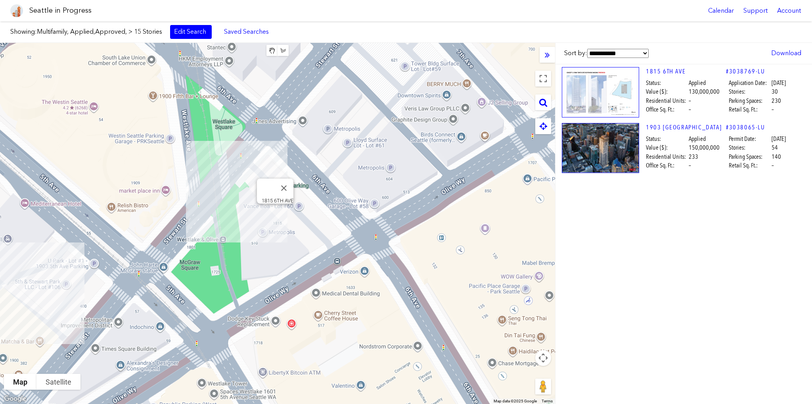
click at [276, 213] on div "1815 6TH AVE" at bounding box center [277, 223] width 555 height 361
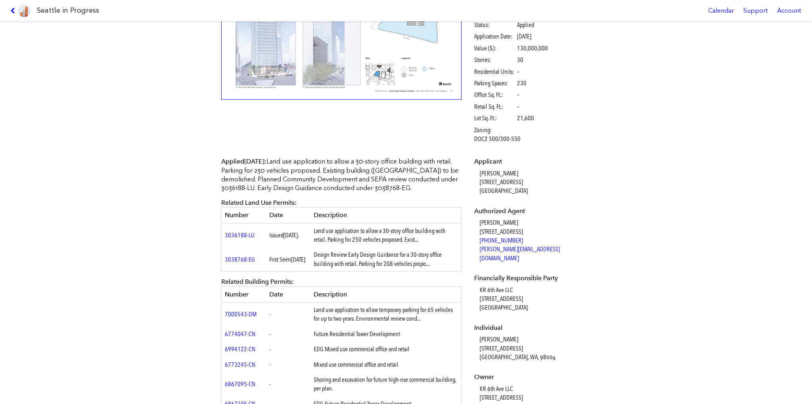
scroll to position [159, 0]
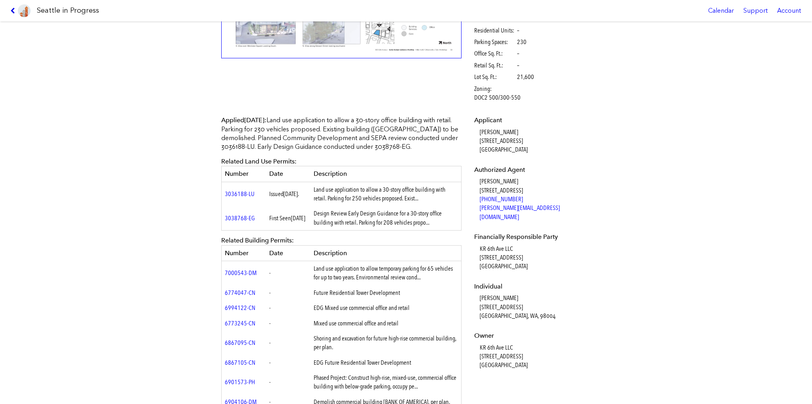
click at [11, 8] on icon at bounding box center [14, 11] width 8 height 6
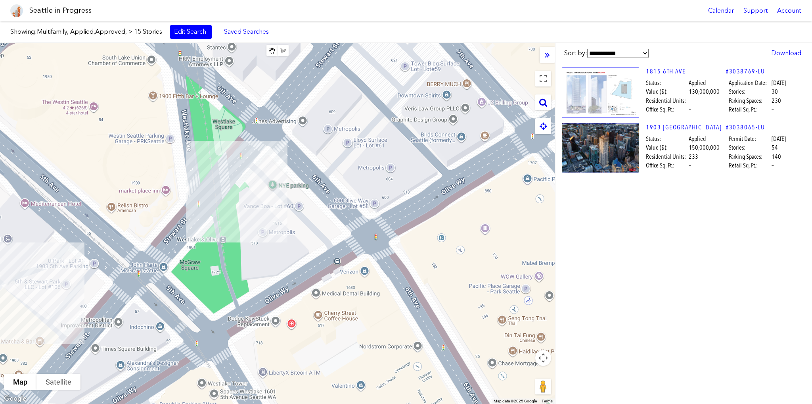
click at [538, 104] on div at bounding box center [543, 102] width 16 height 16
click at [546, 103] on icon at bounding box center [543, 102] width 8 height 9
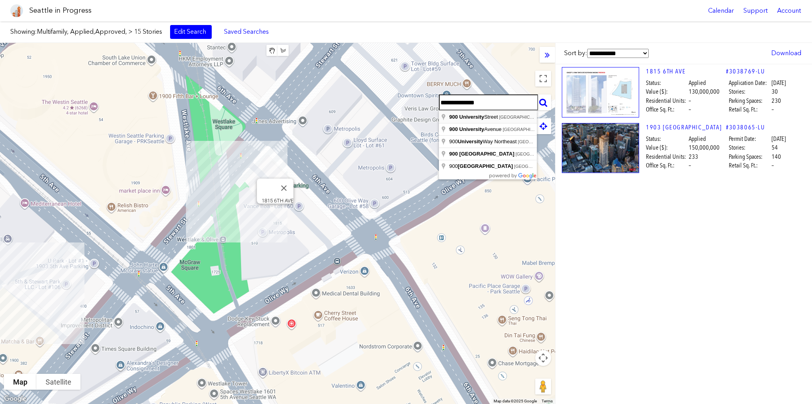
type input "**********"
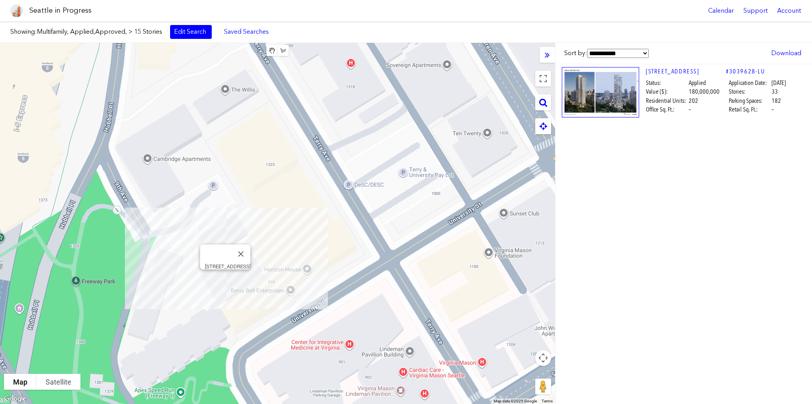
click at [223, 281] on div "[STREET_ADDRESS]" at bounding box center [277, 223] width 555 height 361
